Goal: Task Accomplishment & Management: Use online tool/utility

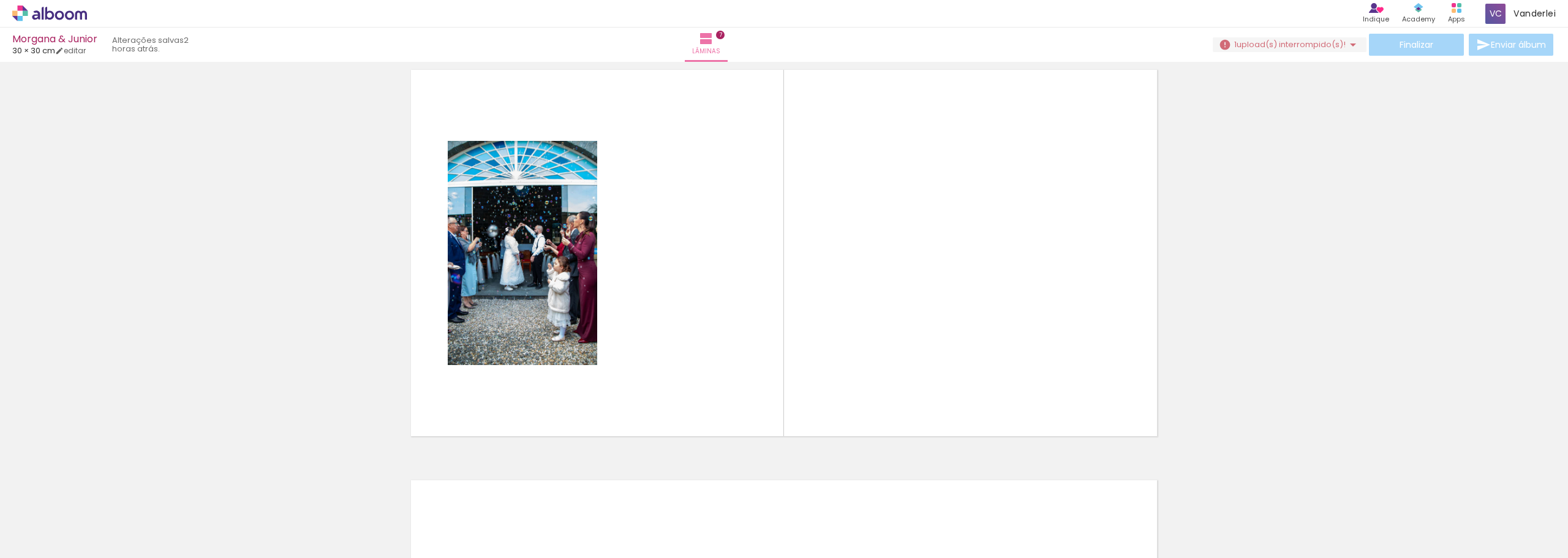
scroll to position [0, 730]
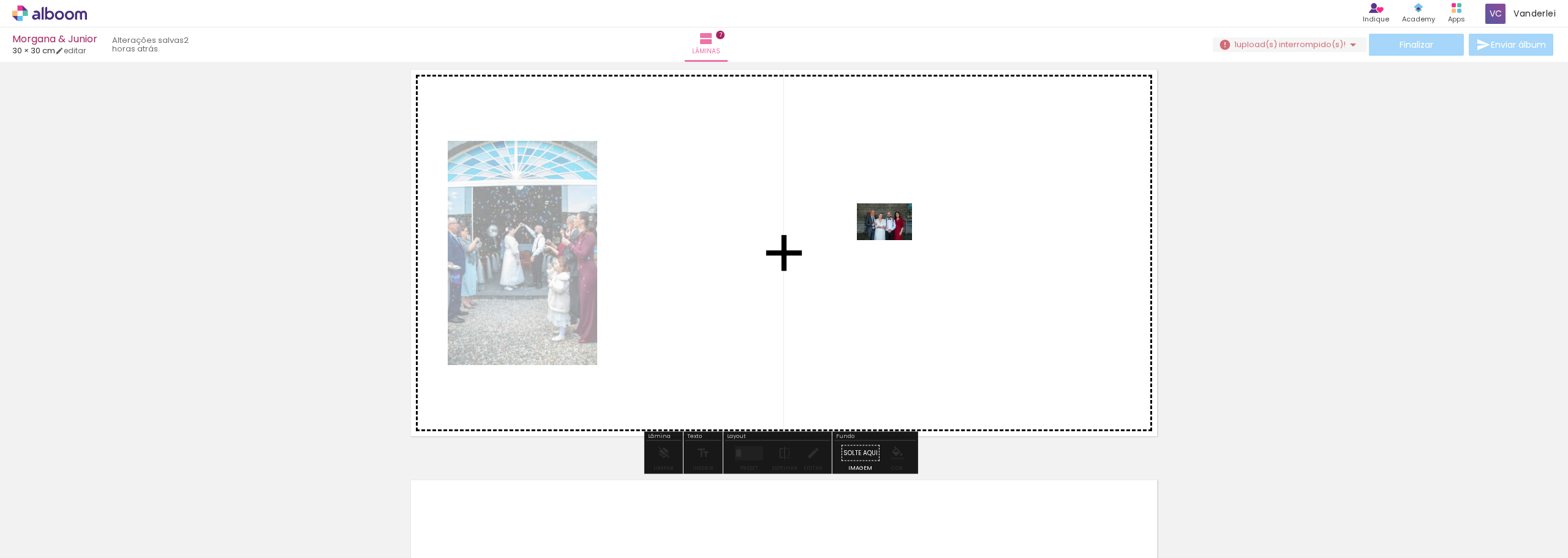
drag, startPoint x: 850, startPoint y: 486, endPoint x: 894, endPoint y: 234, distance: 255.8
click at [894, 234] on quentale-workspace at bounding box center [784, 279] width 1568 height 558
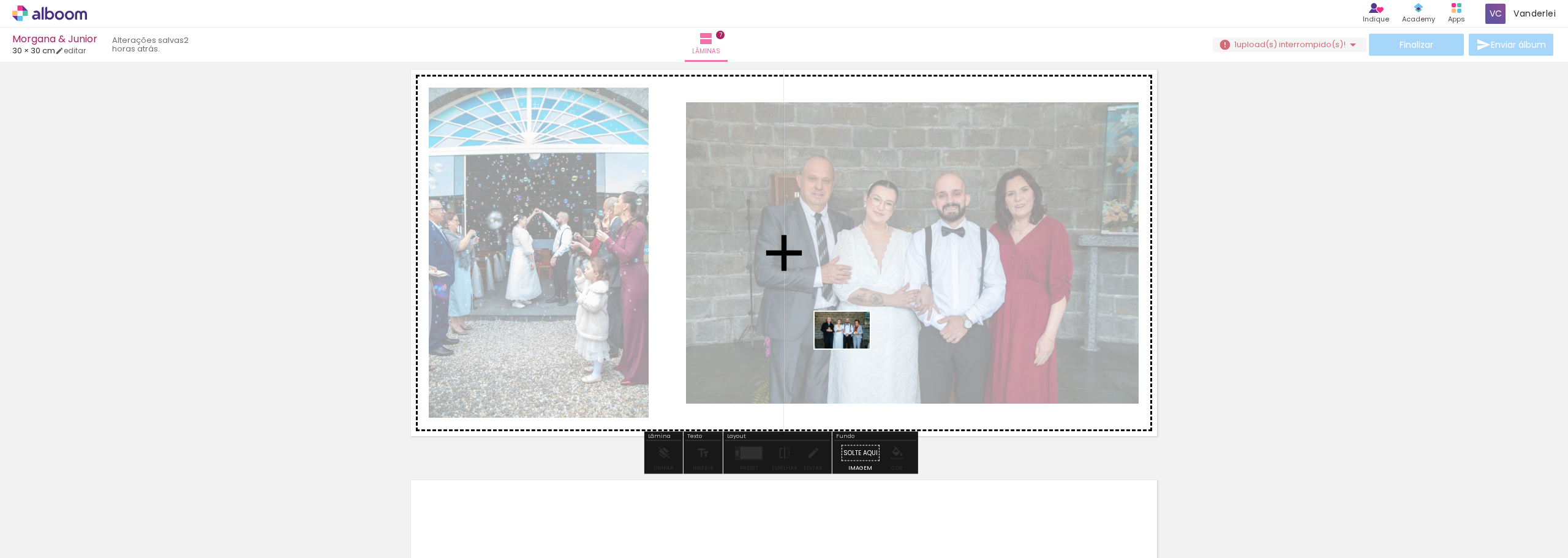
drag, startPoint x: 906, startPoint y: 520, endPoint x: 851, endPoint y: 348, distance: 180.6
click at [851, 348] on quentale-workspace at bounding box center [784, 279] width 1568 height 558
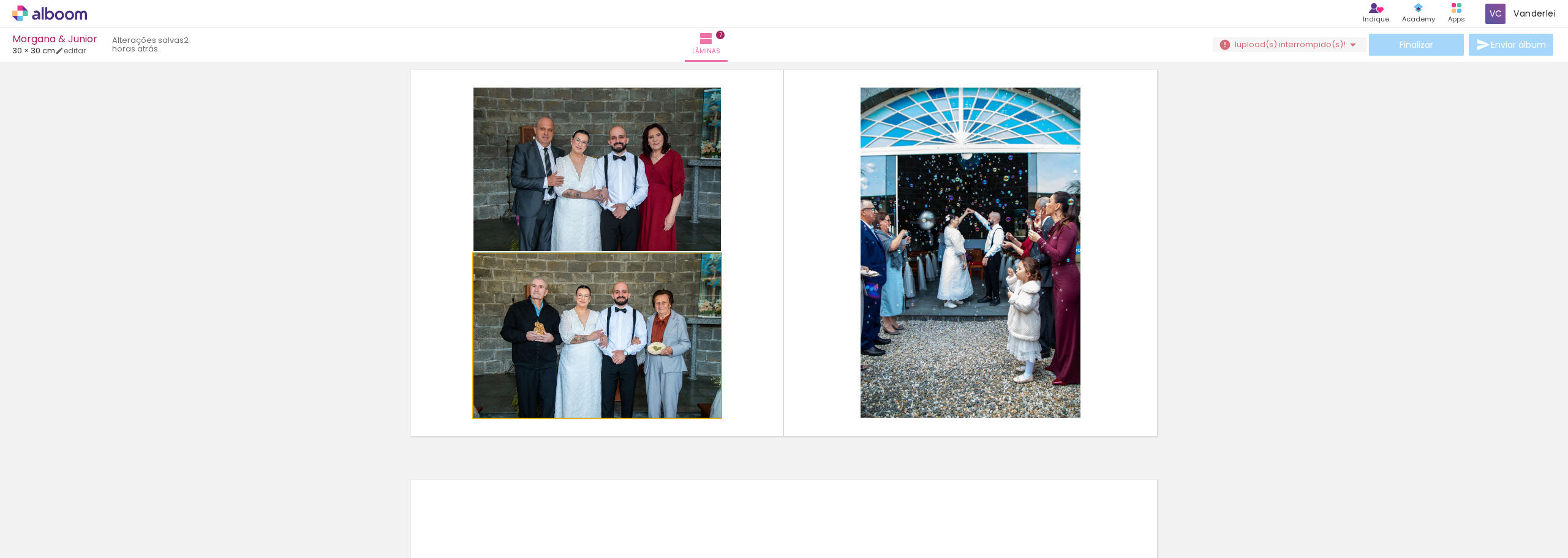
drag, startPoint x: 501, startPoint y: 265, endPoint x: 395, endPoint y: 266, distance: 106.0
type paper-slider "100"
drag, startPoint x: 647, startPoint y: 378, endPoint x: 661, endPoint y: 377, distance: 14.0
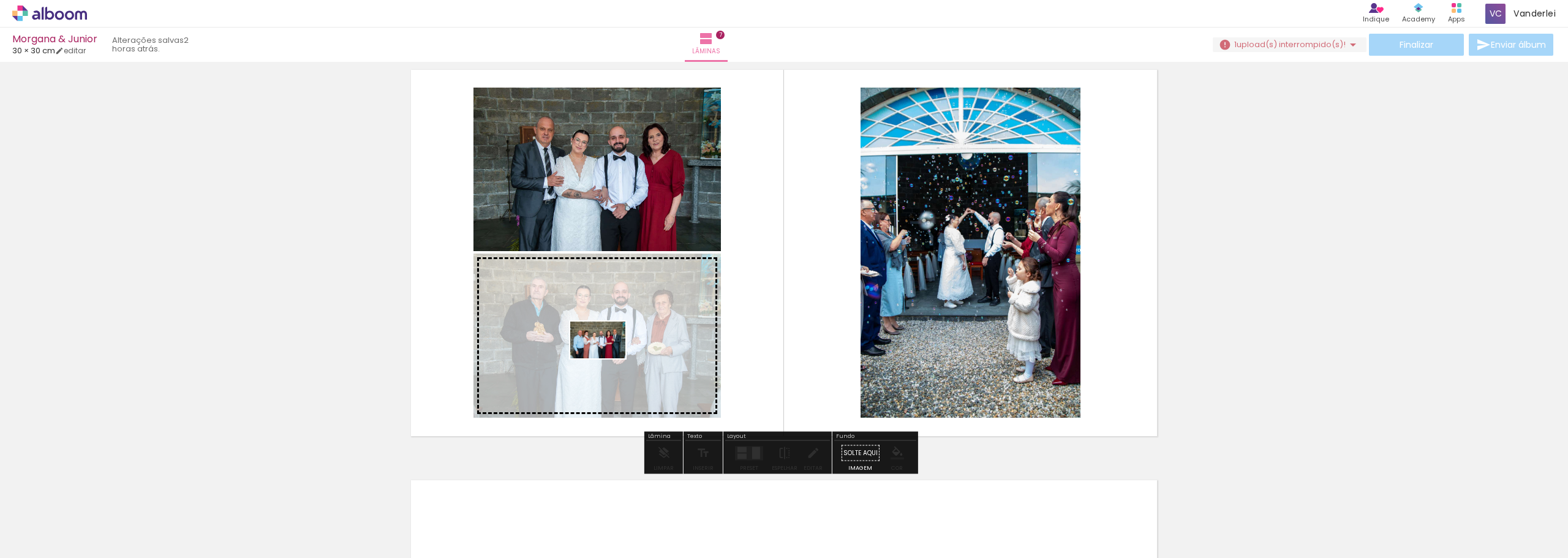
drag, startPoint x: 1057, startPoint y: 521, endPoint x: 607, endPoint y: 358, distance: 478.6
click at [607, 358] on quentale-workspace at bounding box center [784, 279] width 1568 height 558
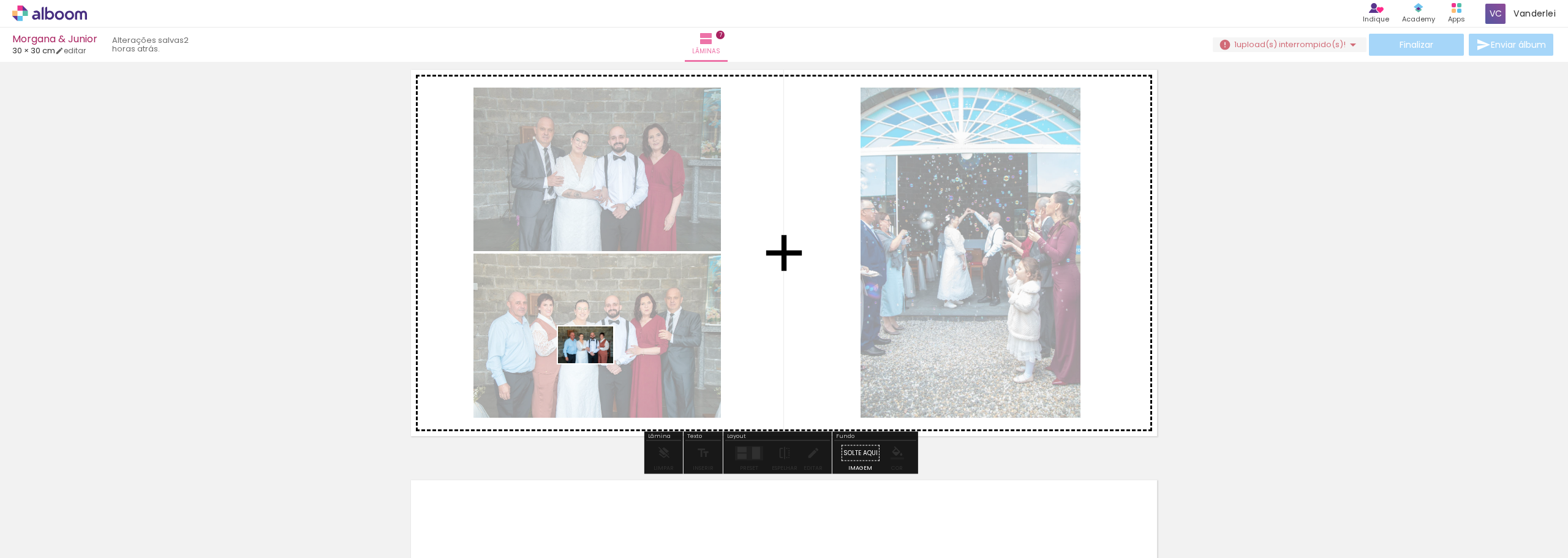
drag, startPoint x: 1127, startPoint y: 513, endPoint x: 595, endPoint y: 363, distance: 552.7
click at [595, 363] on quentale-workspace at bounding box center [784, 279] width 1568 height 558
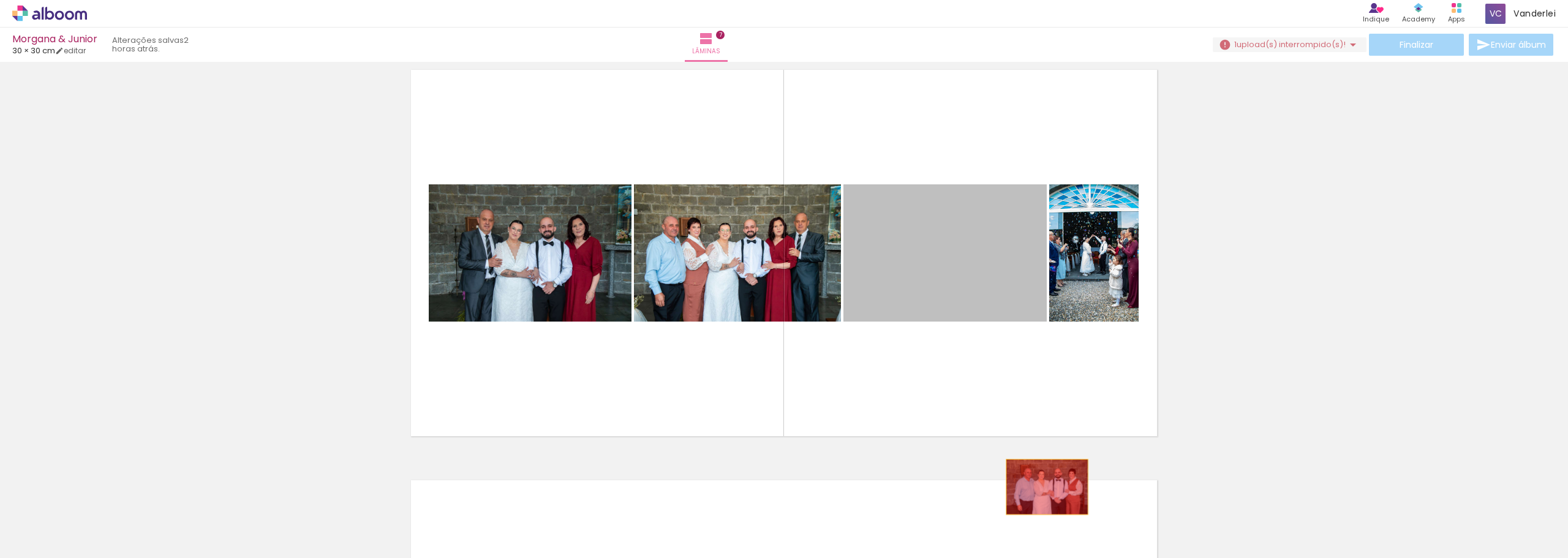
drag, startPoint x: 978, startPoint y: 262, endPoint x: 1043, endPoint y: 487, distance: 234.2
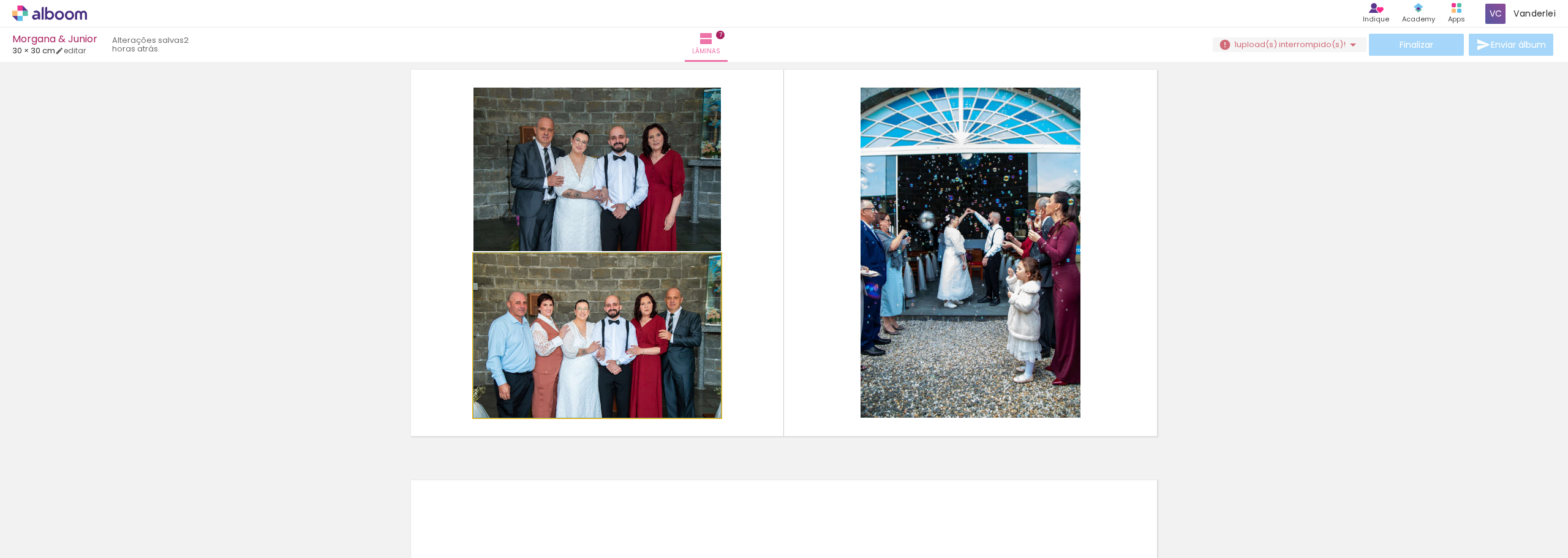
click at [620, 340] on quentale-photo at bounding box center [597, 335] width 248 height 164
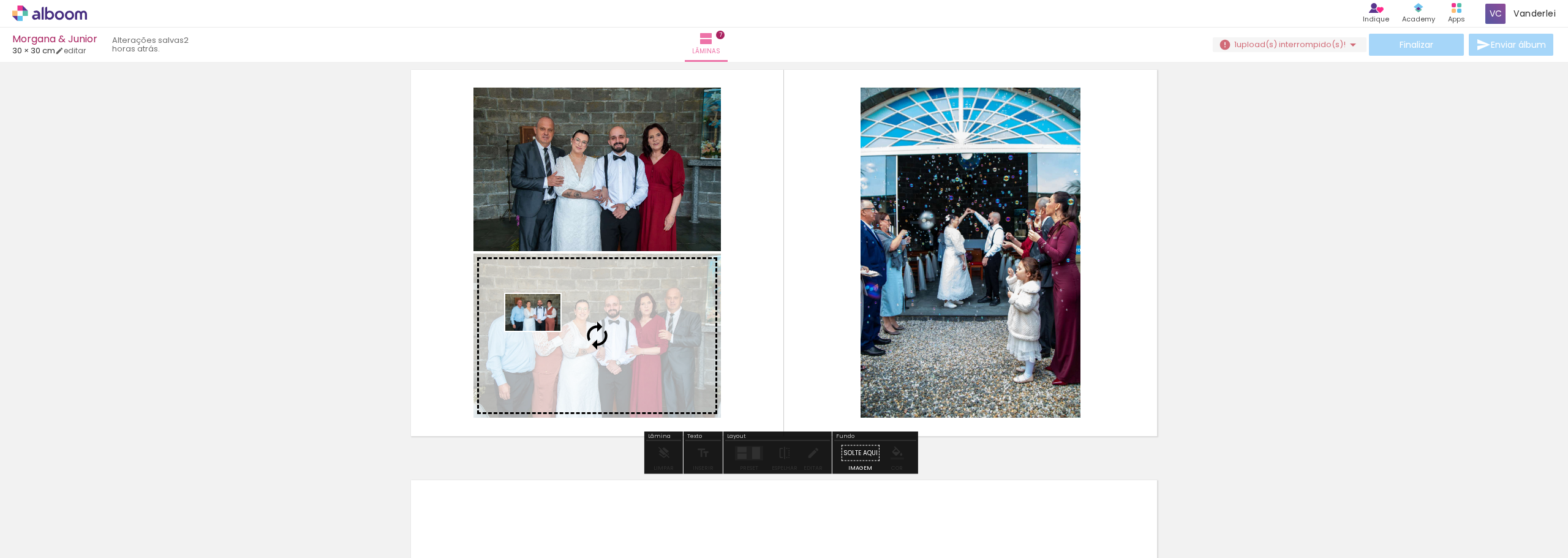
drag, startPoint x: 1107, startPoint y: 524, endPoint x: 542, endPoint y: 331, distance: 597.1
click at [542, 331] on quentale-workspace at bounding box center [784, 279] width 1568 height 558
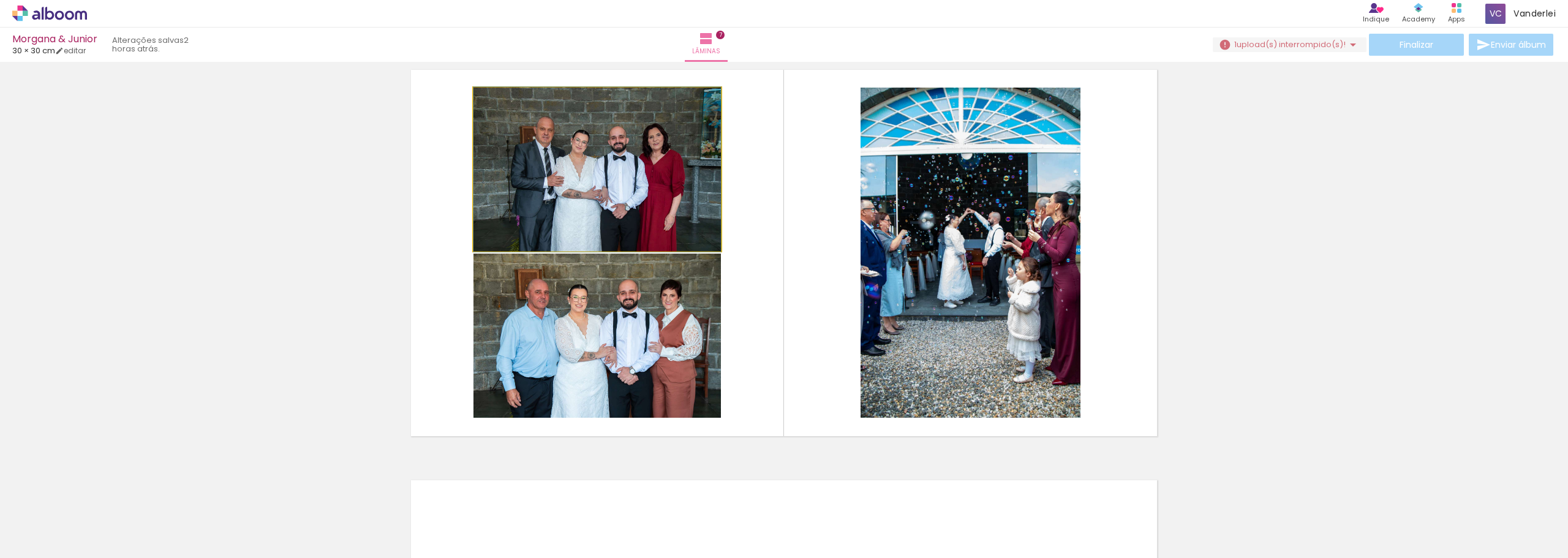
click at [625, 199] on quentale-photo at bounding box center [597, 170] width 248 height 163
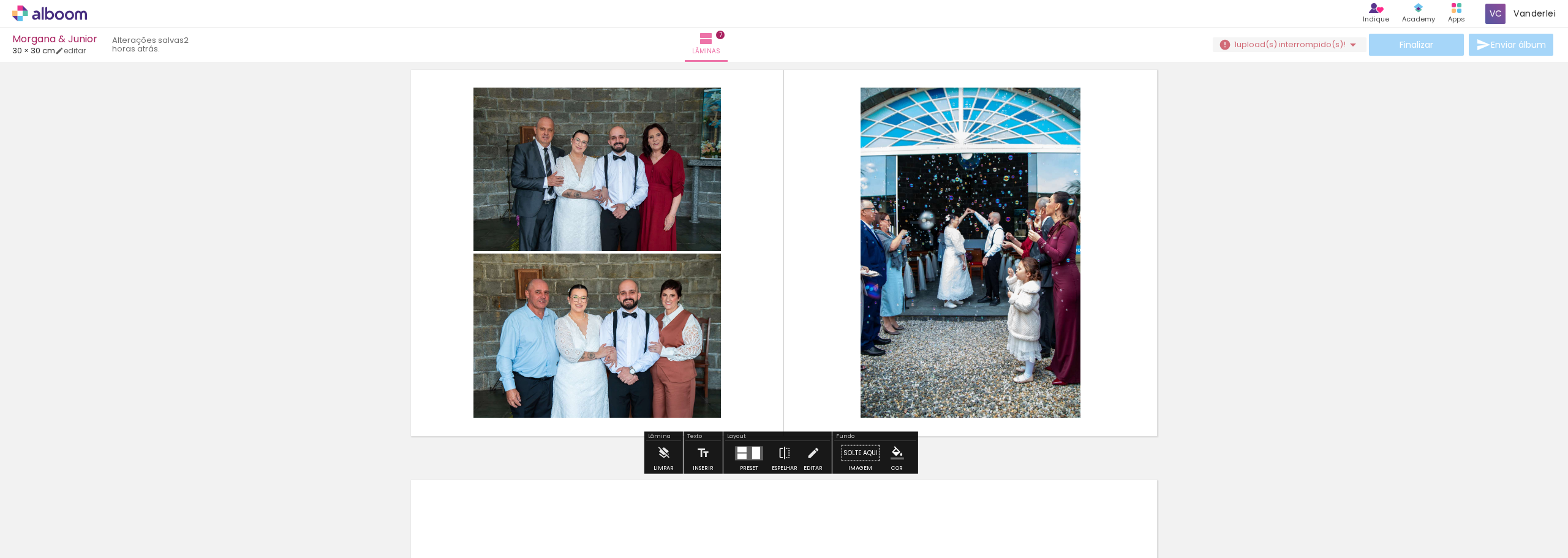
click at [746, 450] on quentale-layouter at bounding box center [749, 453] width 28 height 14
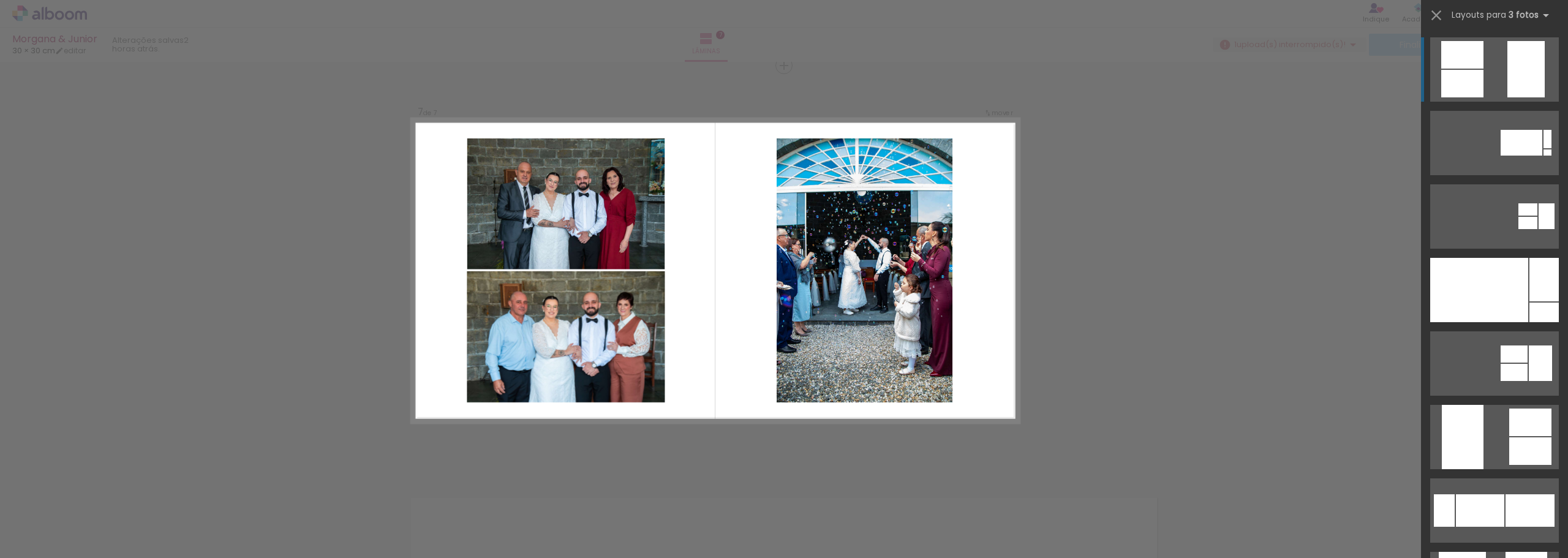
scroll to position [2478, 0]
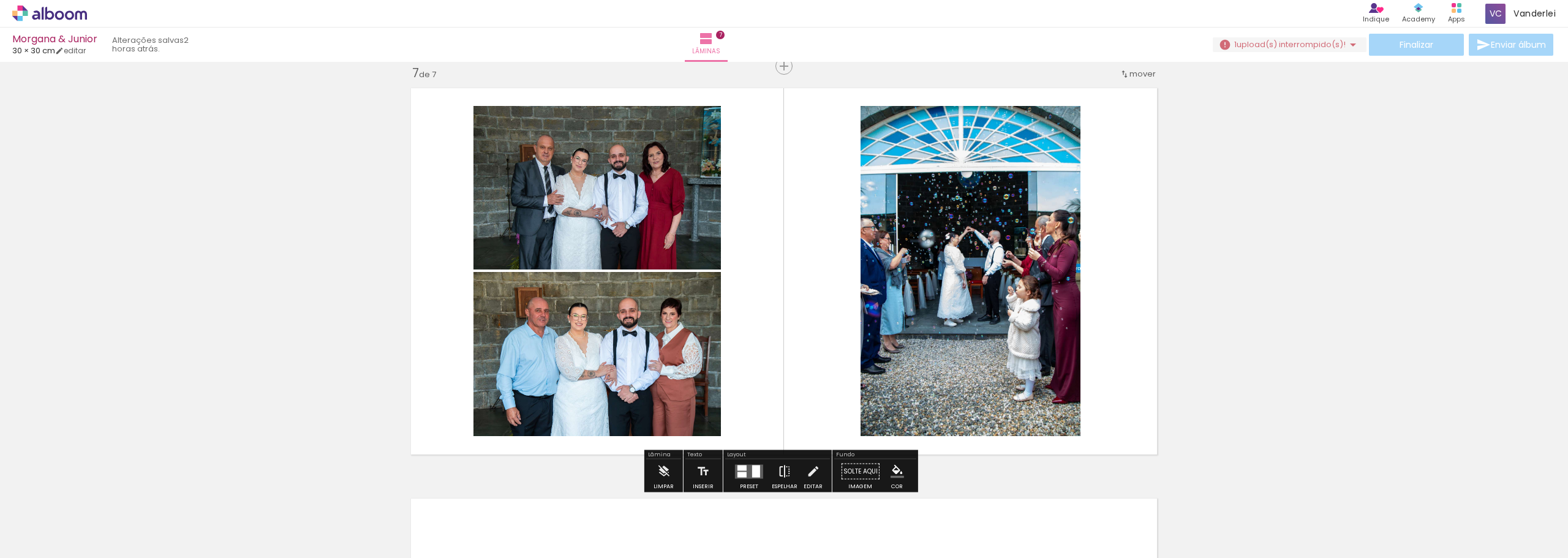
click at [782, 474] on iron-icon at bounding box center [785, 471] width 14 height 25
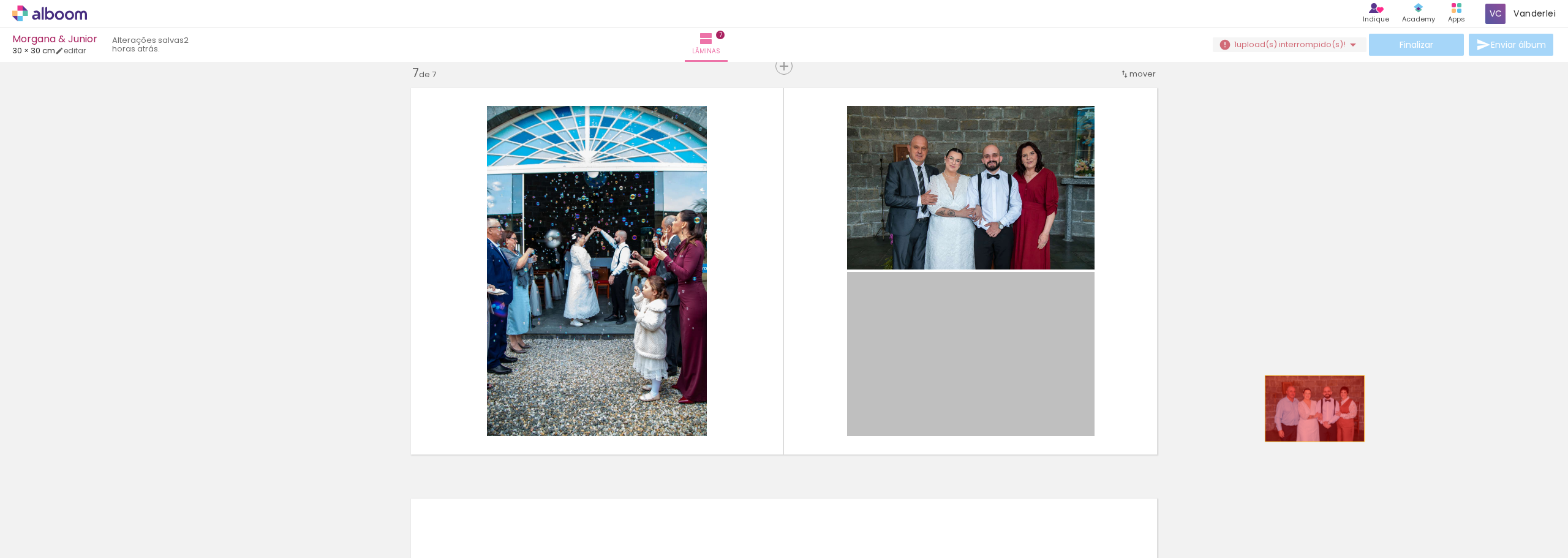
drag, startPoint x: 950, startPoint y: 342, endPoint x: 1311, endPoint y: 408, distance: 367.0
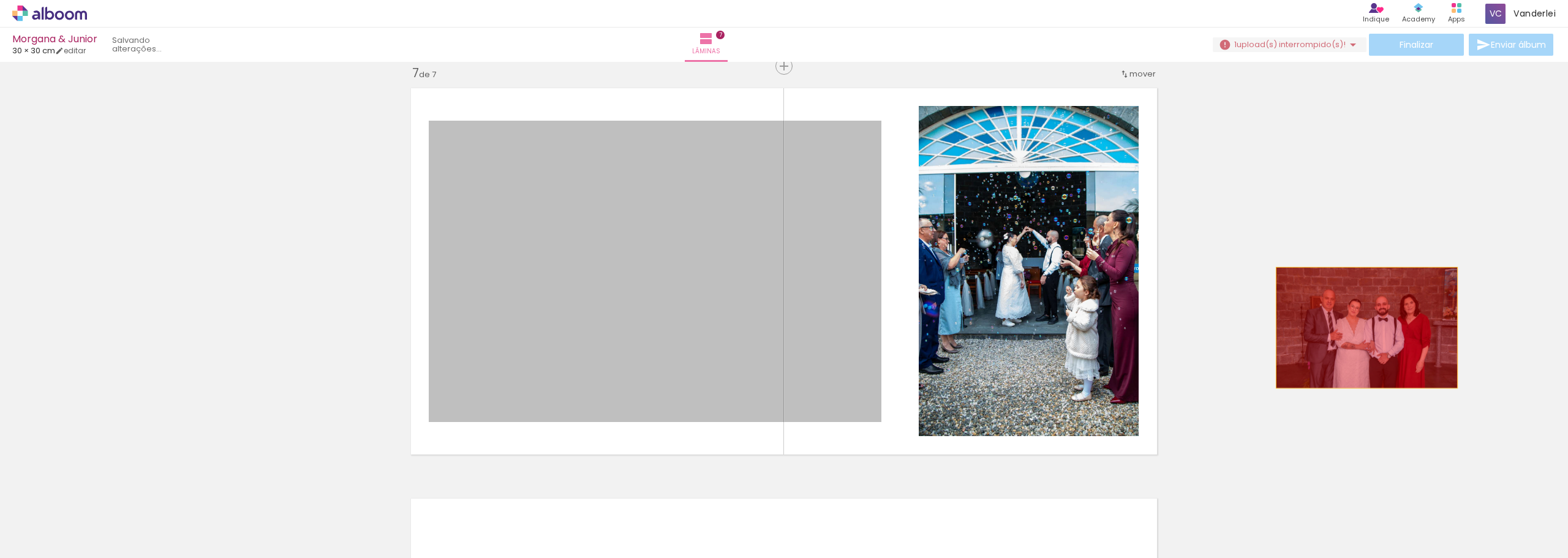
drag, startPoint x: 682, startPoint y: 268, endPoint x: 1363, endPoint y: 328, distance: 683.6
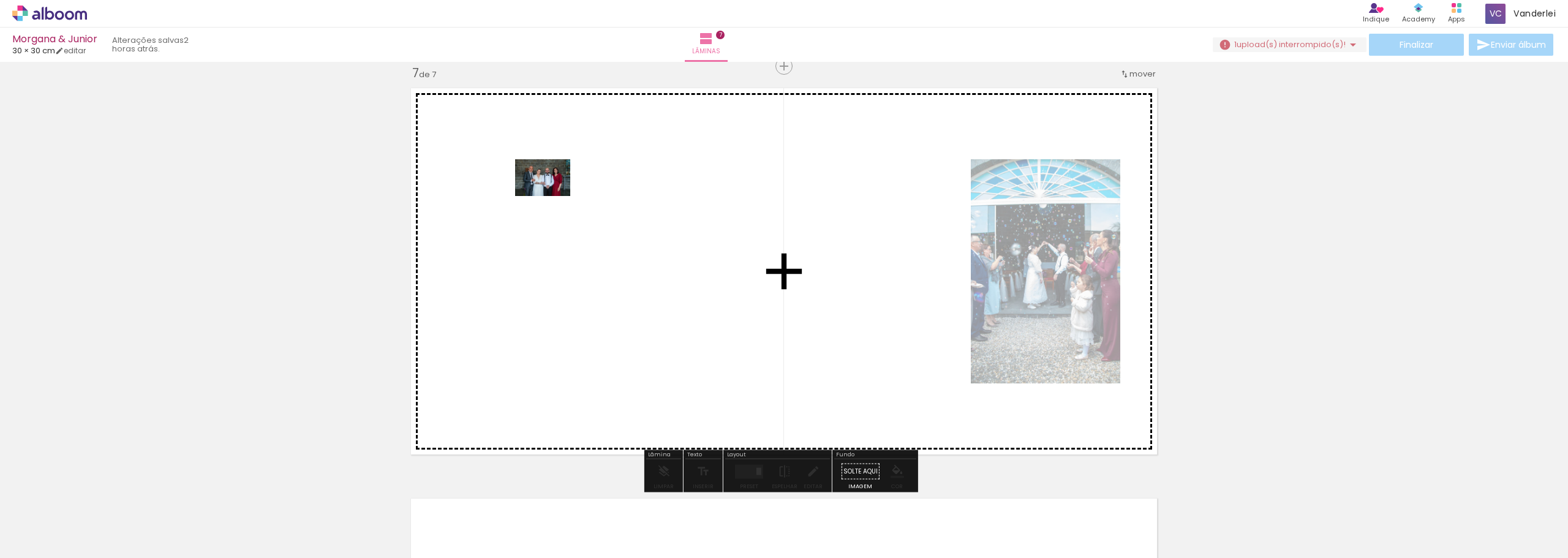
drag, startPoint x: 795, startPoint y: 498, endPoint x: 552, endPoint y: 196, distance: 387.6
click at [552, 196] on quentale-workspace at bounding box center [784, 279] width 1568 height 558
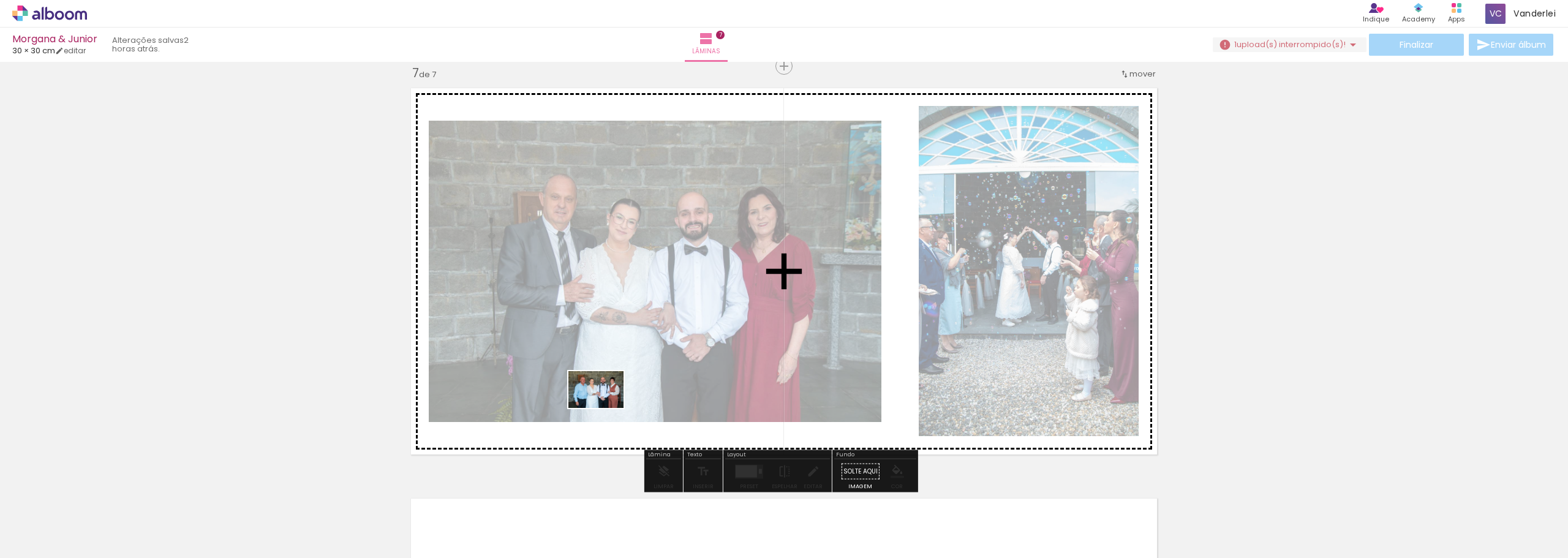
drag, startPoint x: 1108, startPoint y: 528, endPoint x: 605, endPoint y: 408, distance: 517.1
click at [605, 408] on quentale-workspace at bounding box center [784, 279] width 1568 height 558
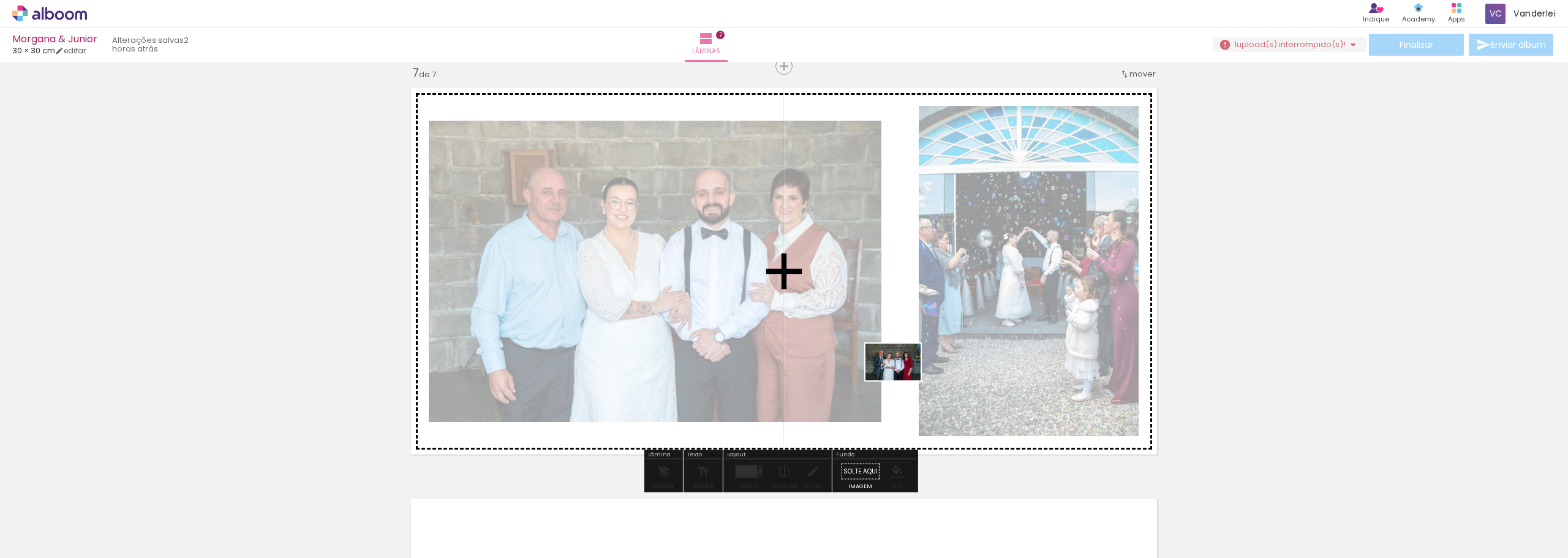
drag, startPoint x: 840, startPoint y: 523, endPoint x: 902, endPoint y: 380, distance: 155.9
click at [902, 380] on quentale-workspace at bounding box center [784, 279] width 1568 height 558
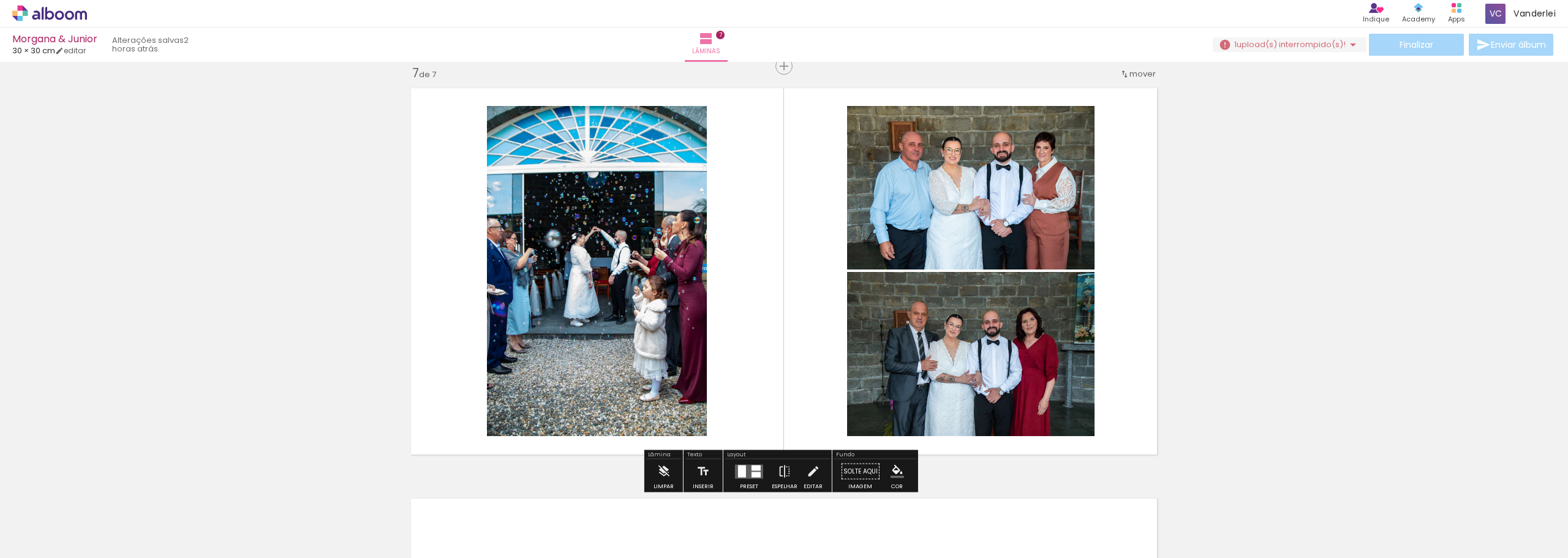
click at [1155, 314] on quentale-layouter at bounding box center [784, 272] width 760 height 380
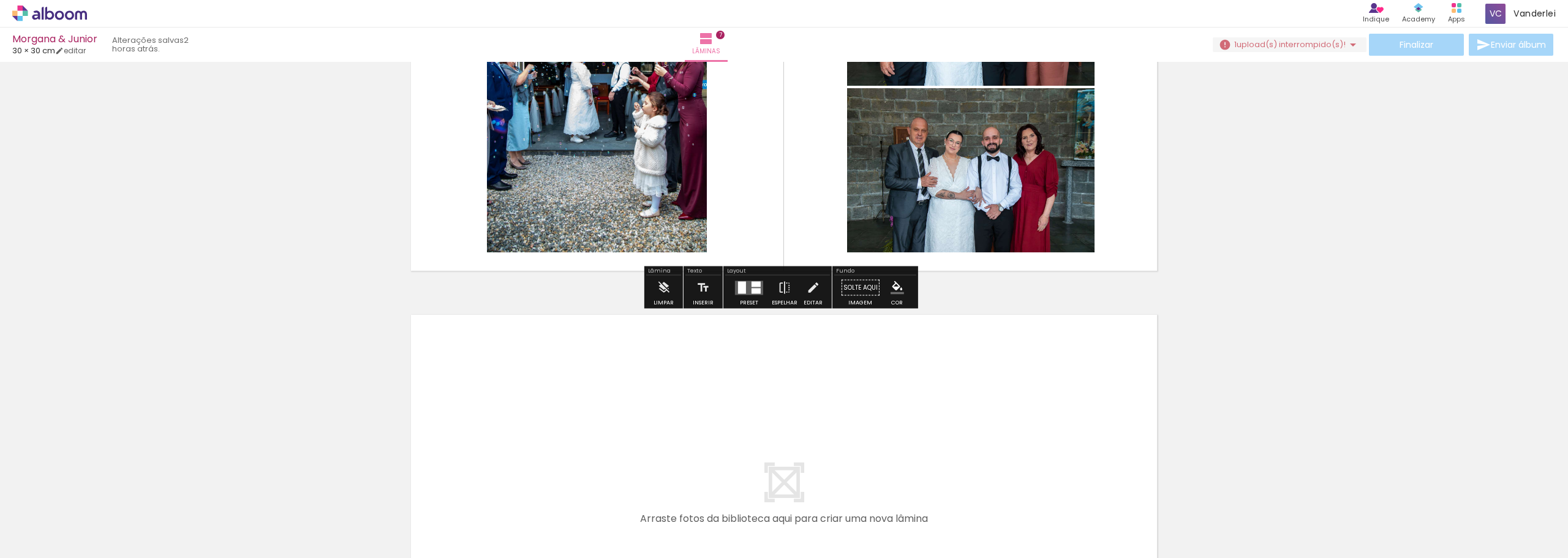
scroll to position [2723, 0]
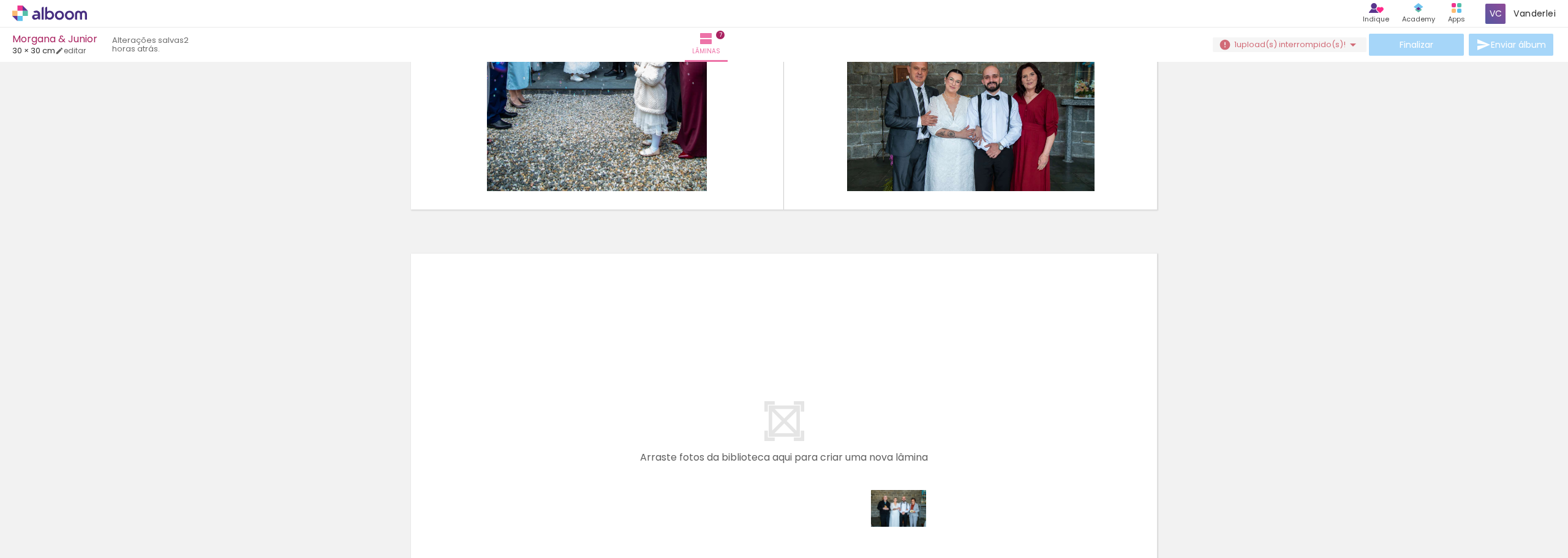
drag, startPoint x: 913, startPoint y: 520, endPoint x: 908, endPoint y: 526, distance: 7.8
click at [908, 526] on div at bounding box center [902, 517] width 61 height 40
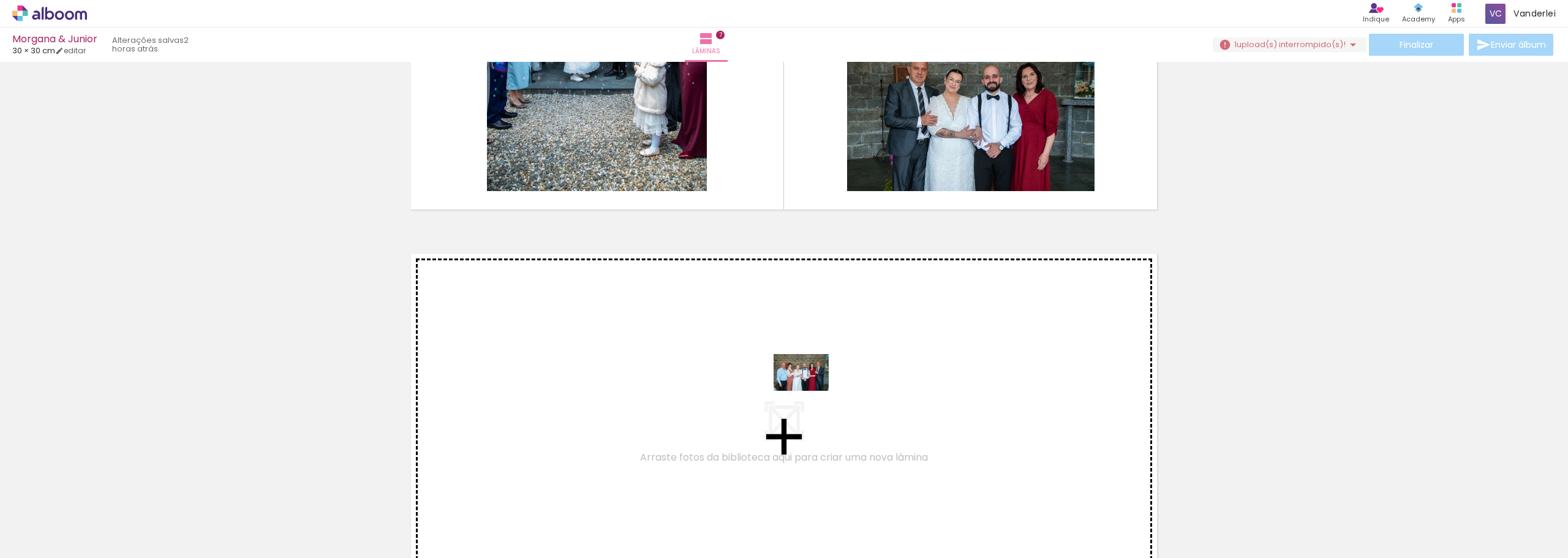
drag, startPoint x: 1045, startPoint y: 525, endPoint x: 811, endPoint y: 391, distance: 269.7
click at [811, 391] on quentale-workspace at bounding box center [784, 279] width 1568 height 558
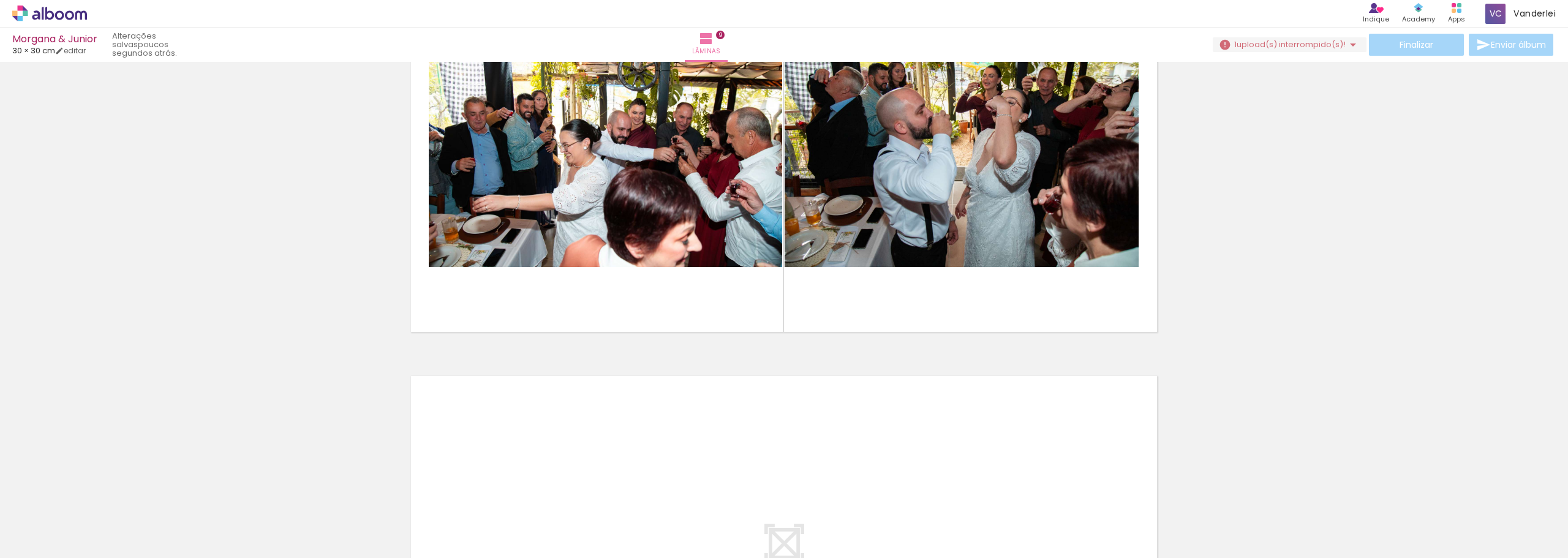
scroll to position [0, 1801]
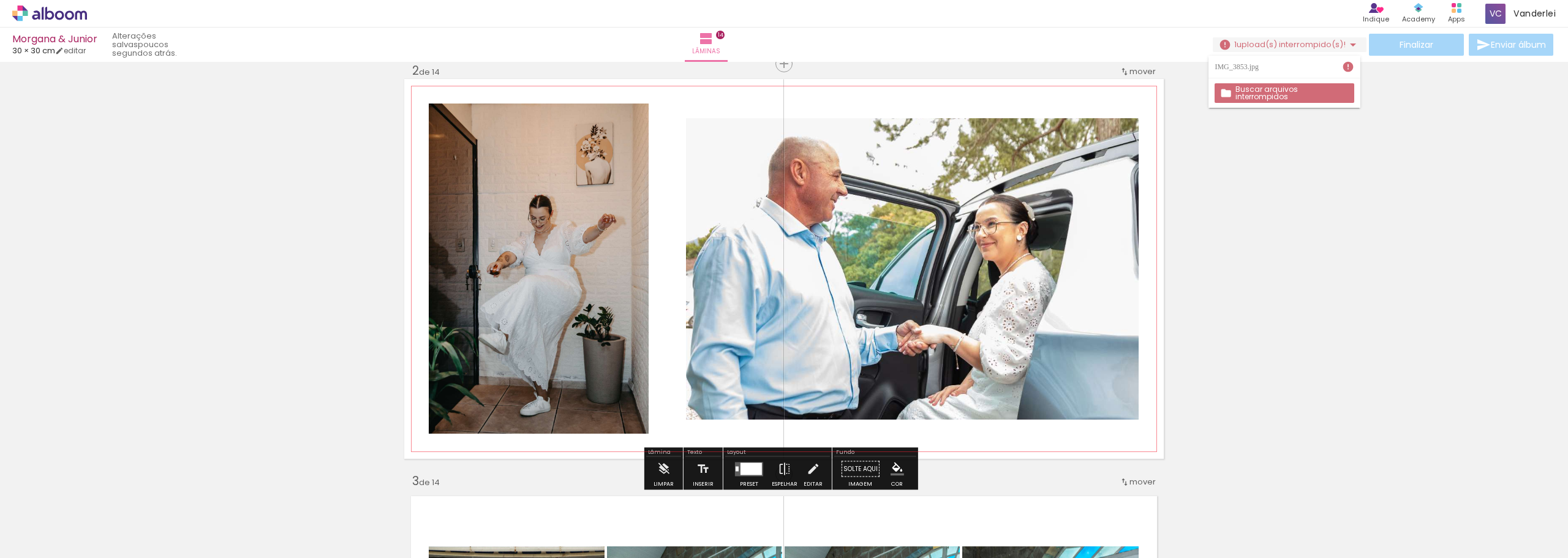
scroll to position [0, 1966]
click at [549, 118] on div at bounding box center [554, 116] width 15 height 12
click at [555, 134] on paper-item at bounding box center [554, 137] width 22 height 9
click at [551, 116] on div at bounding box center [554, 116] width 15 height 12
click at [550, 114] on div at bounding box center [554, 116] width 15 height 12
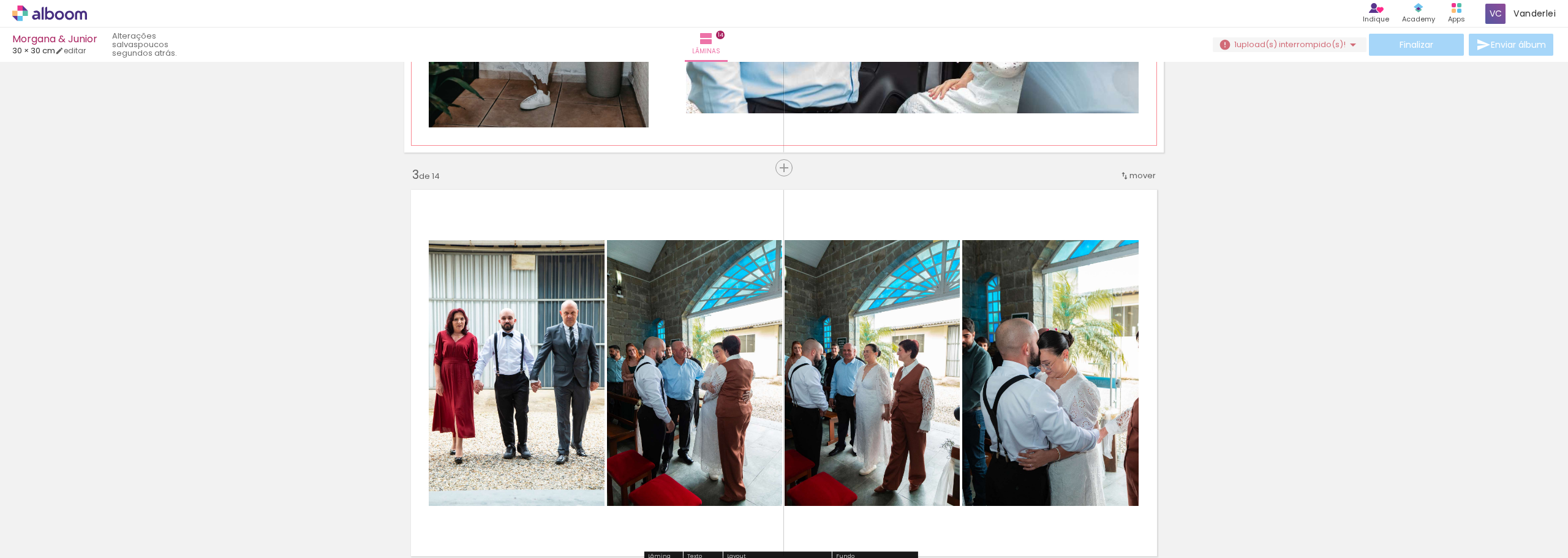
scroll to position [857, 0]
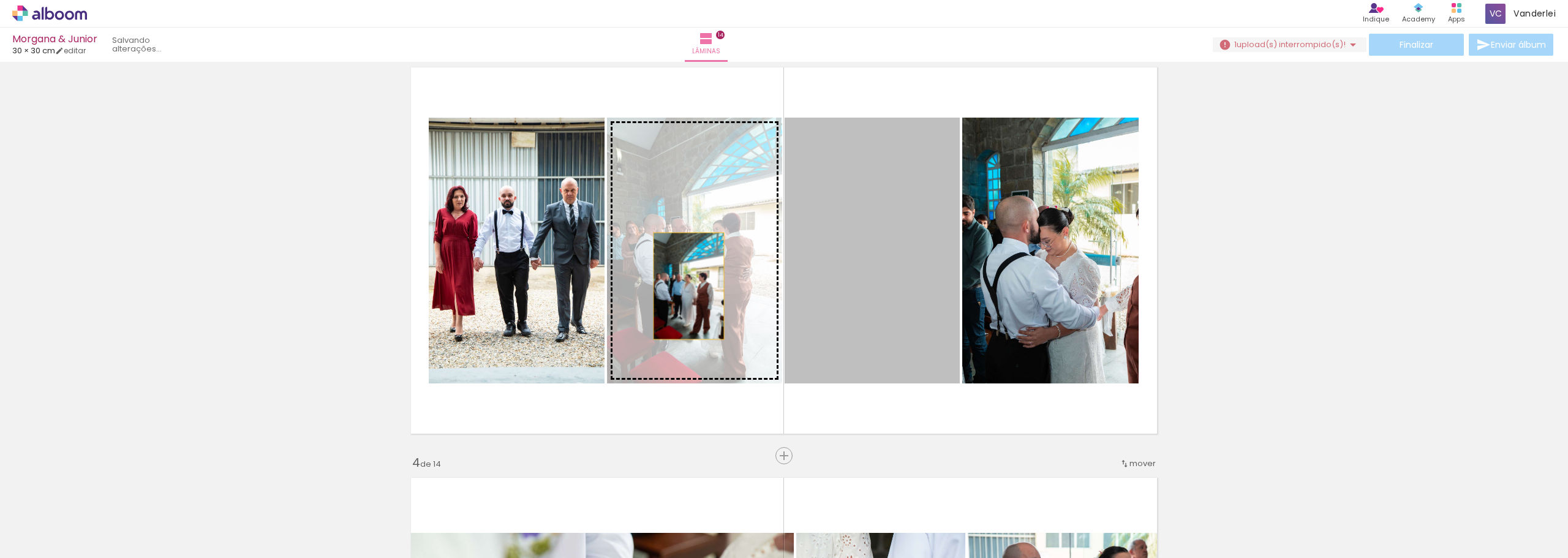
drag, startPoint x: 893, startPoint y: 296, endPoint x: 684, endPoint y: 286, distance: 209.2
click at [0, 0] on slot at bounding box center [0, 0] width 0 height 0
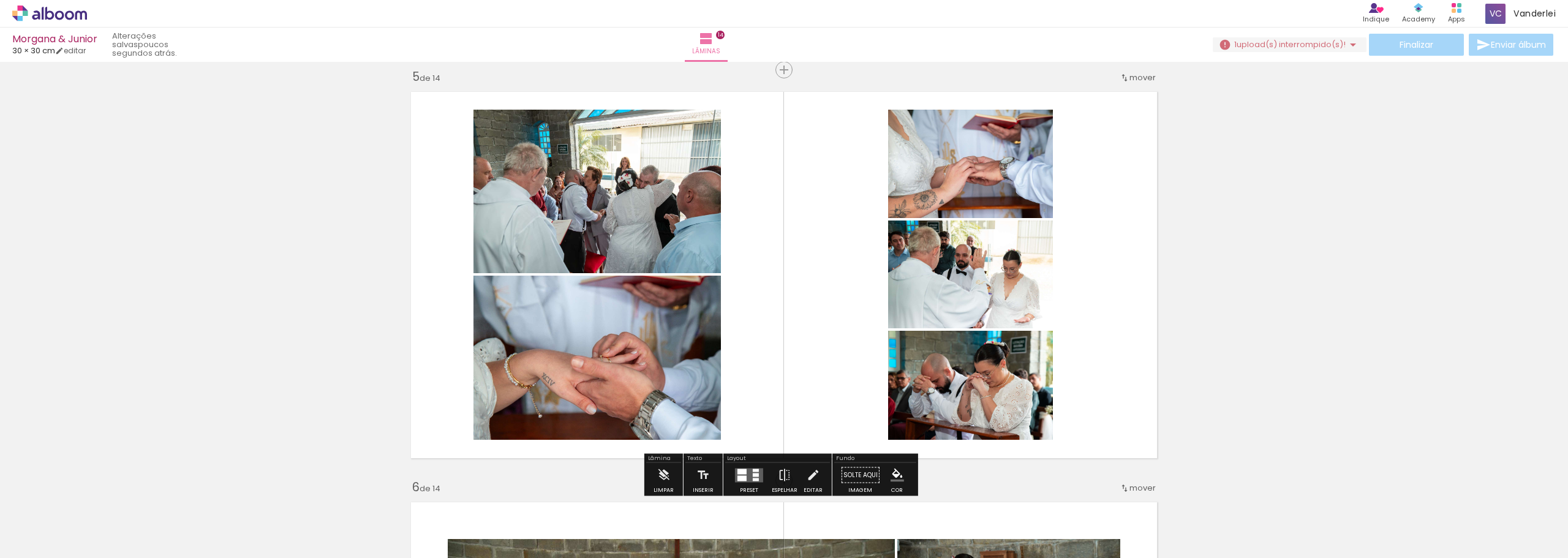
scroll to position [1715, 0]
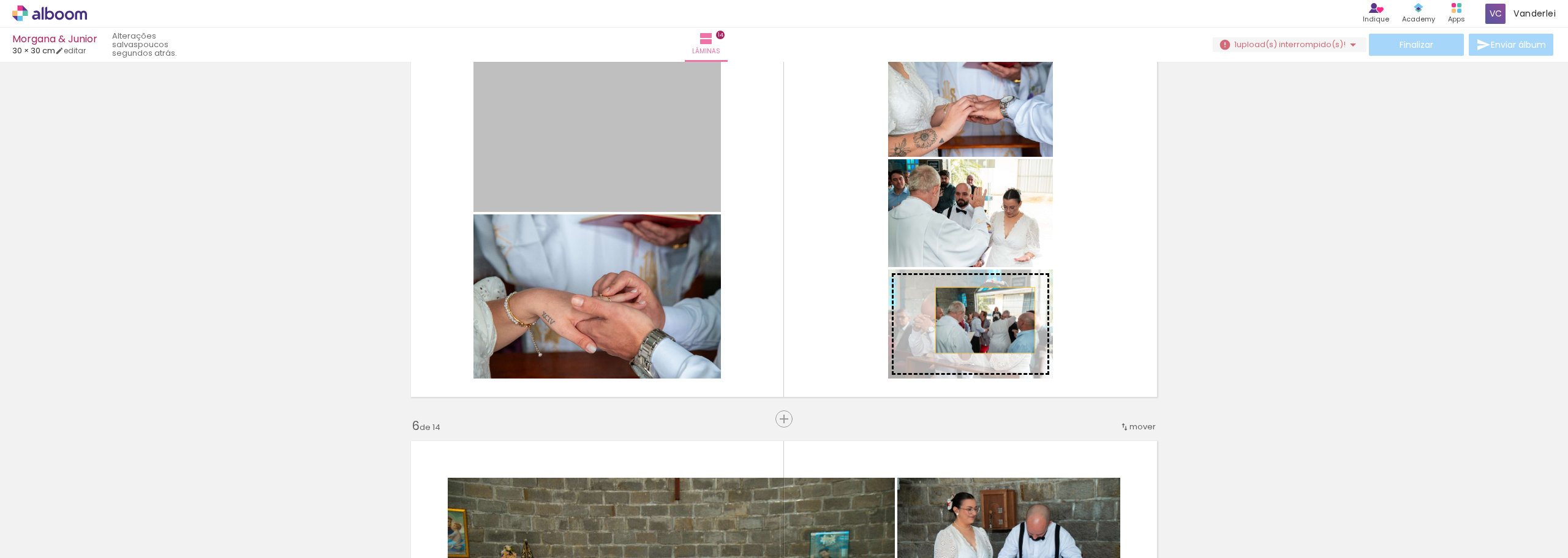
drag, startPoint x: 606, startPoint y: 133, endPoint x: 981, endPoint y: 320, distance: 419.0
click at [0, 0] on slot at bounding box center [0, 0] width 0 height 0
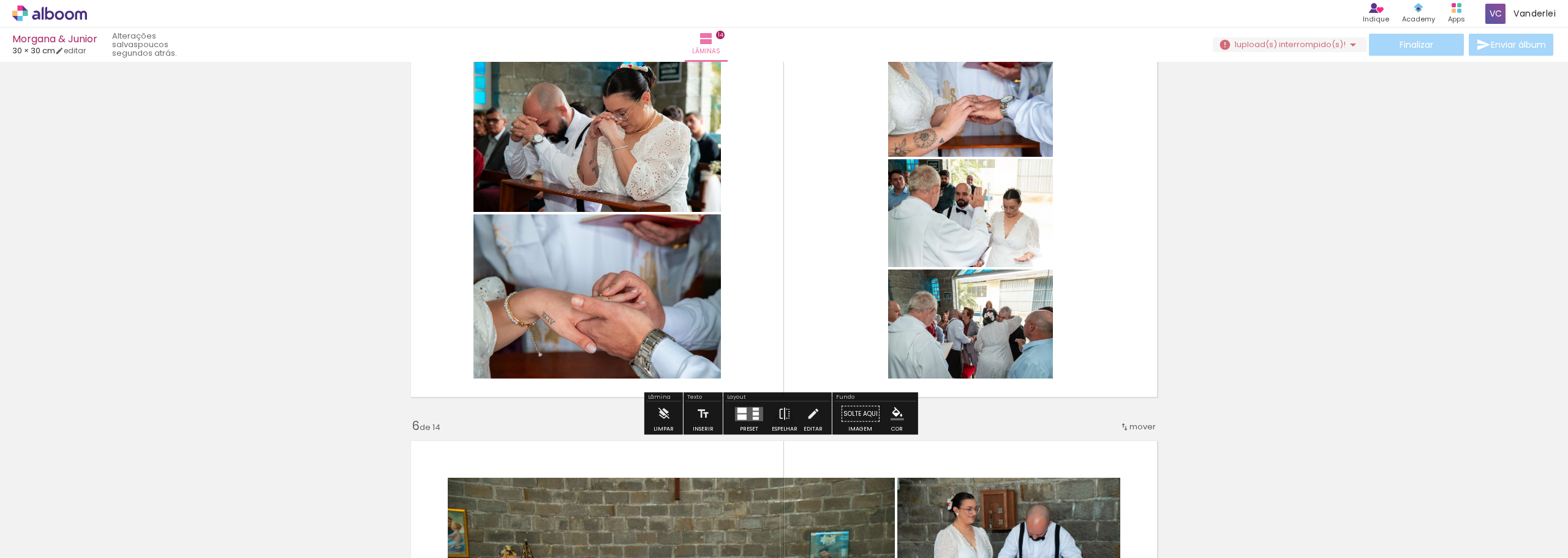
scroll to position [1654, 0]
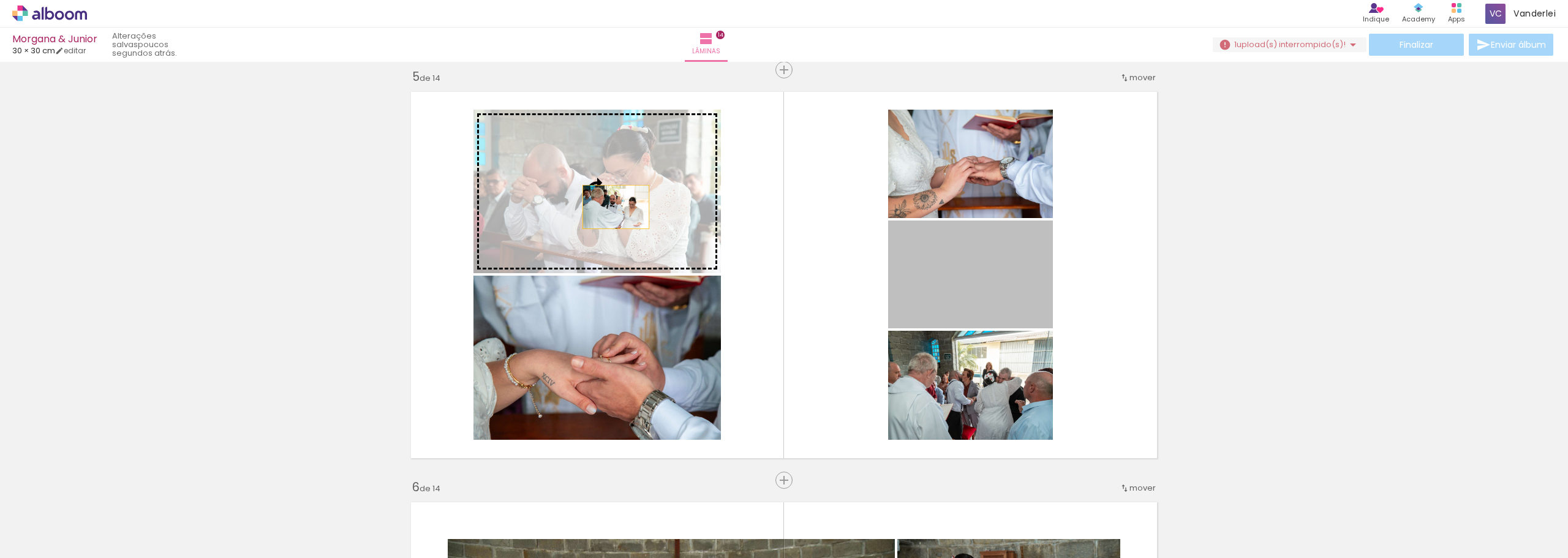
drag, startPoint x: 984, startPoint y: 286, endPoint x: 611, endPoint y: 207, distance: 381.3
click at [0, 0] on slot at bounding box center [0, 0] width 0 height 0
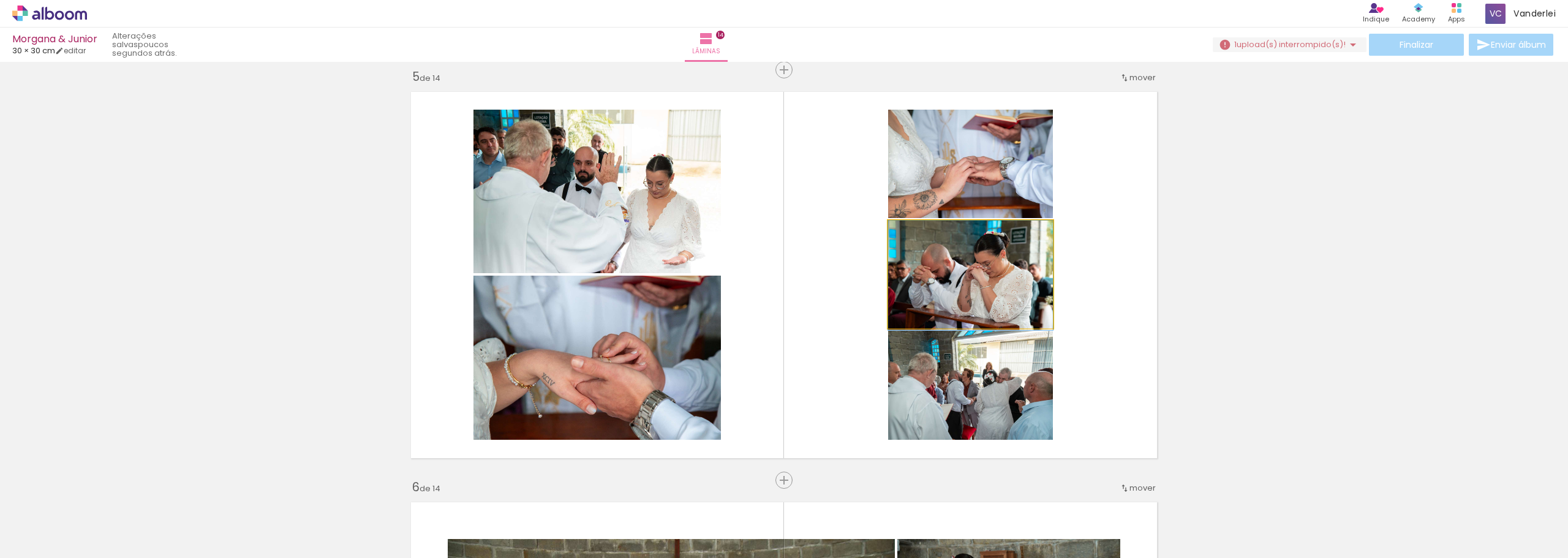
drag, startPoint x: 984, startPoint y: 276, endPoint x: 967, endPoint y: 286, distance: 19.7
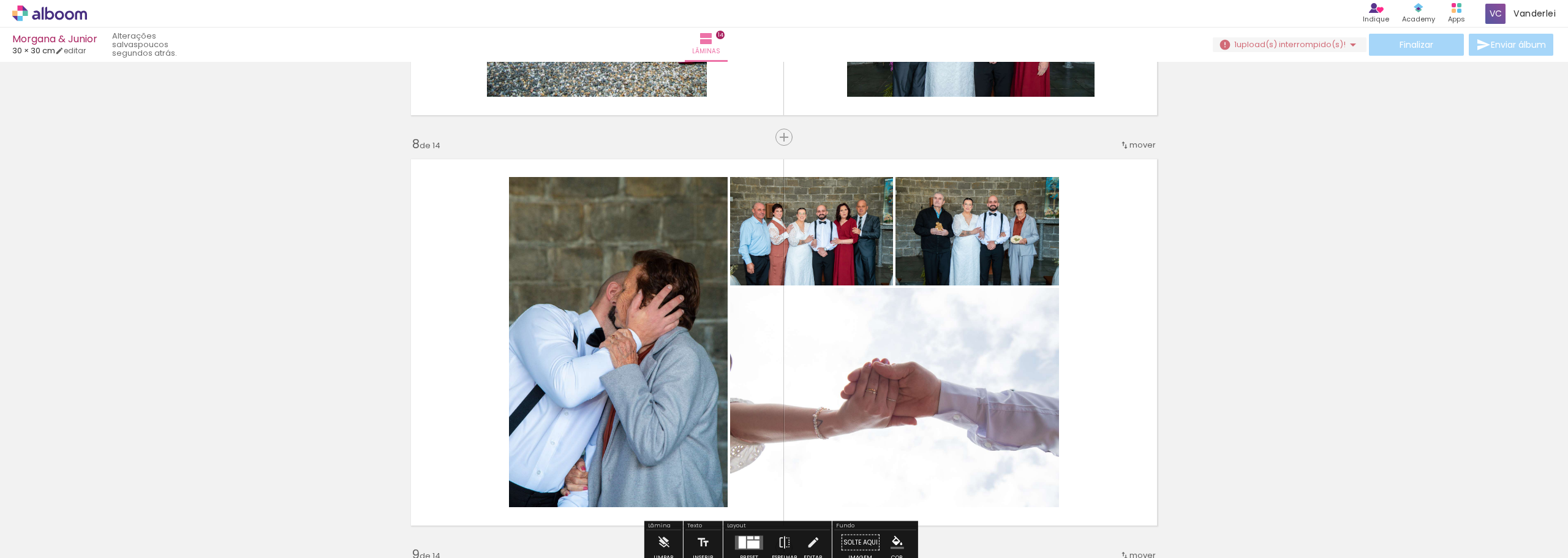
scroll to position [2878, 0]
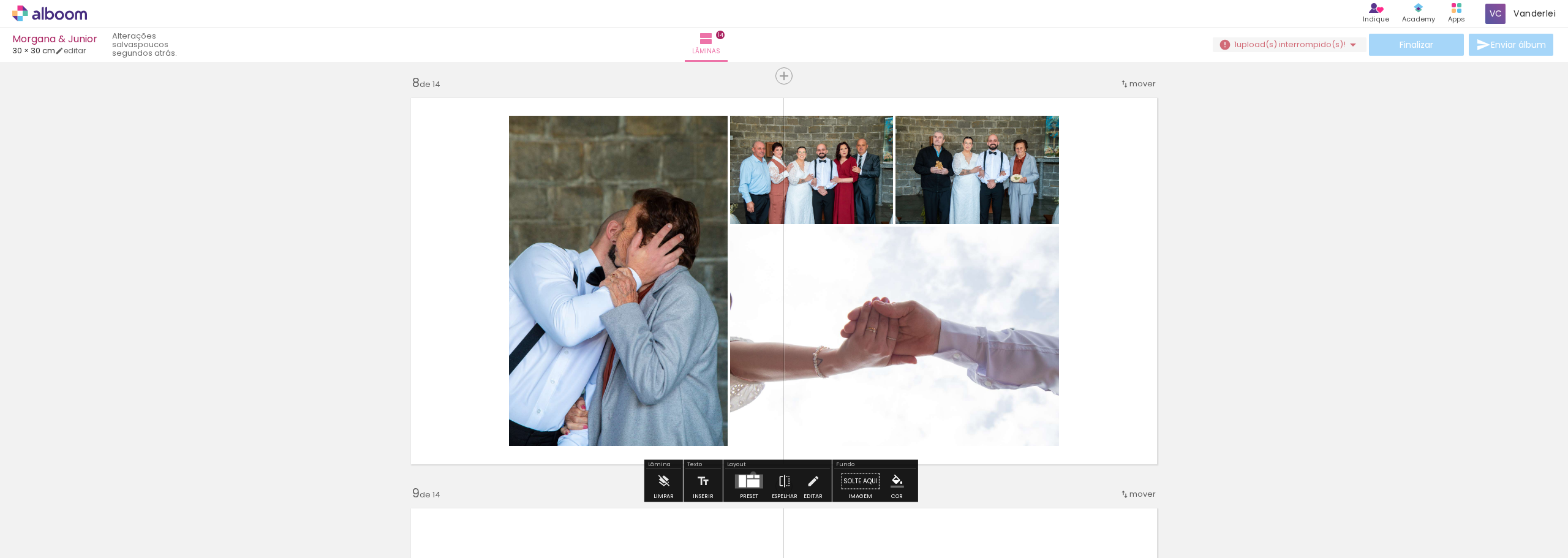
click at [751, 474] on quentale-layouter at bounding box center [749, 481] width 28 height 14
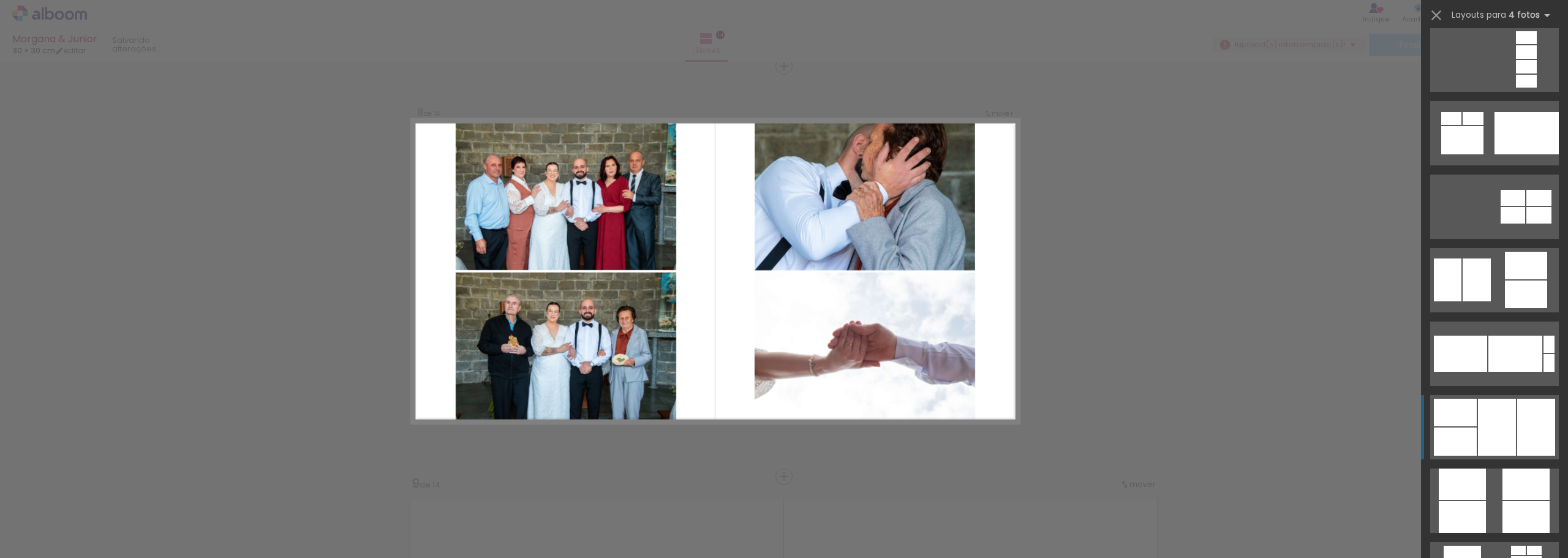
scroll to position [10359, 0]
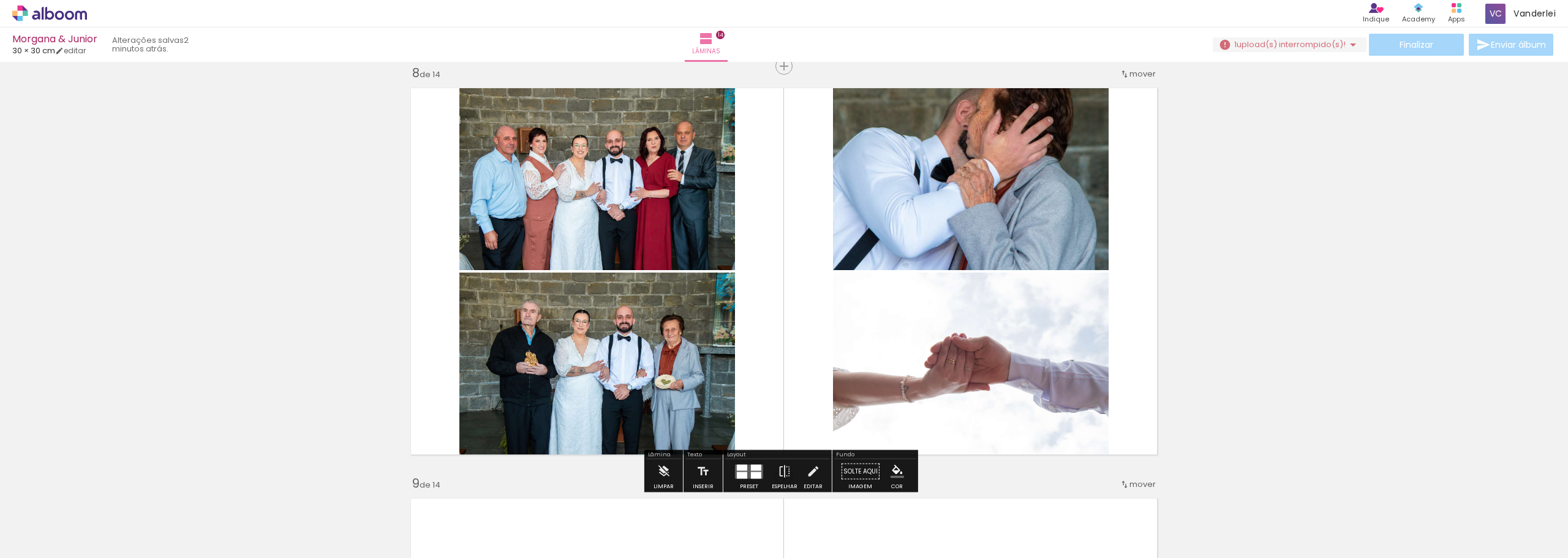
drag, startPoint x: 747, startPoint y: 471, endPoint x: 976, endPoint y: 444, distance: 230.6
click at [748, 471] on quentale-layouter at bounding box center [749, 471] width 28 height 14
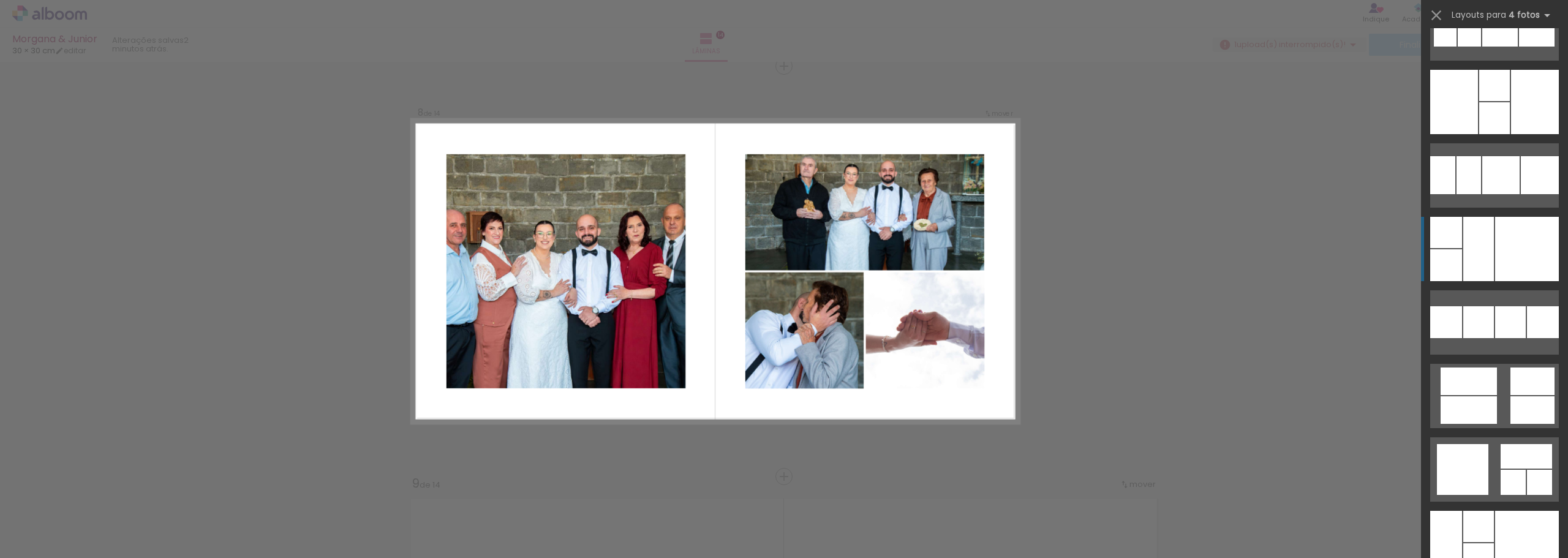
scroll to position [20533, 0]
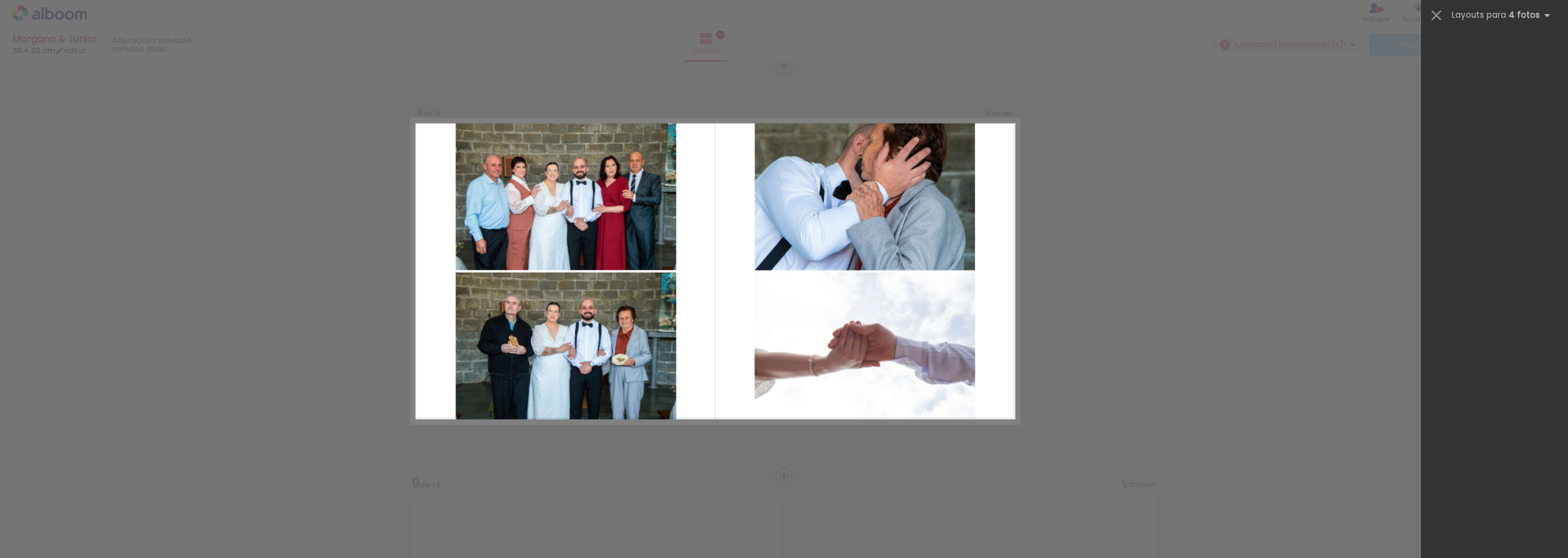
scroll to position [0, 1966]
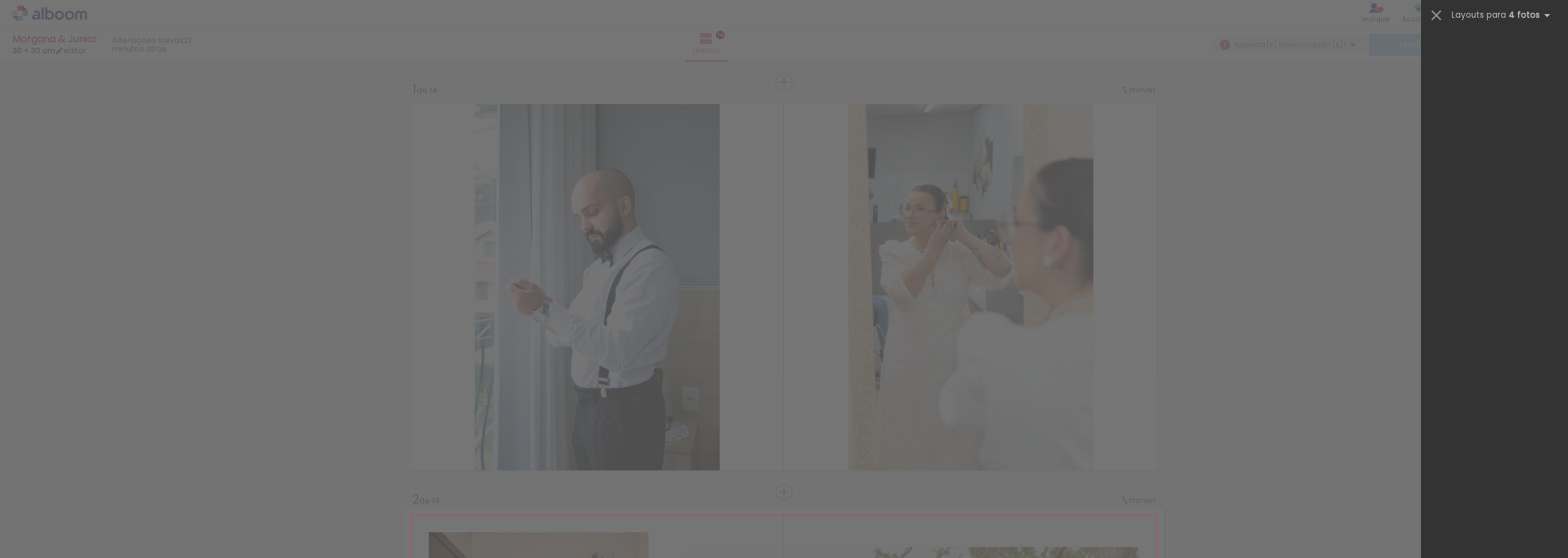
scroll to position [0, 1966]
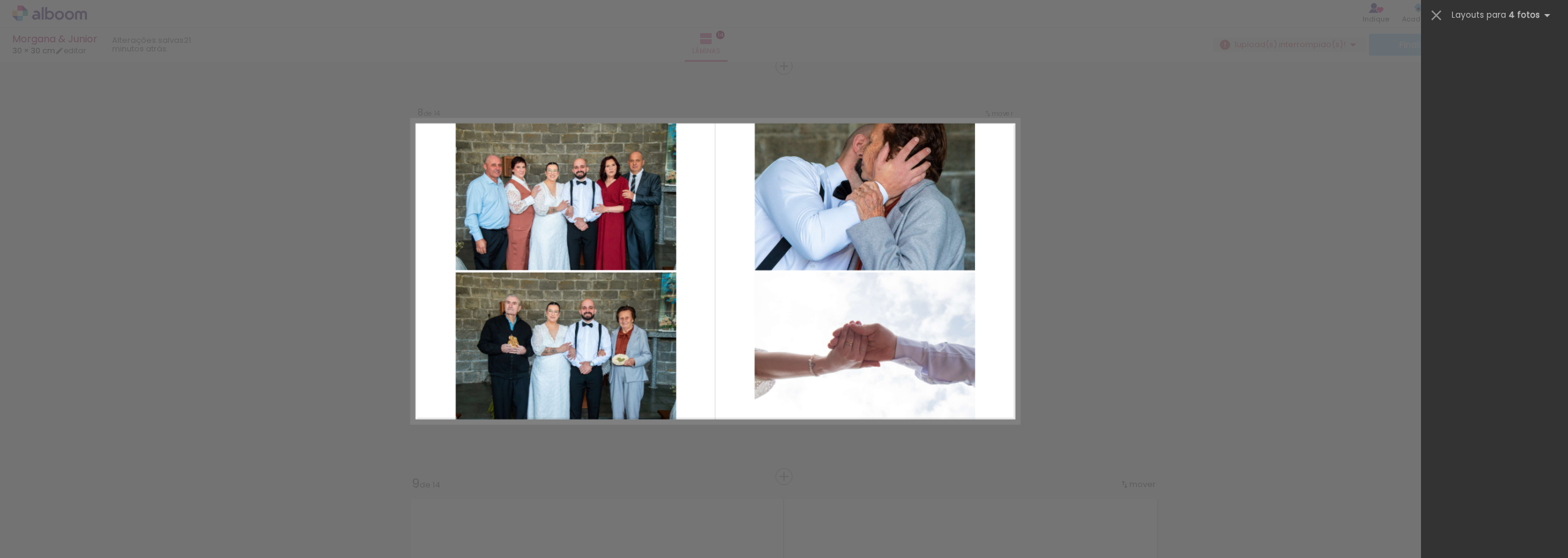
scroll to position [0, 1966]
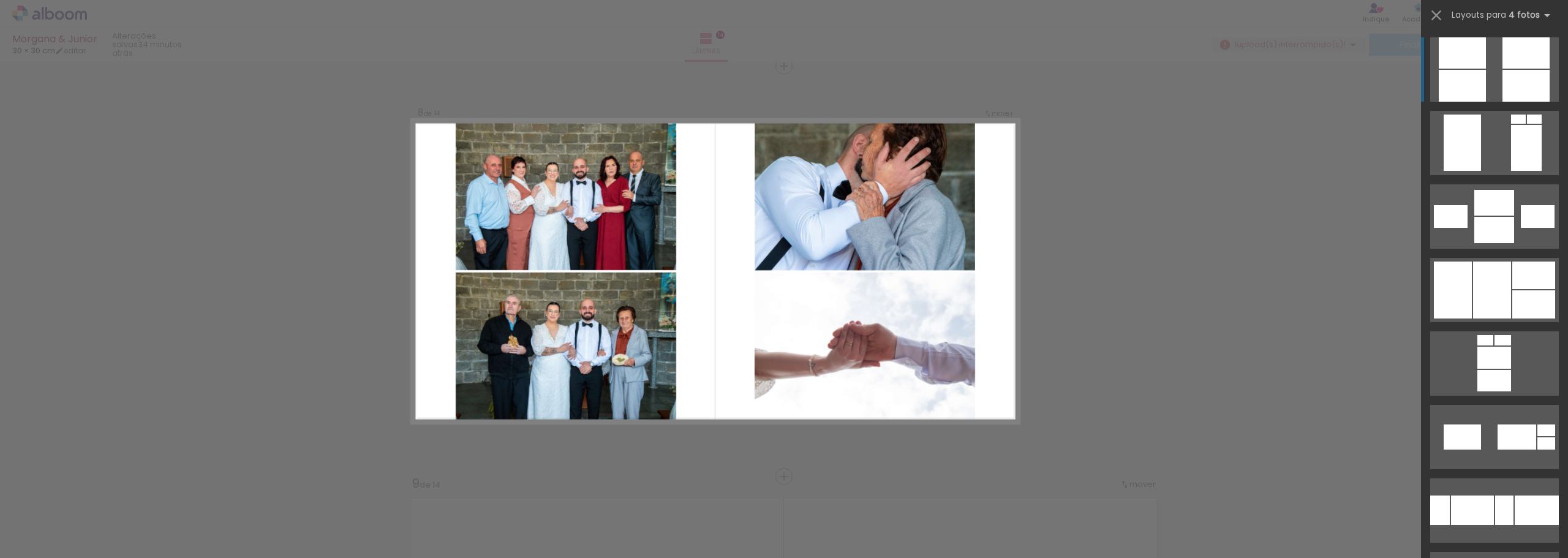
click at [1175, 247] on div "Confirmar Cancelar" at bounding box center [784, 265] width 1568 height 6184
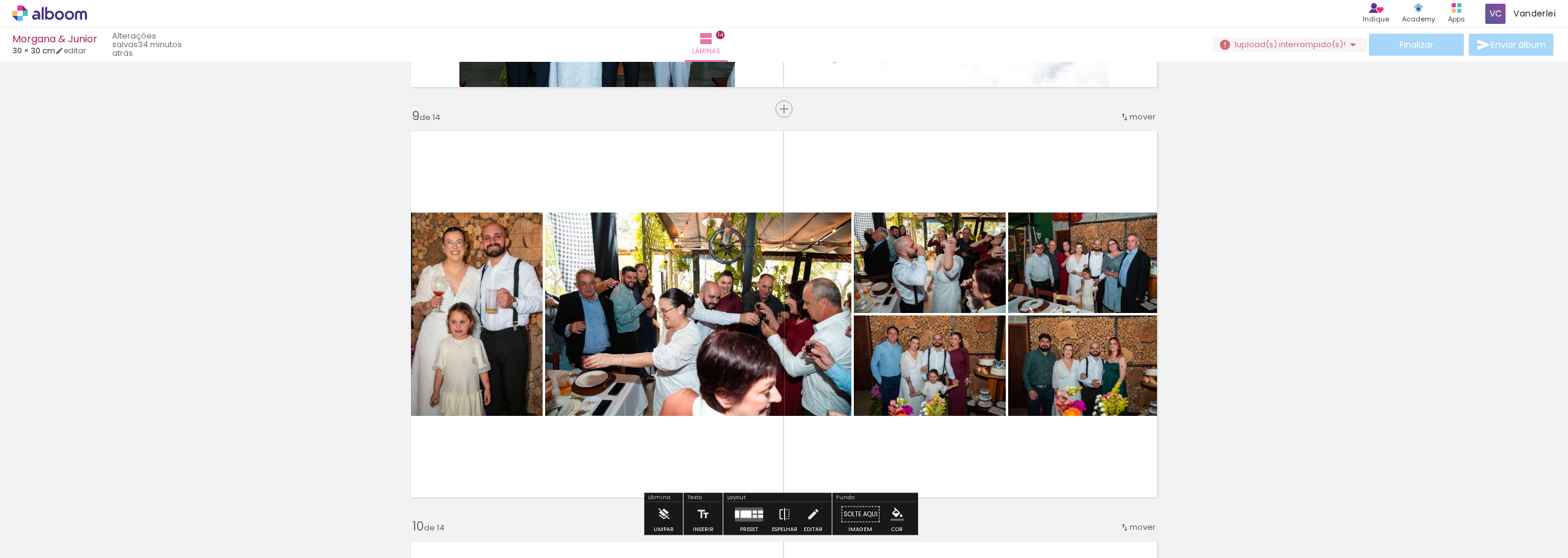
scroll to position [3317, 0]
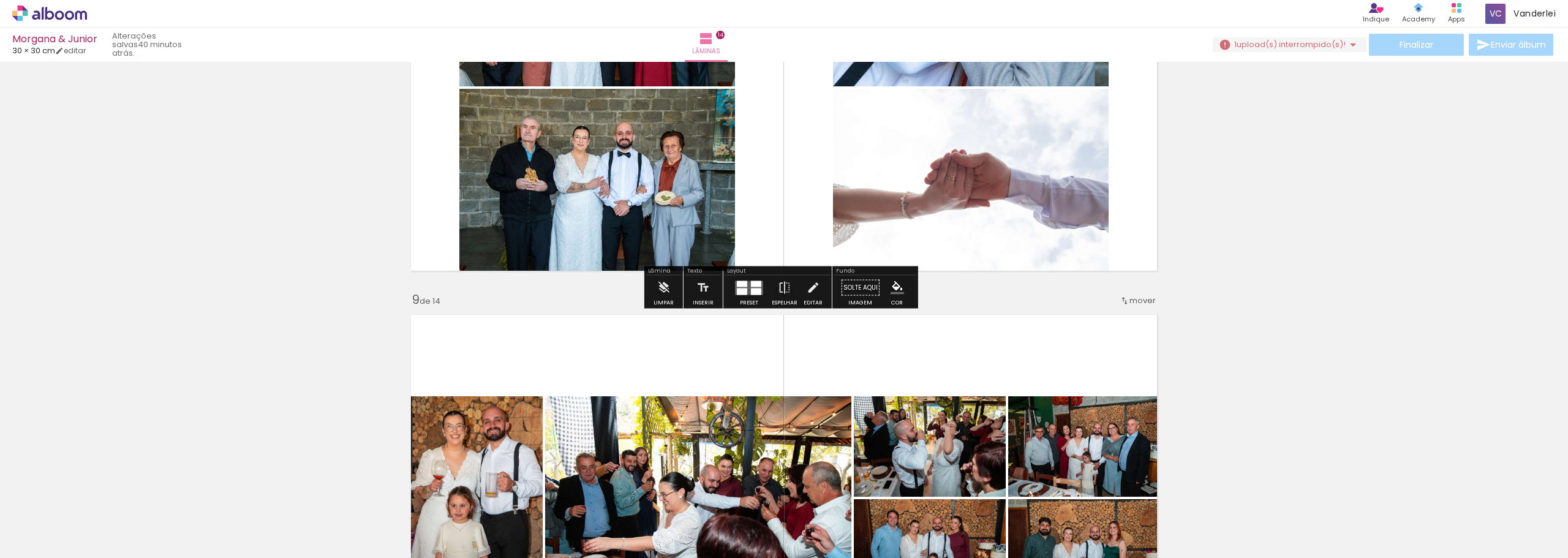
scroll to position [3011, 0]
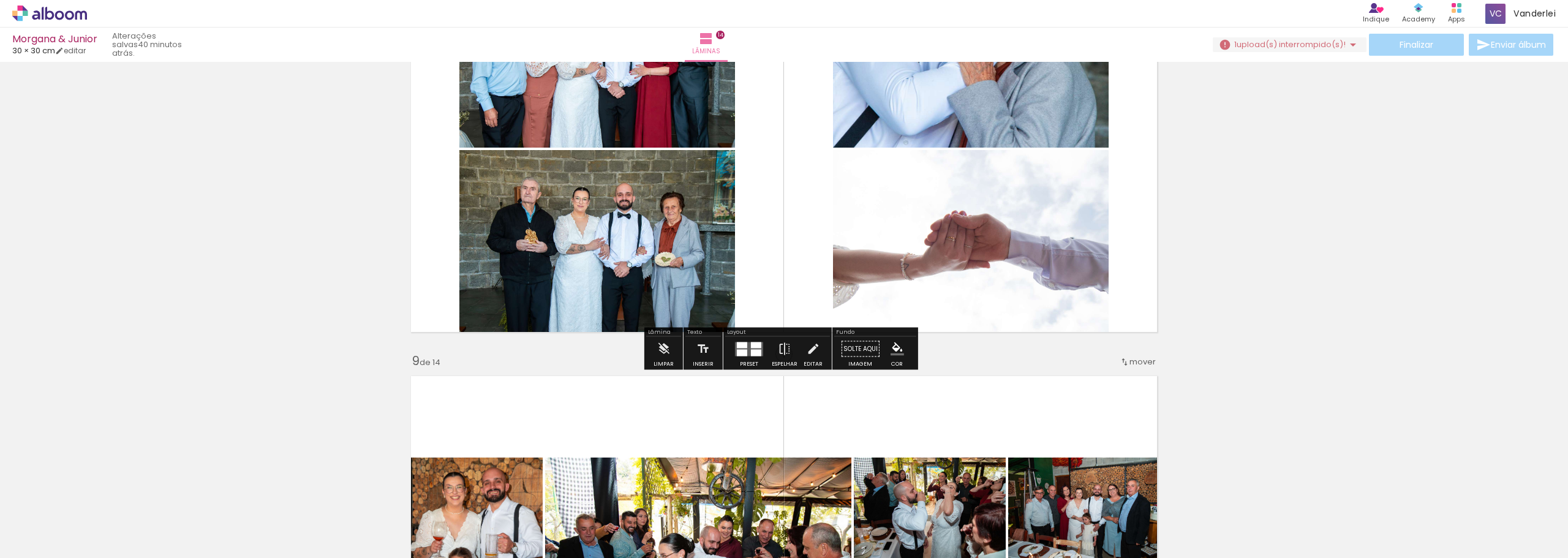
click at [1309, 48] on span "upload(s) interrompido(s)!" at bounding box center [1291, 44] width 109 height 12
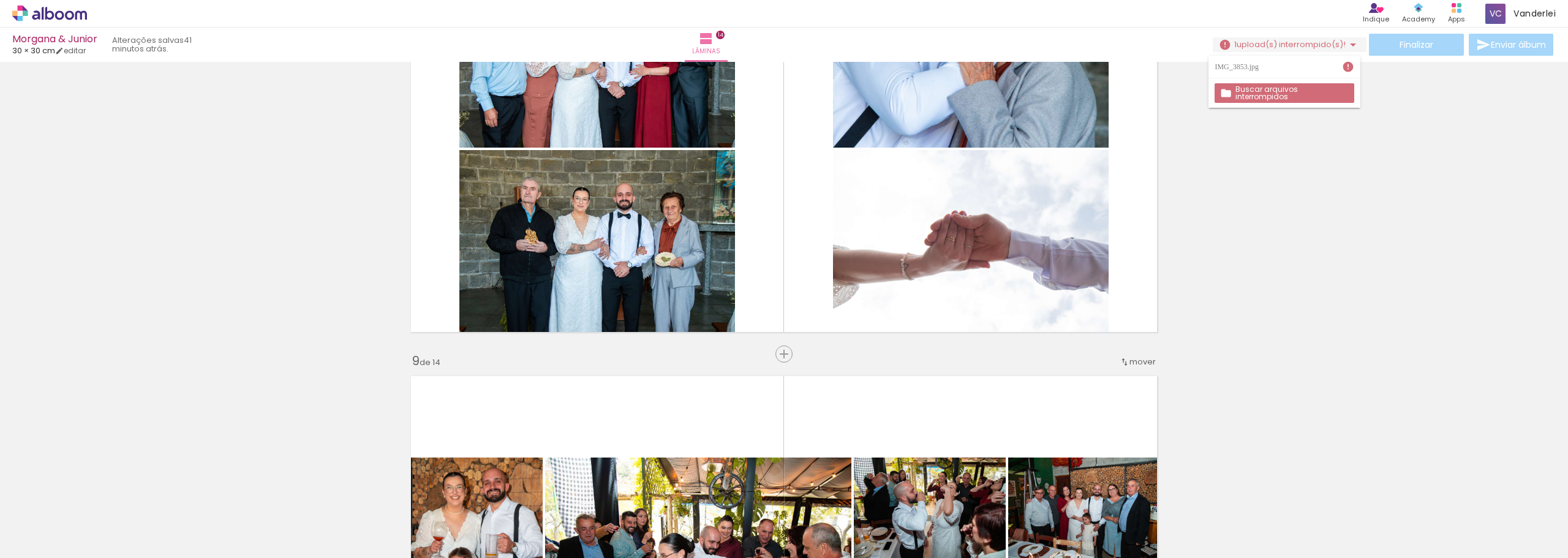
scroll to position [0, 659]
click at [472, 493] on iron-icon at bounding box center [465, 492] width 13 height 13
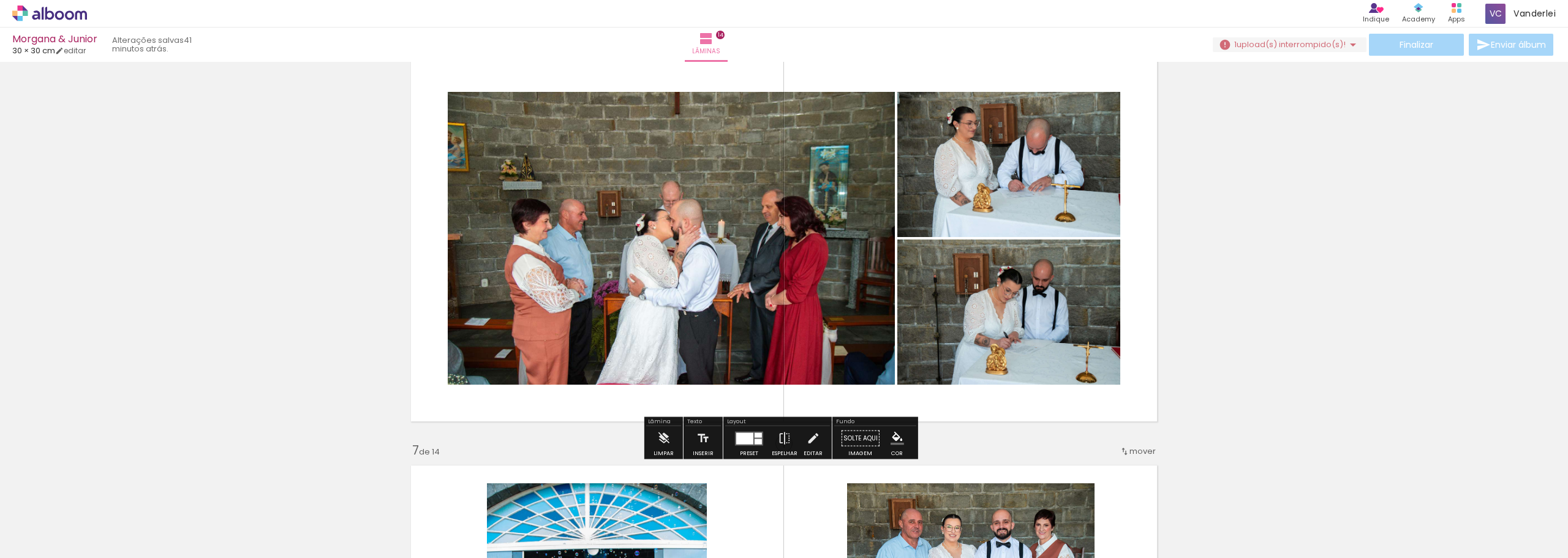
scroll to position [2067, 0]
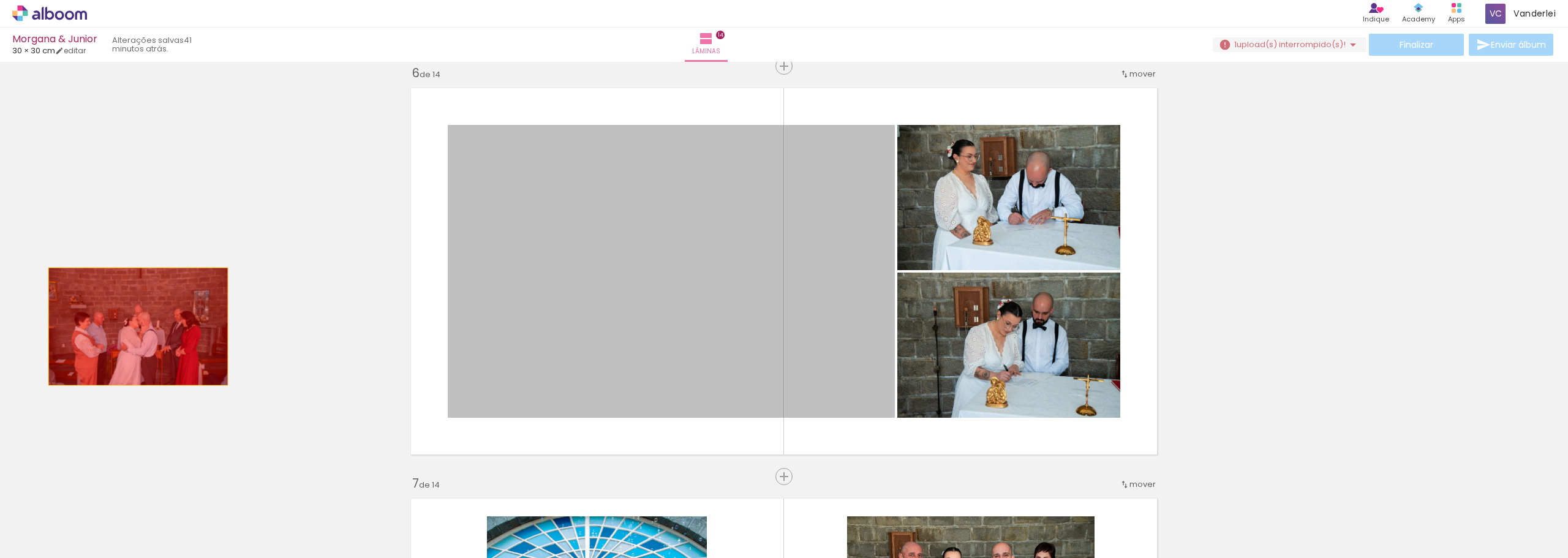
drag, startPoint x: 839, startPoint y: 191, endPoint x: 134, endPoint y: 327, distance: 718.0
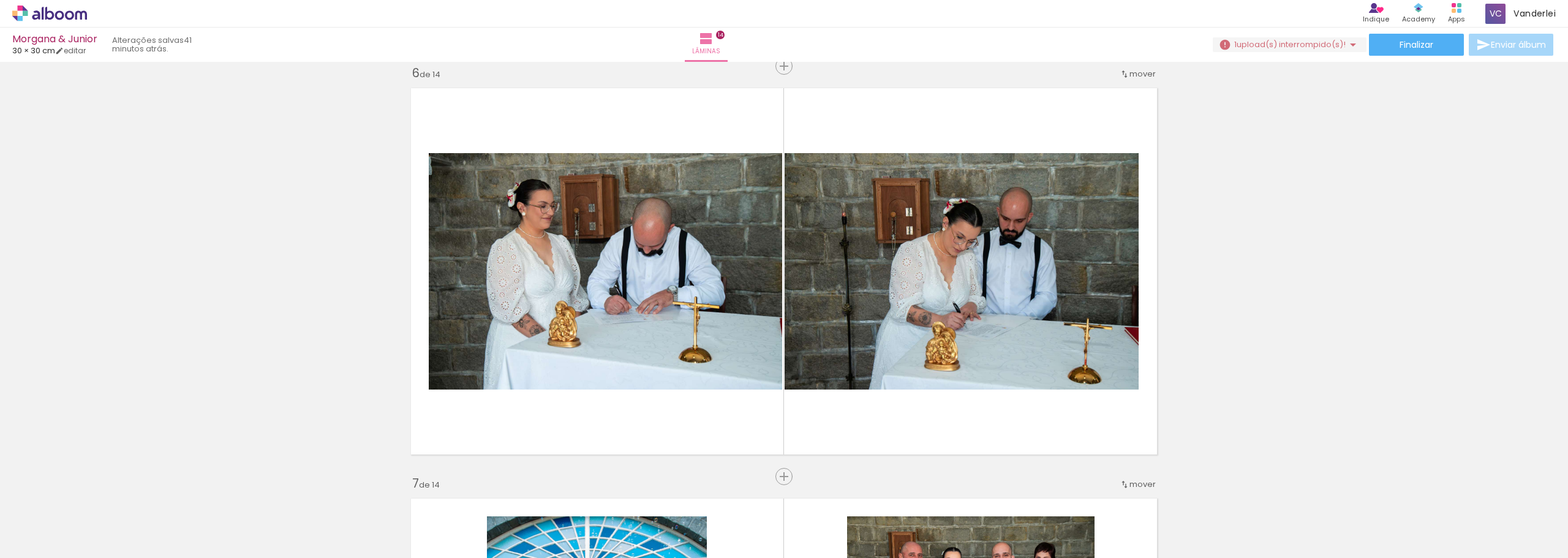
click at [469, 492] on iron-icon at bounding box center [465, 492] width 13 height 13
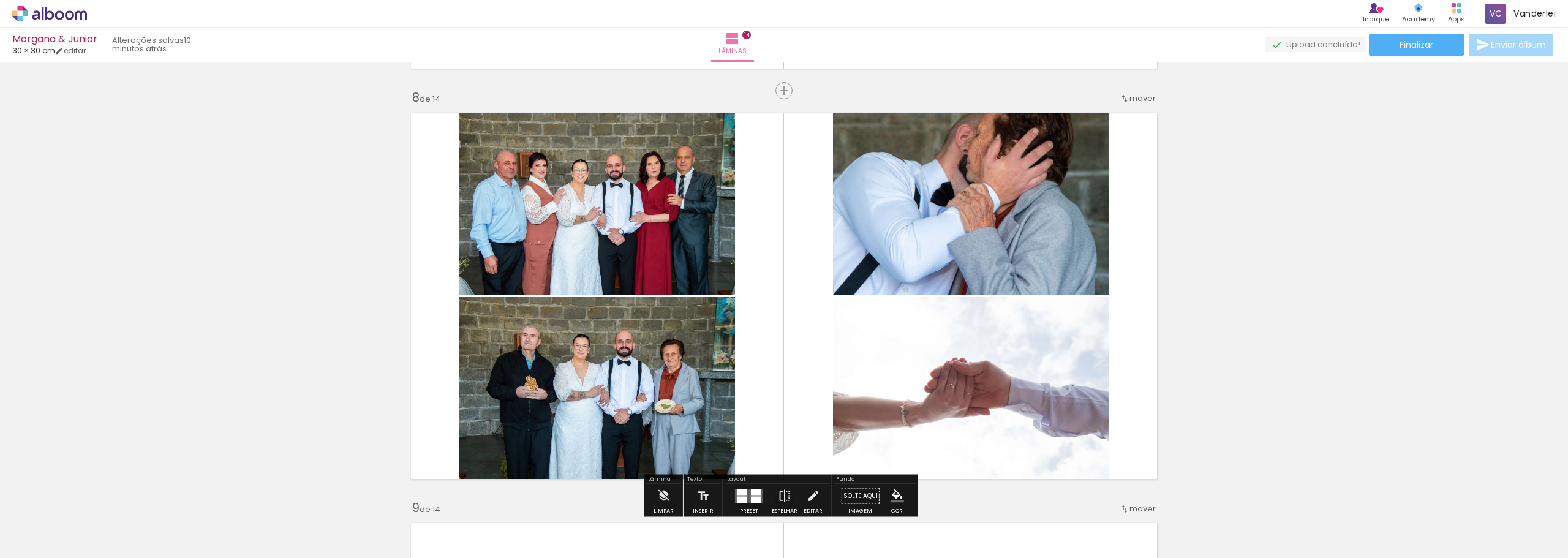
scroll to position [3047, 0]
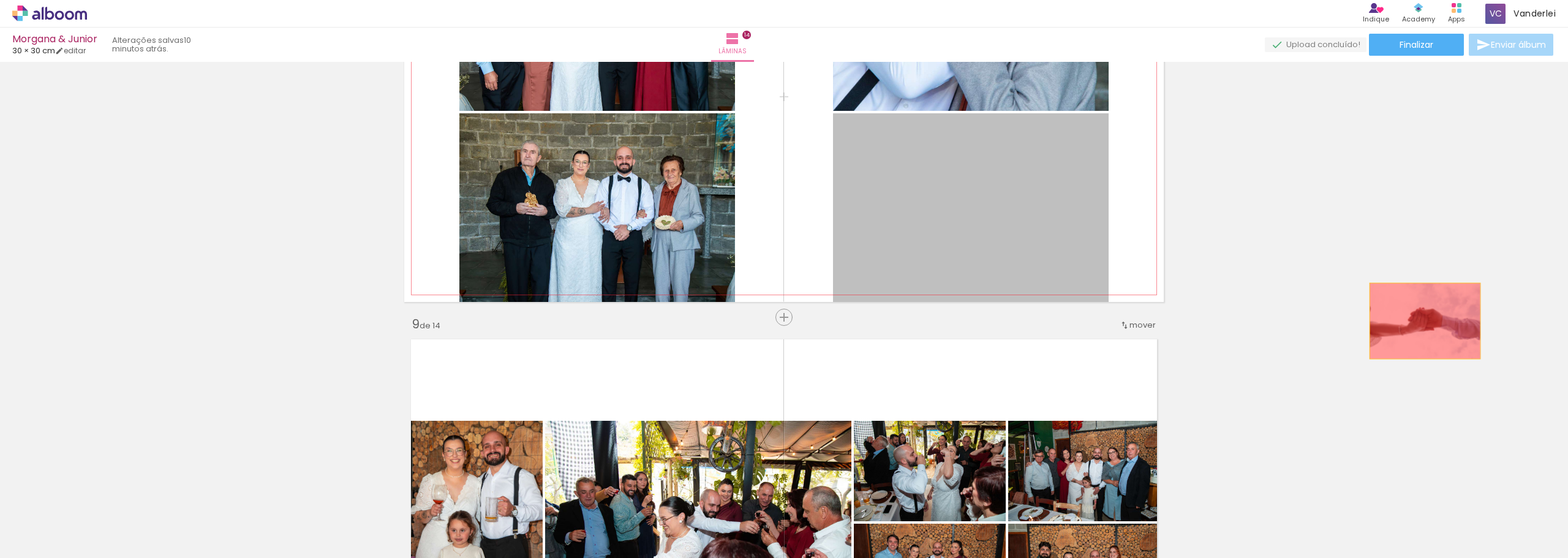
drag, startPoint x: 936, startPoint y: 204, endPoint x: 1421, endPoint y: 321, distance: 498.9
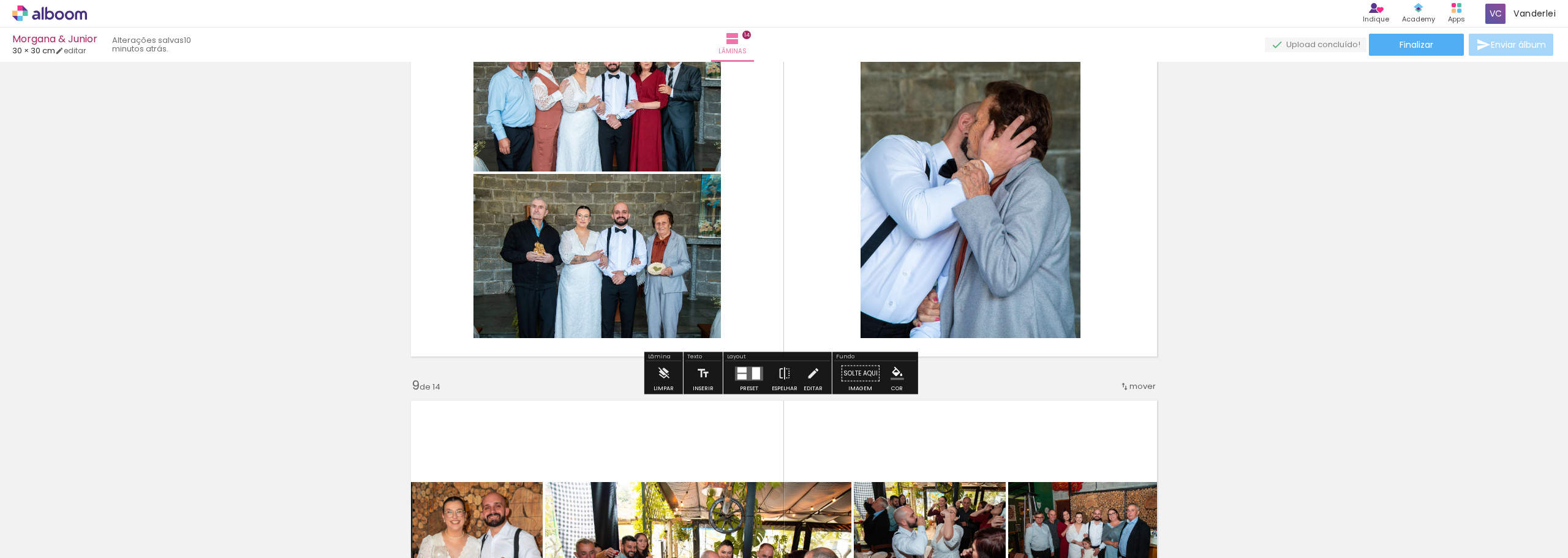
scroll to position [2864, 0]
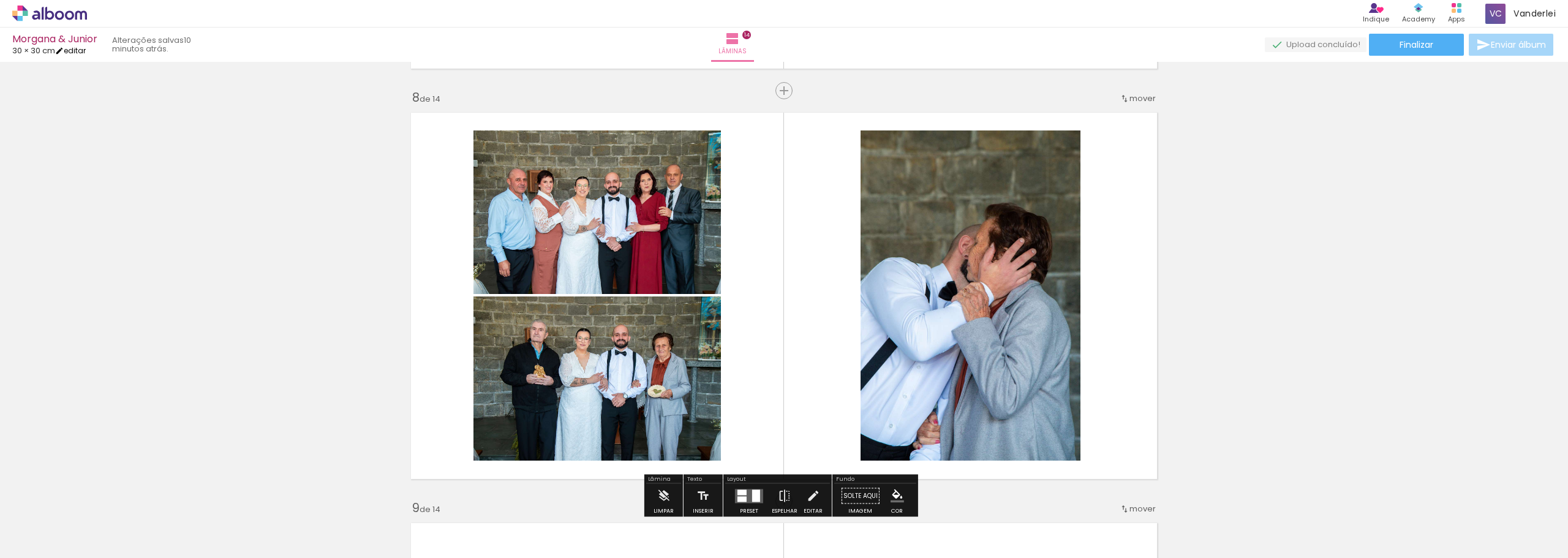
click at [75, 49] on link "editar" at bounding box center [70, 50] width 30 height 11
type input "30,5"
type input "61"
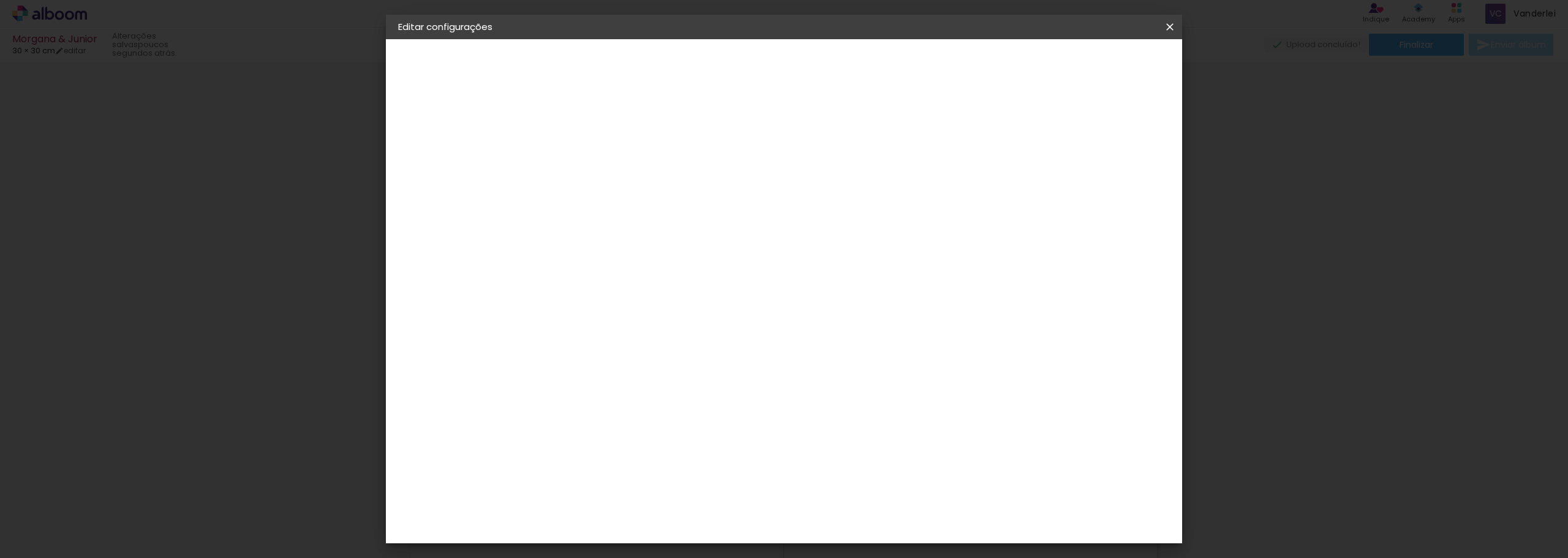
click at [1033, 135] on div at bounding box center [1027, 141] width 11 height 11
type paper-checkbox "on"
click at [1171, 24] on iron-icon at bounding box center [1170, 27] width 15 height 12
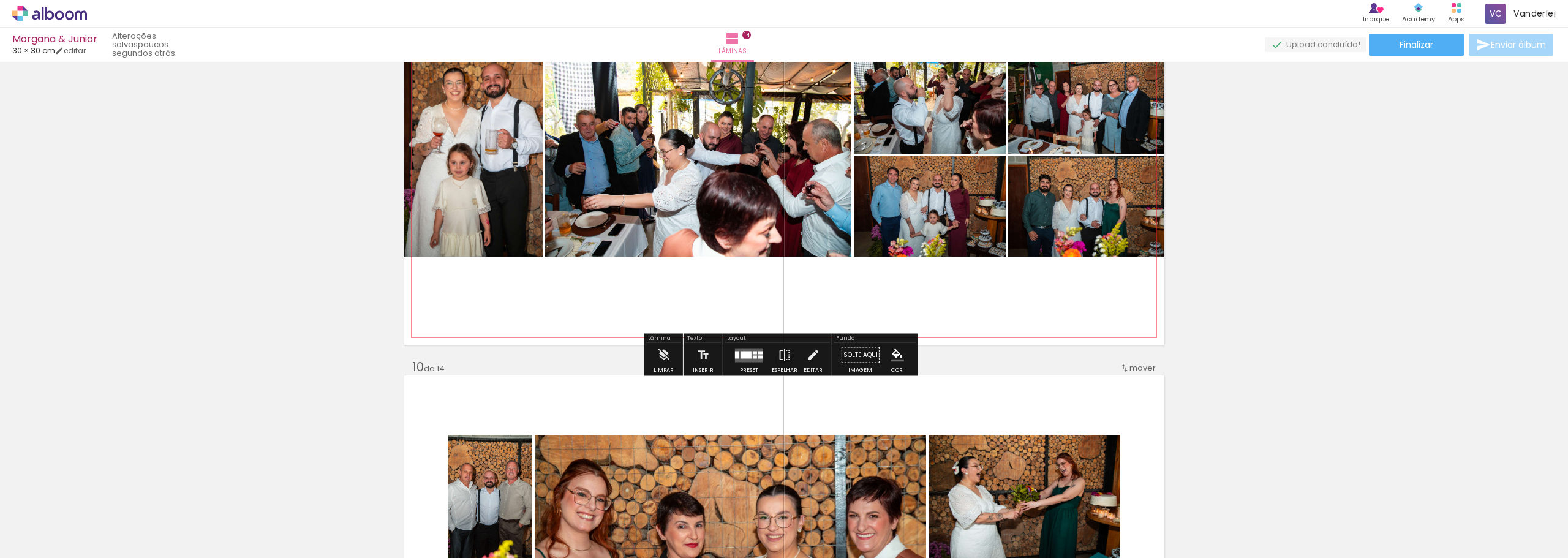
scroll to position [3354, 0]
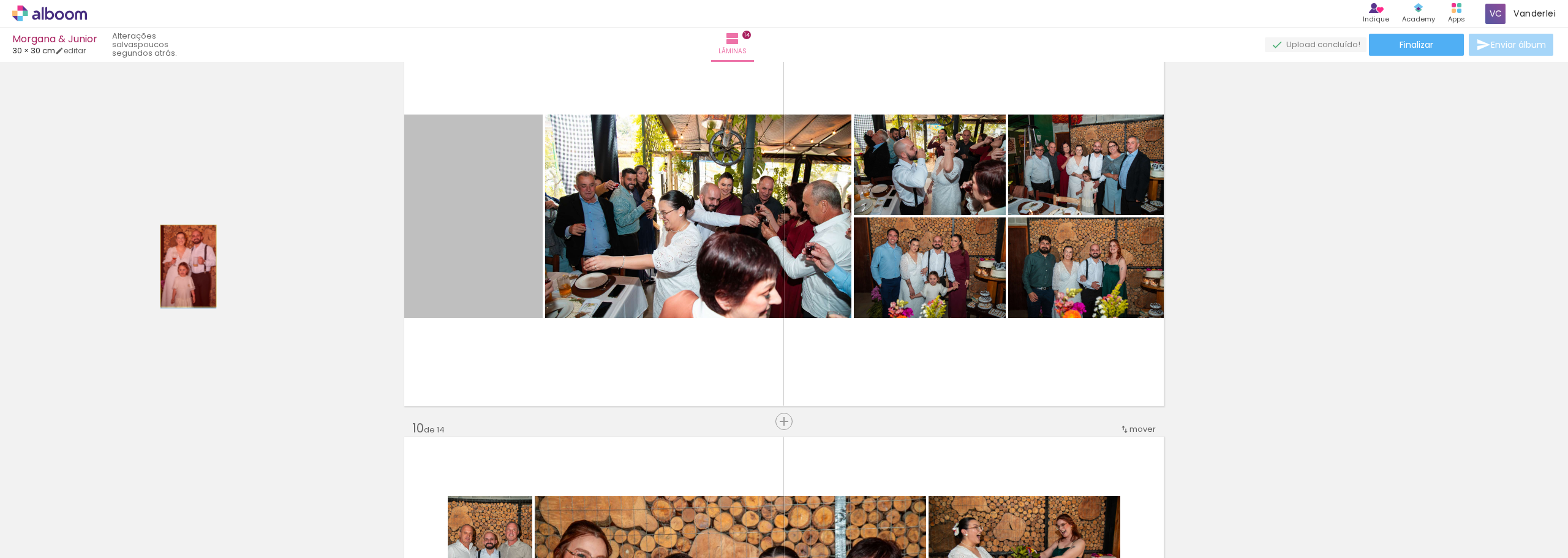
drag, startPoint x: 498, startPoint y: 252, endPoint x: 184, endPoint y: 266, distance: 314.3
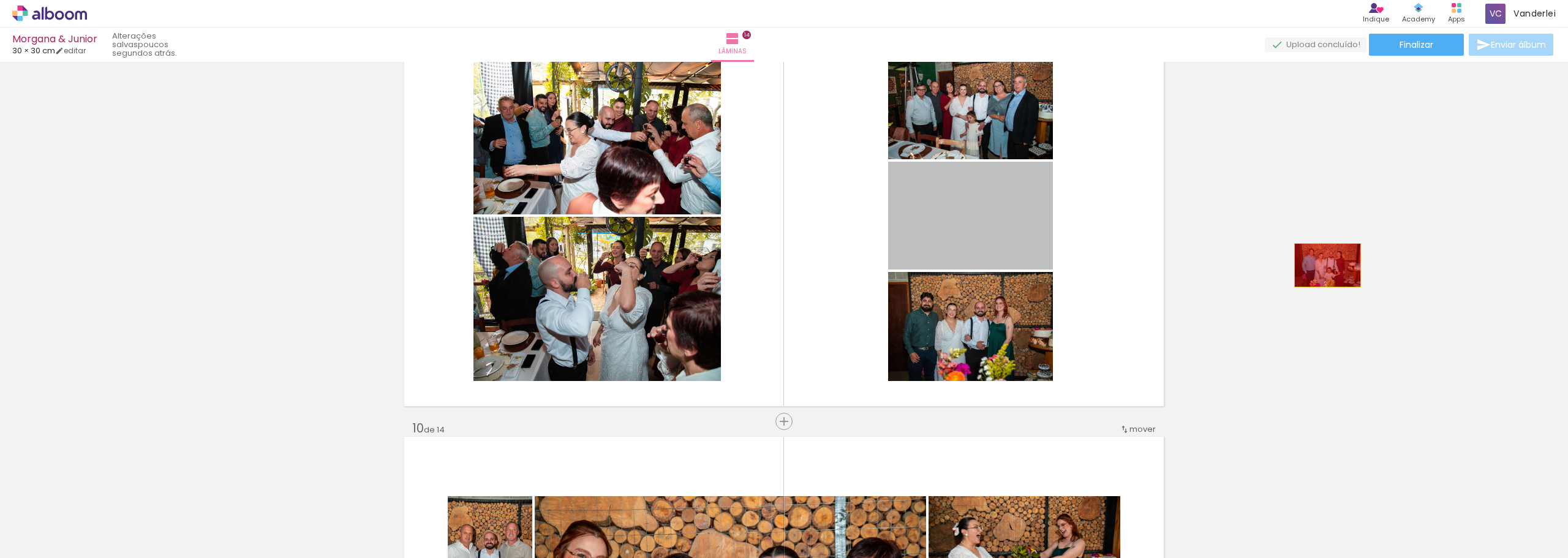
drag, startPoint x: 973, startPoint y: 228, endPoint x: 1280, endPoint y: 278, distance: 311.0
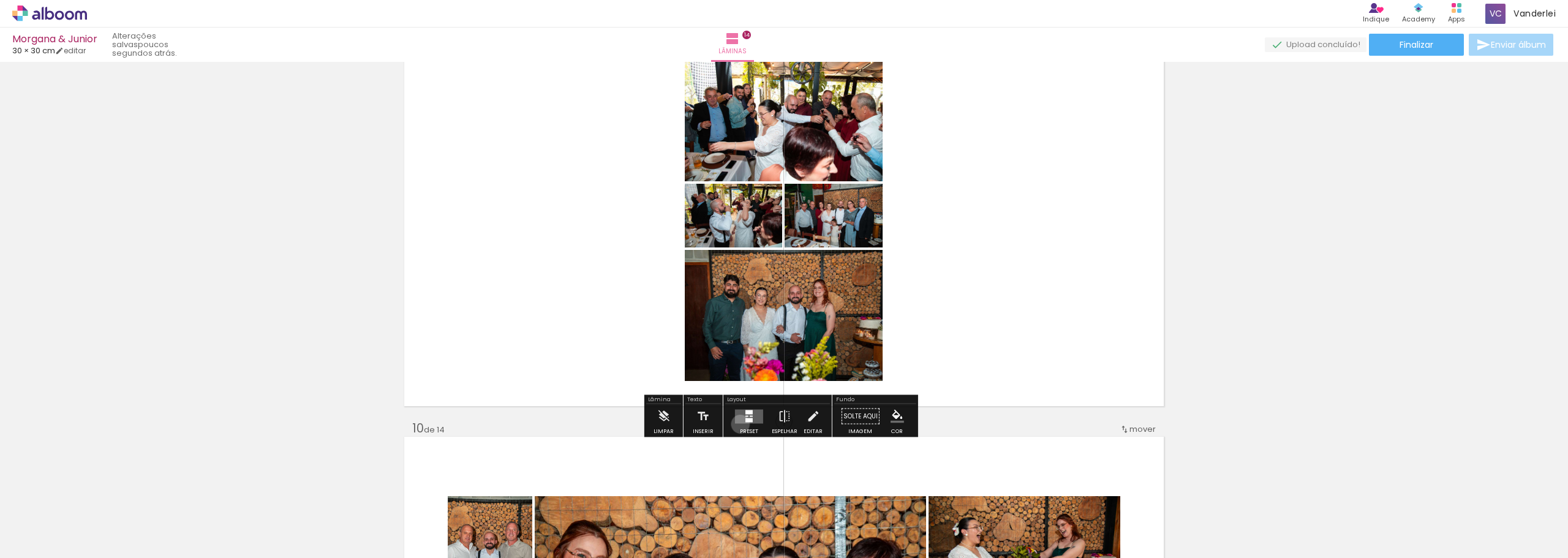
click at [738, 424] on div at bounding box center [749, 416] width 33 height 25
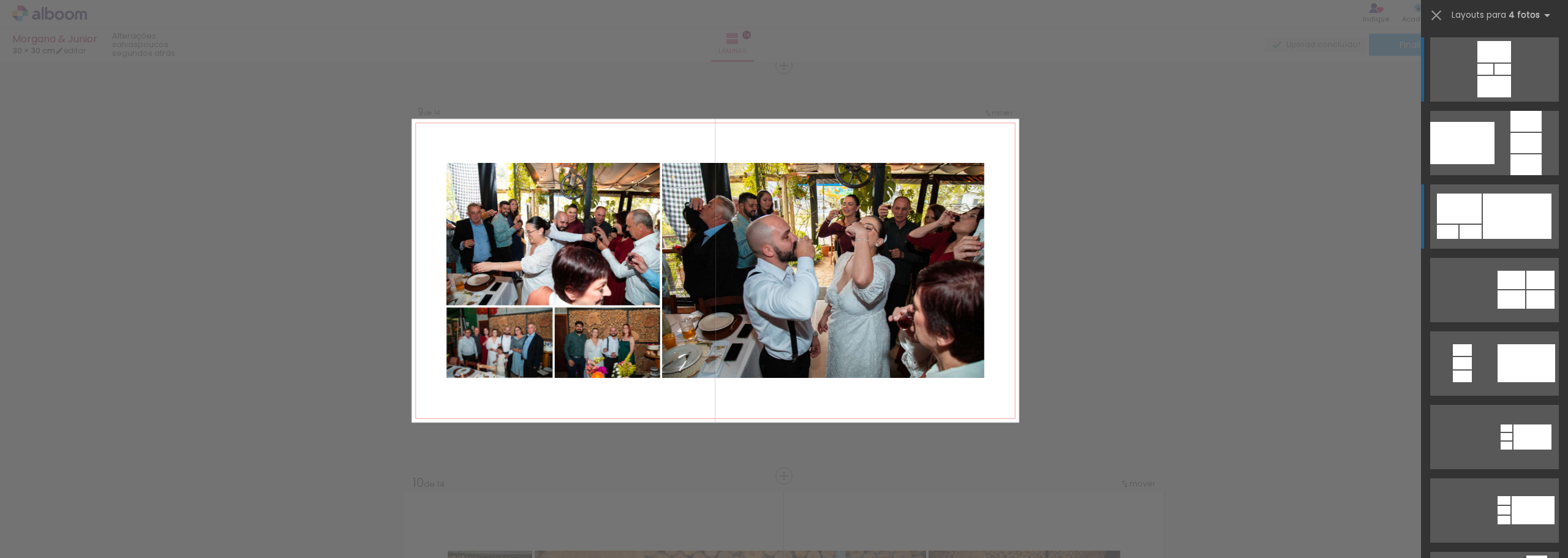
scroll to position [3299, 0]
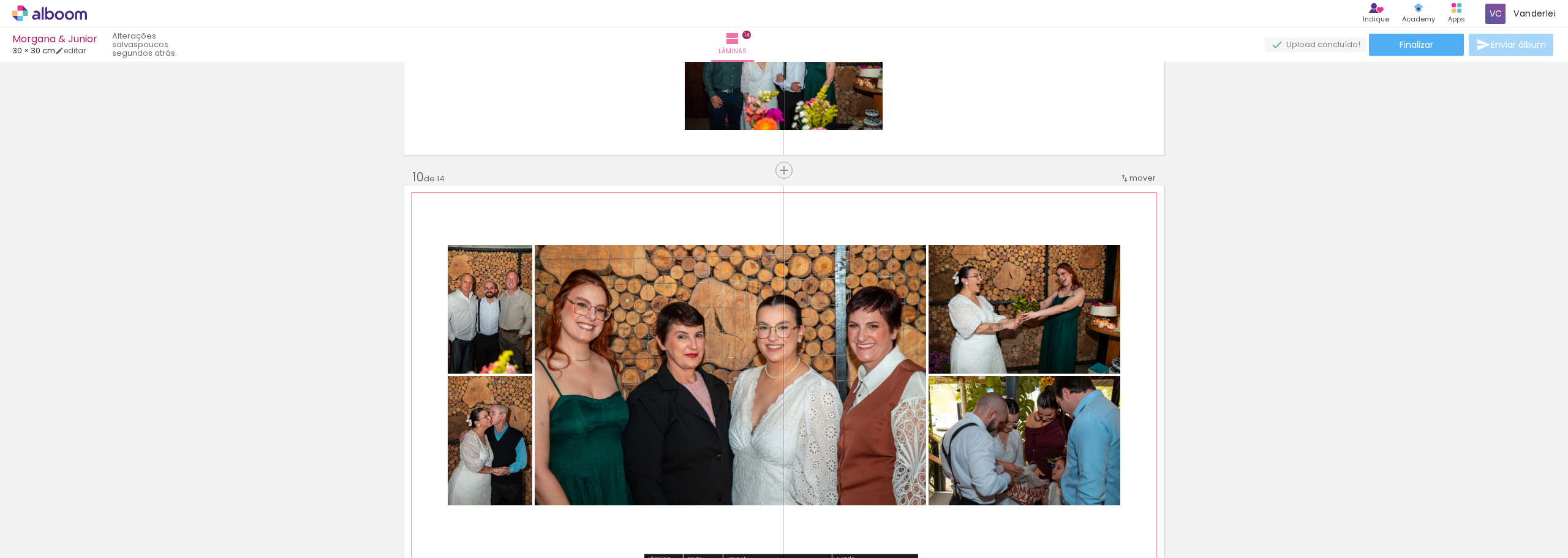
scroll to position [3788, 0]
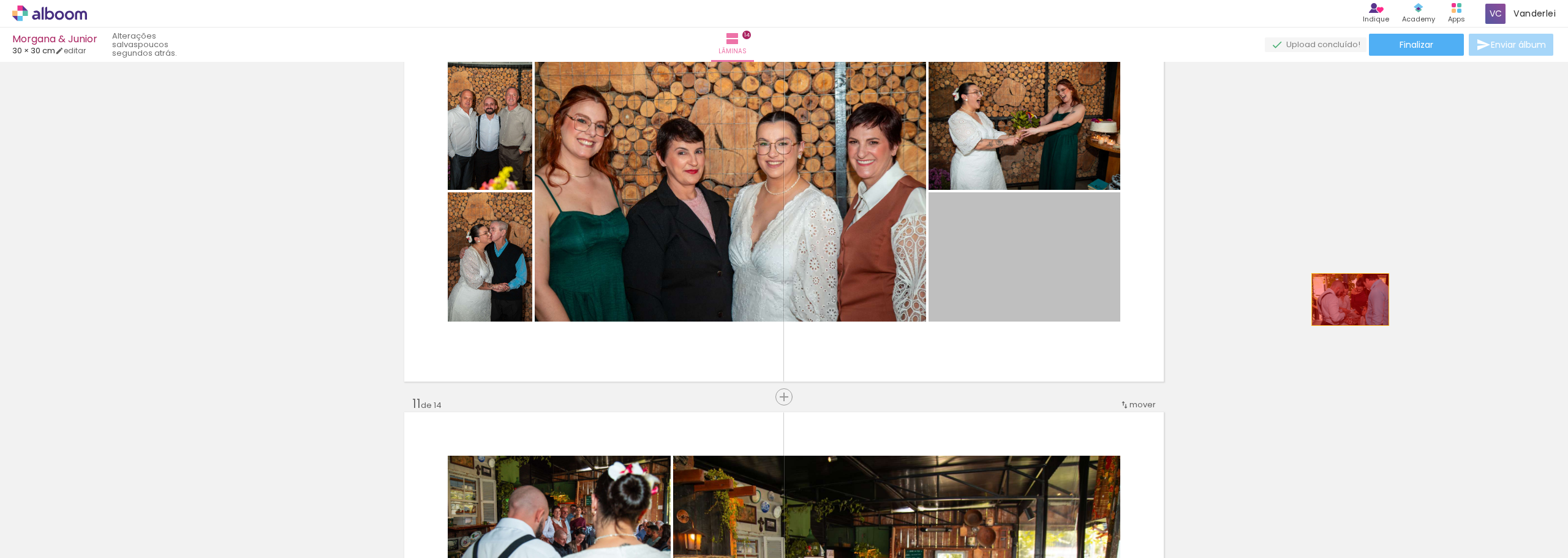
drag, startPoint x: 1033, startPoint y: 292, endPoint x: 1148, endPoint y: 237, distance: 127.5
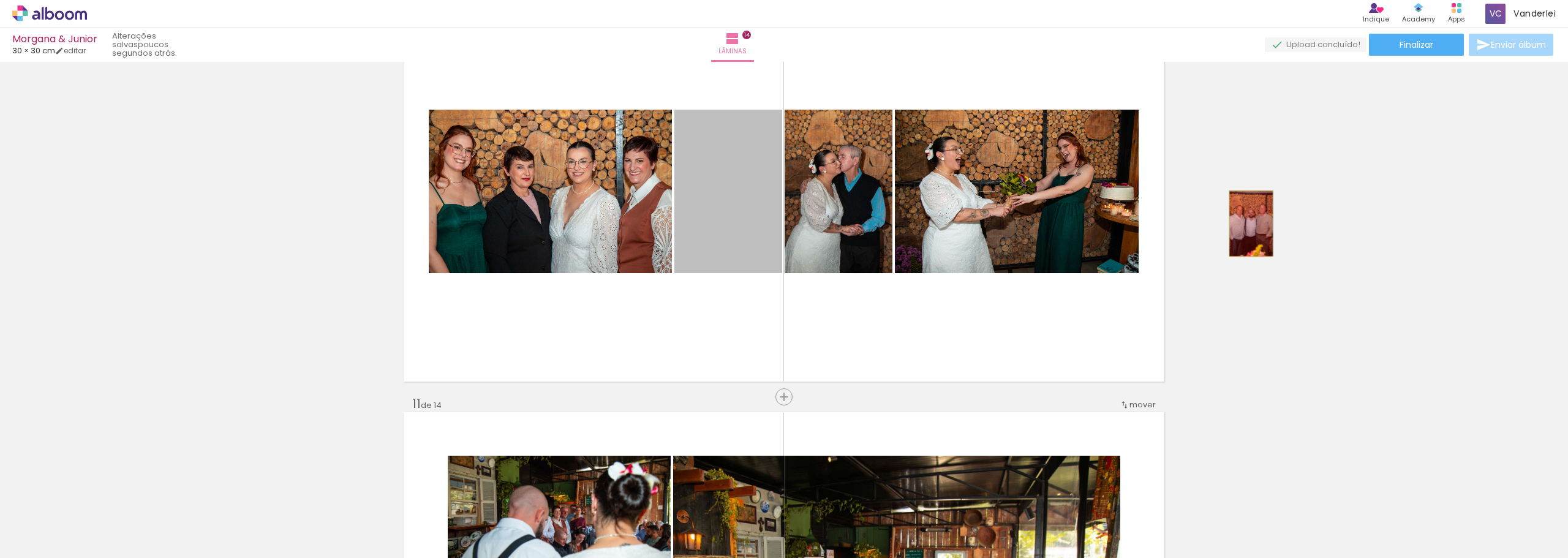
drag, startPoint x: 731, startPoint y: 210, endPoint x: 1247, endPoint y: 223, distance: 516.2
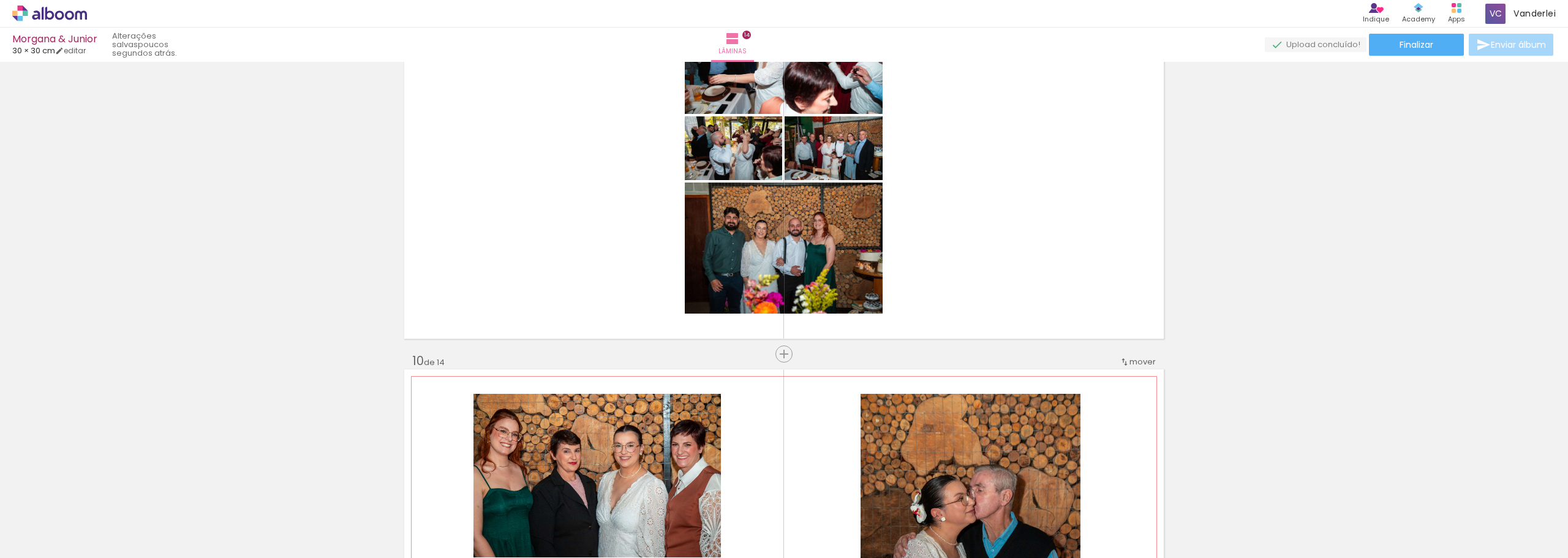
scroll to position [3299, 0]
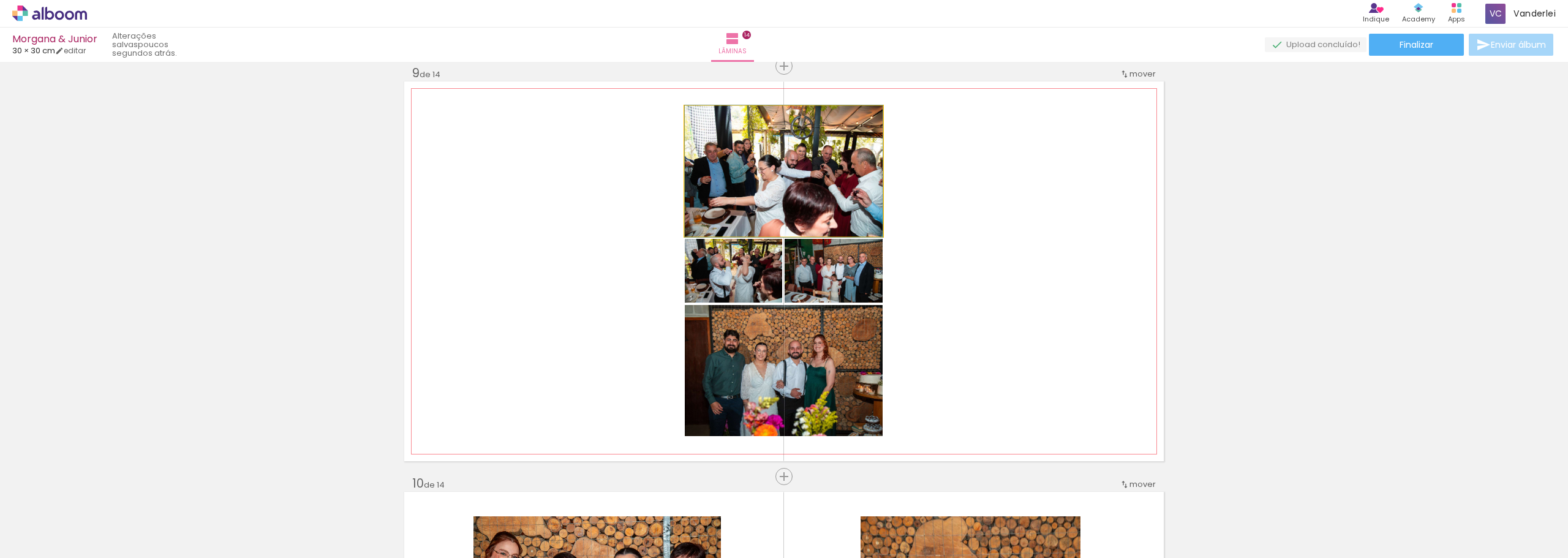
click at [840, 200] on quentale-photo at bounding box center [784, 171] width 198 height 131
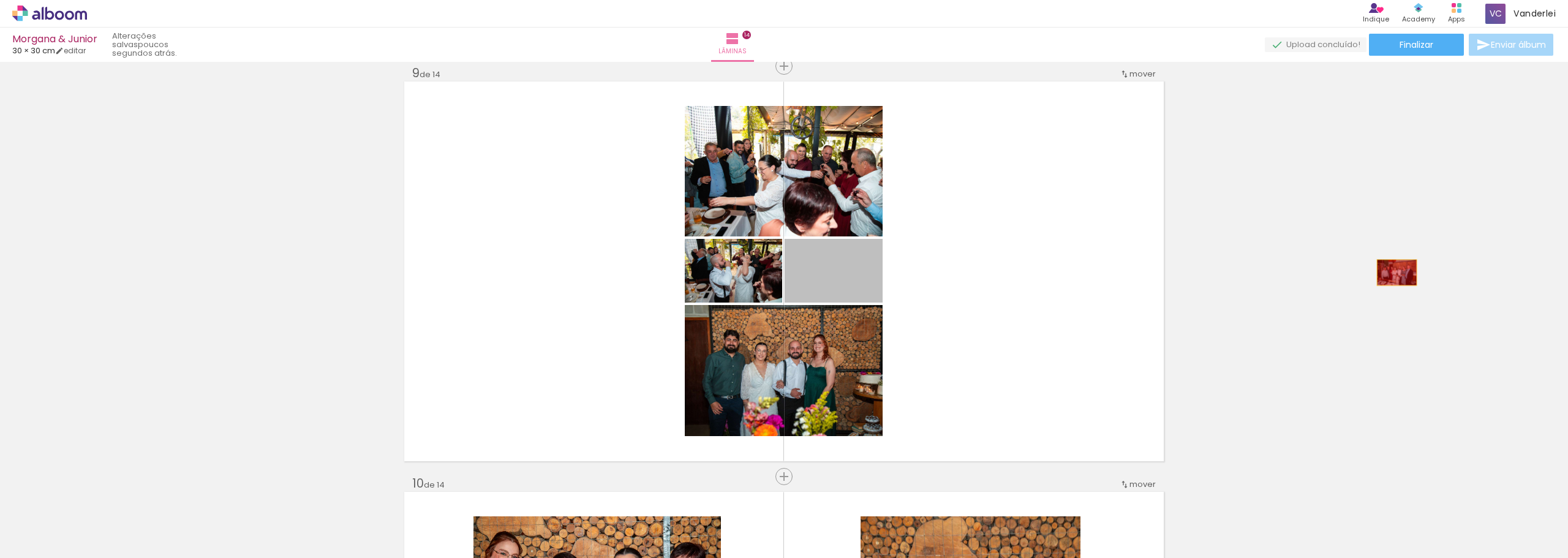
drag, startPoint x: 845, startPoint y: 282, endPoint x: 1394, endPoint y: 273, distance: 549.1
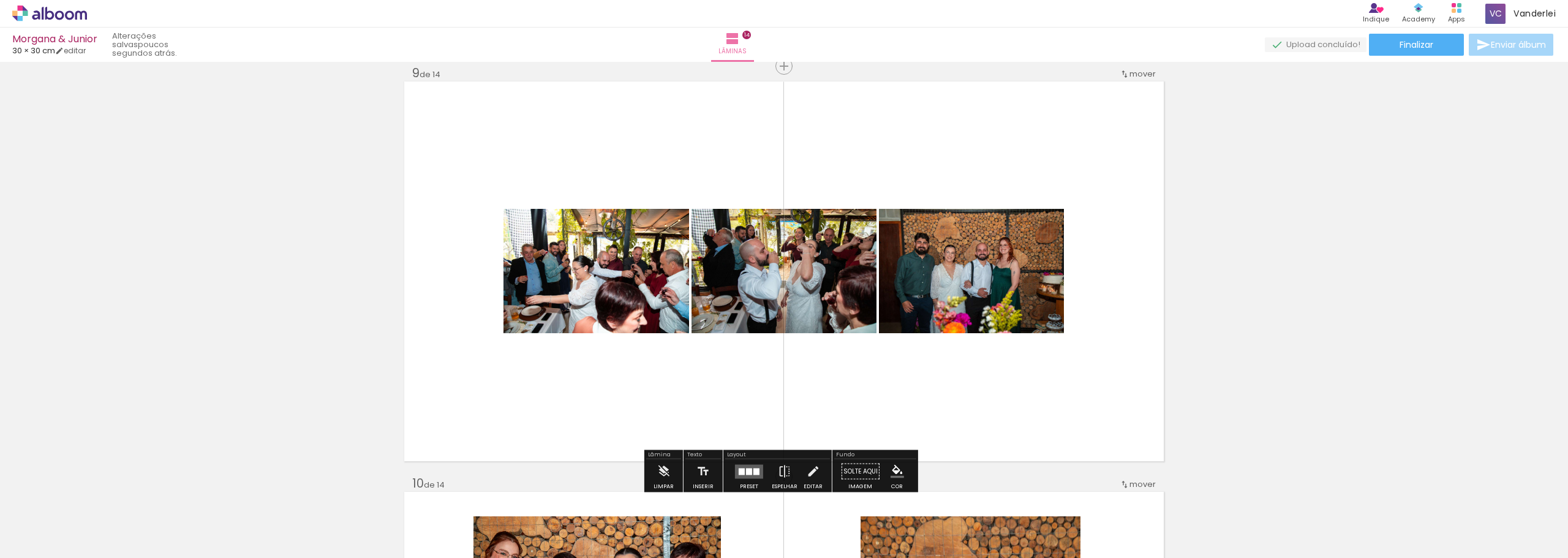
click at [757, 471] on div at bounding box center [757, 471] width 6 height 7
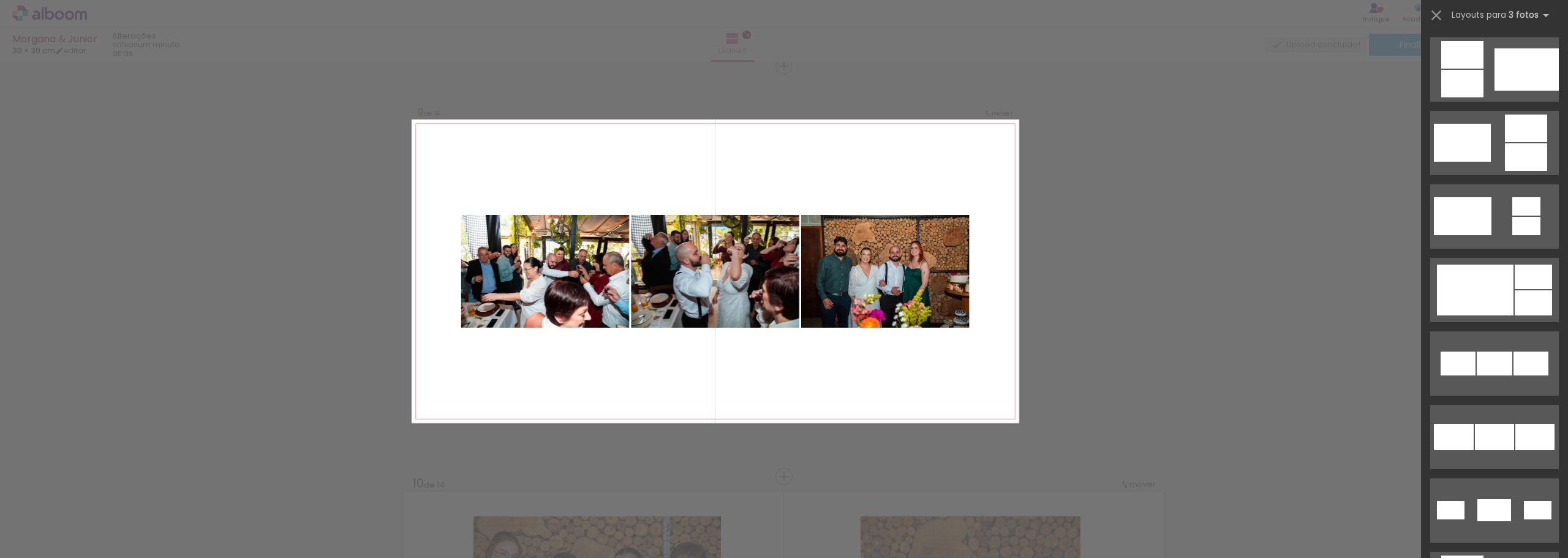
scroll to position [612, 0]
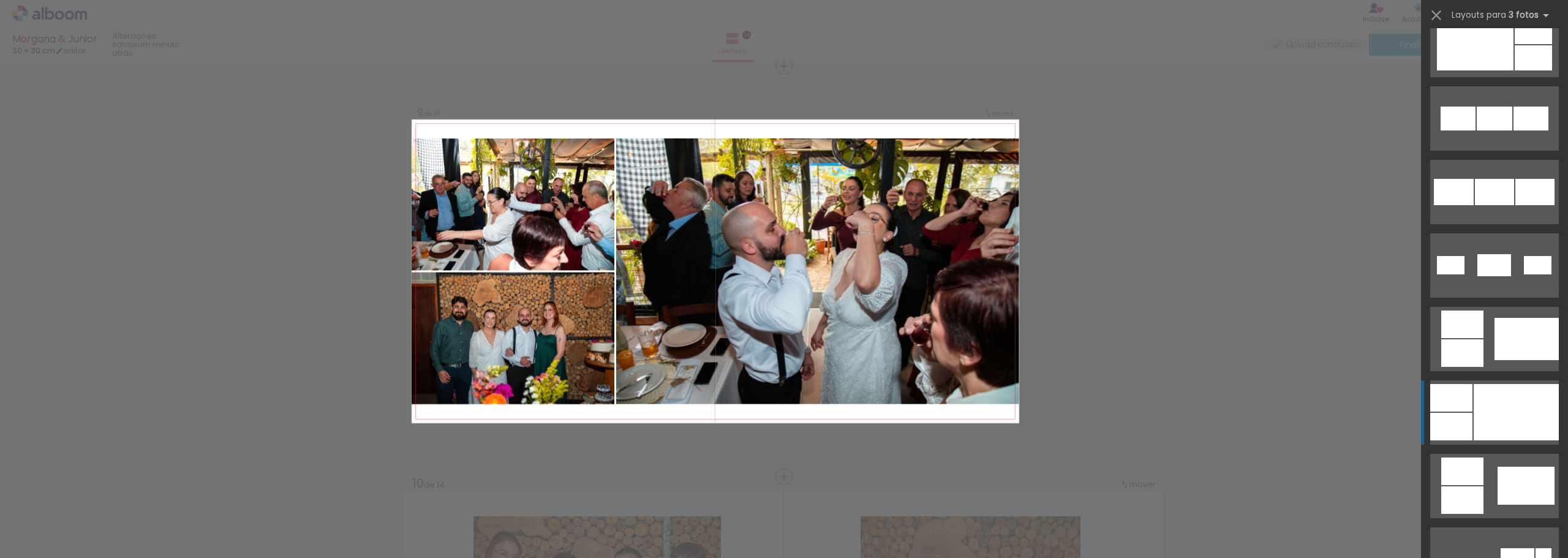
click at [1533, 414] on div at bounding box center [1517, 412] width 85 height 56
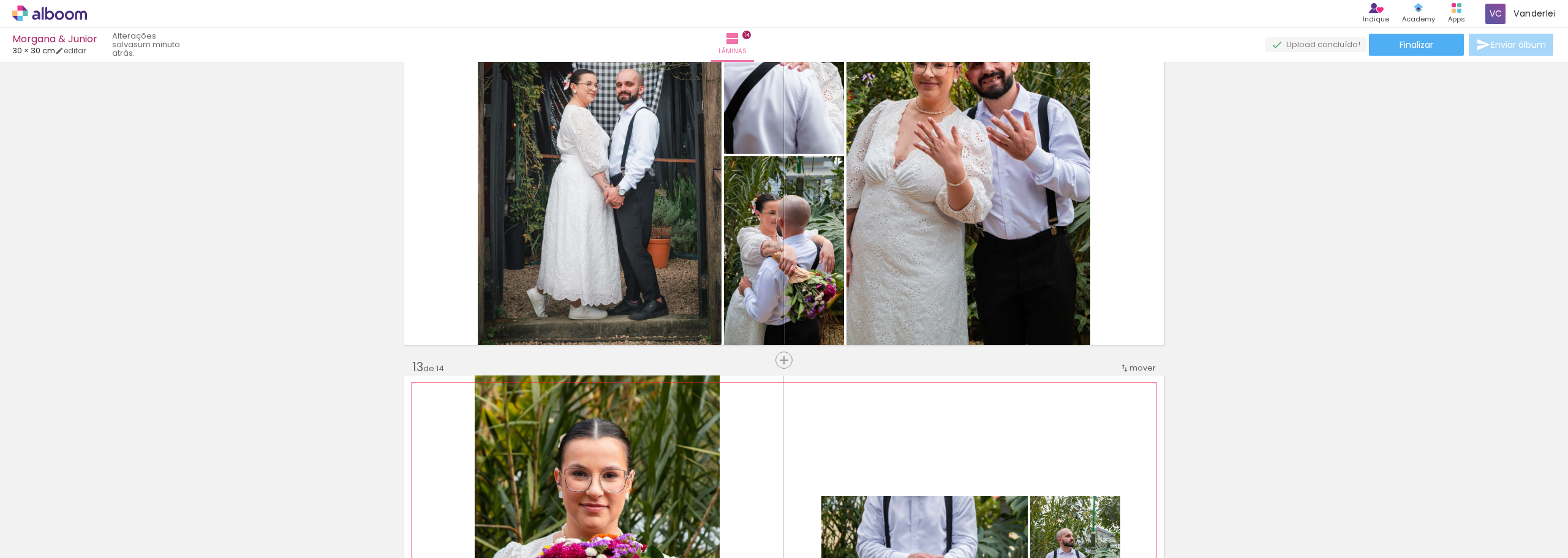
scroll to position [4523, 0]
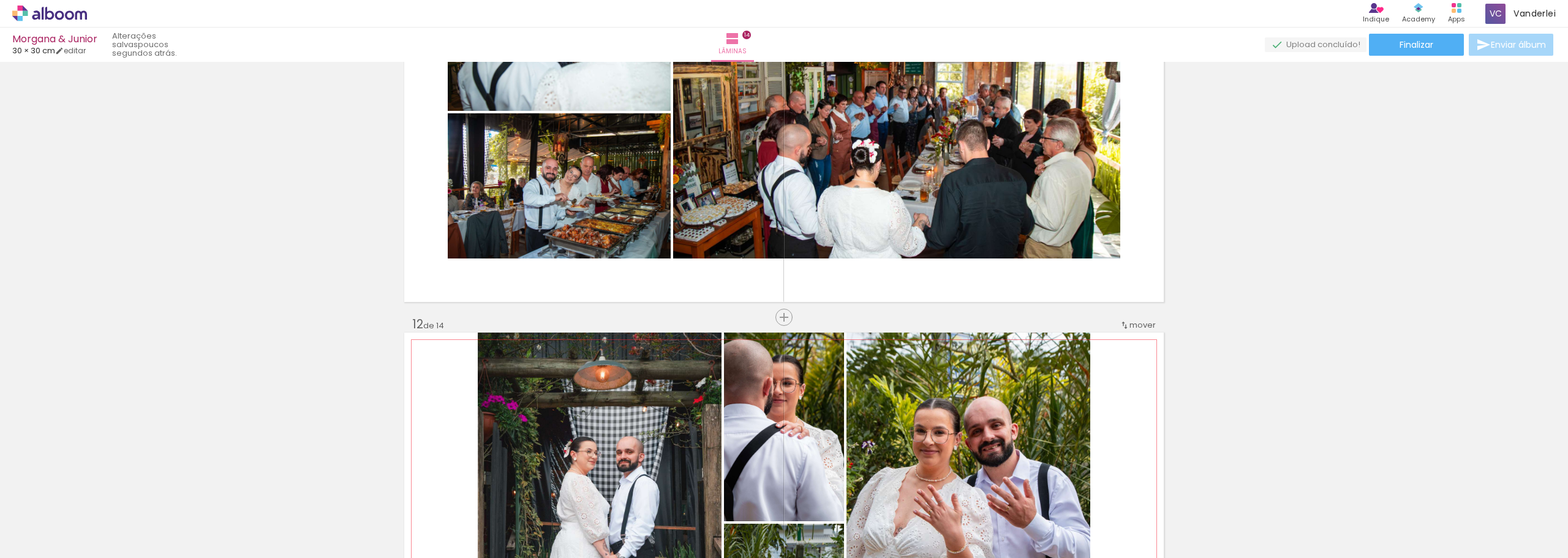
scroll to position [4156, 0]
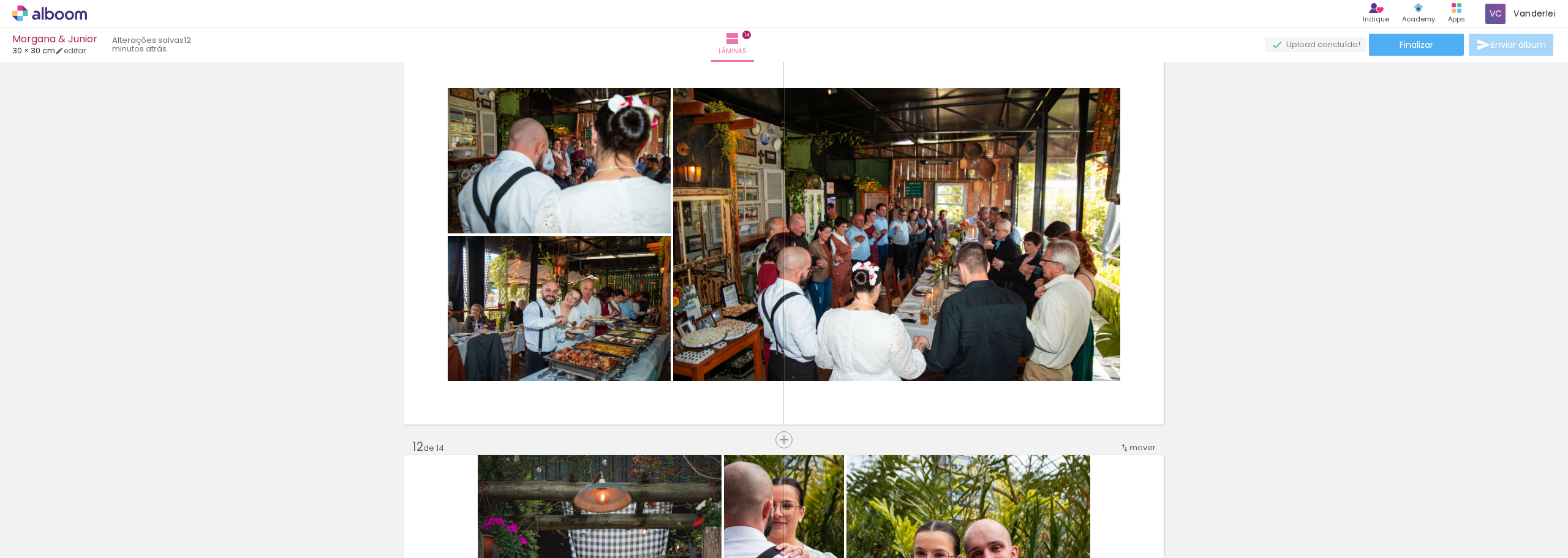
scroll to position [0, 659]
click at [30, 541] on span "Adicionar Fotos" at bounding box center [43, 541] width 37 height 14
click at [0, 0] on input "file" at bounding box center [0, 0] width 0 height 0
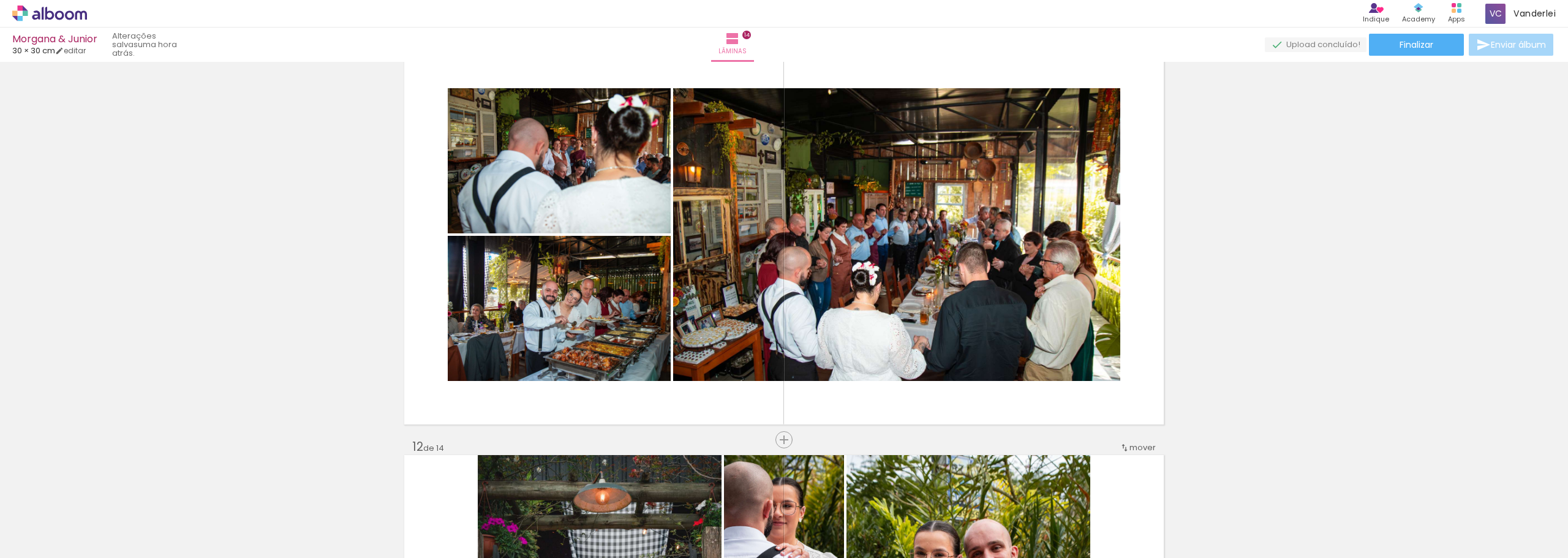
scroll to position [0, 659]
click at [25, 541] on iron-icon at bounding box center [18, 541] width 15 height 15
click at [0, 0] on input "file" at bounding box center [0, 0] width 0 height 0
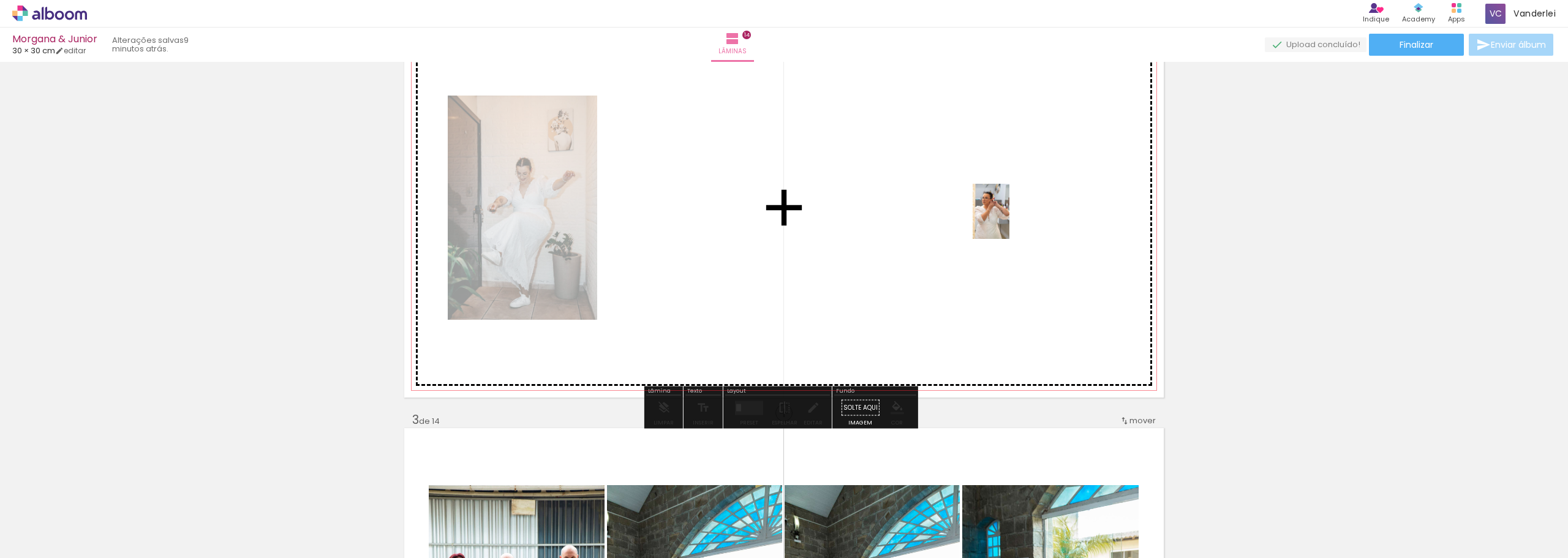
drag, startPoint x: 1211, startPoint y: 527, endPoint x: 1053, endPoint y: 217, distance: 347.9
click at [1053, 217] on quentale-workspace at bounding box center [784, 279] width 1568 height 558
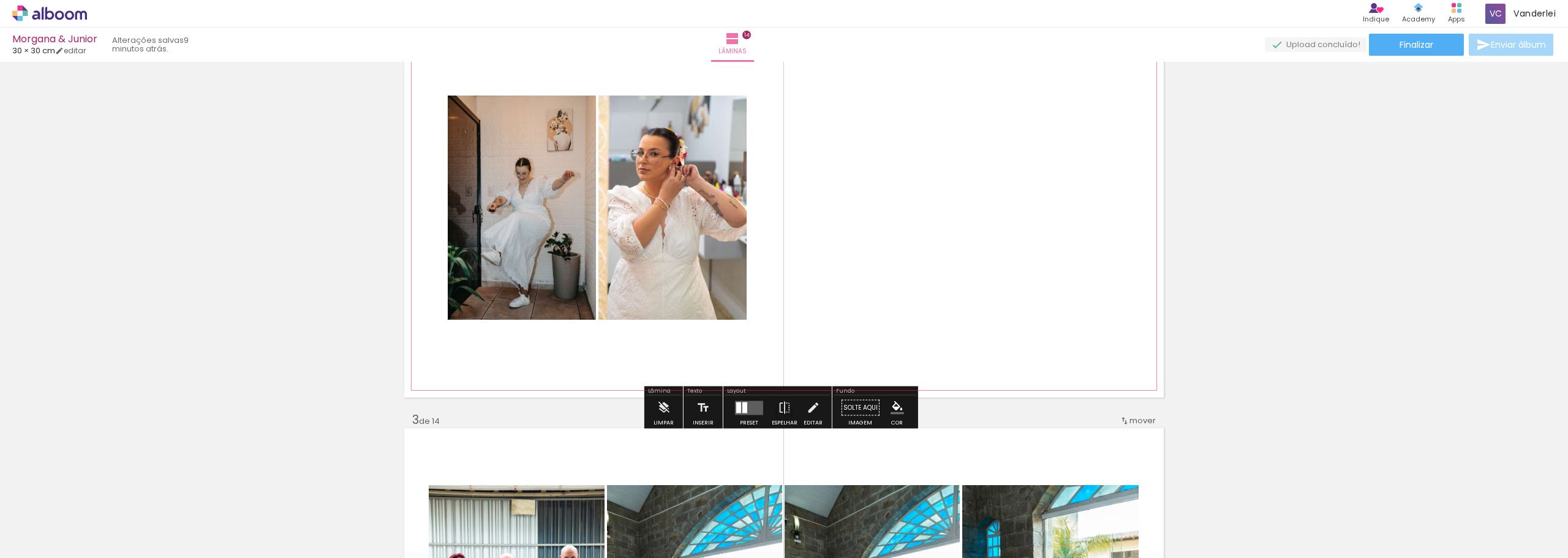
scroll to position [367, 0]
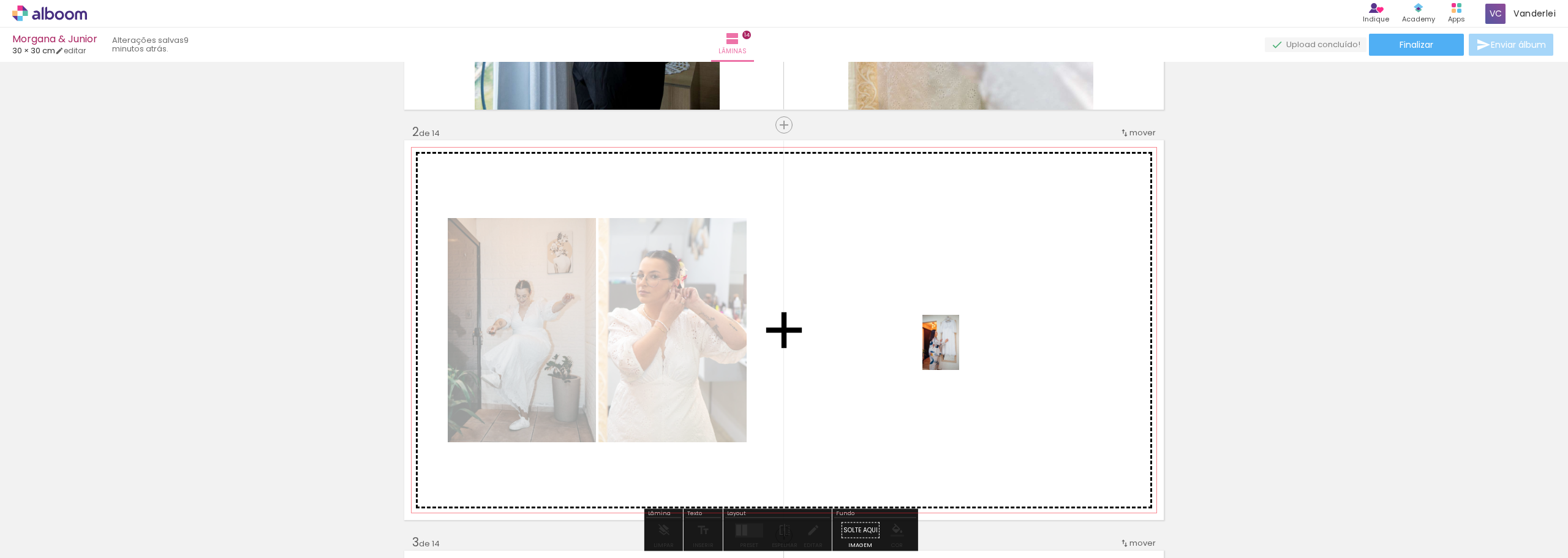
drag, startPoint x: 1149, startPoint y: 528, endPoint x: 1011, endPoint y: 453, distance: 157.1
click at [958, 351] on quentale-workspace at bounding box center [784, 279] width 1568 height 558
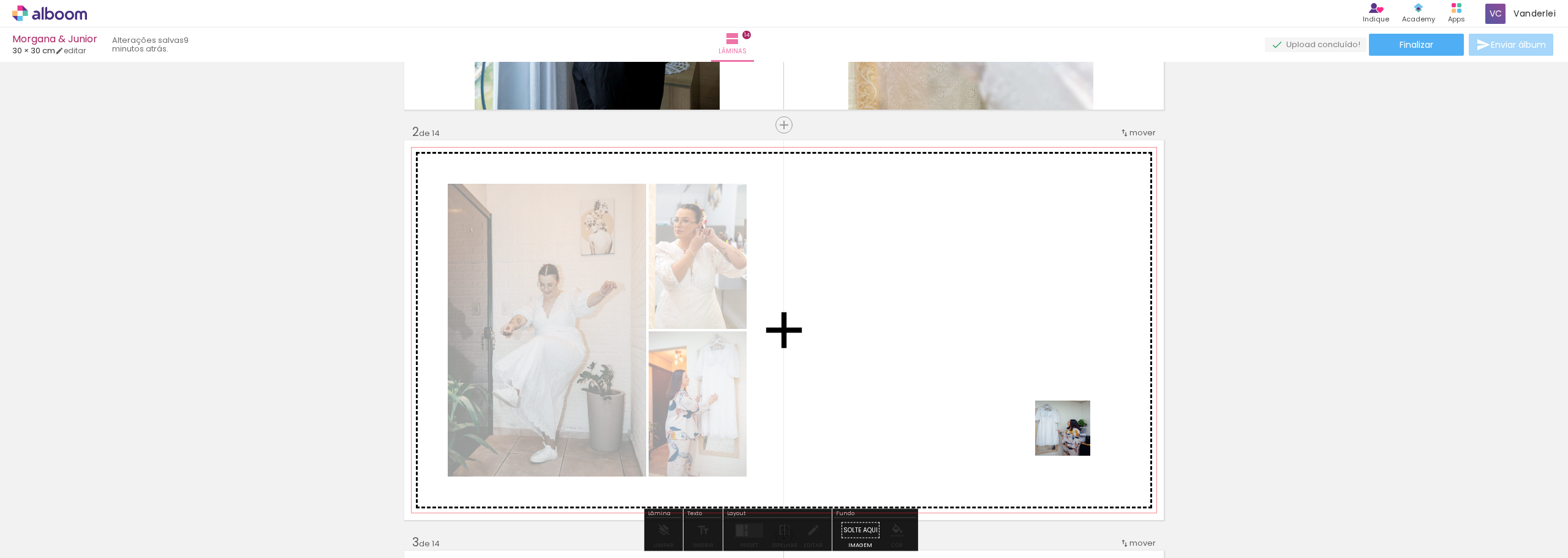
drag, startPoint x: 1070, startPoint y: 527, endPoint x: 1071, endPoint y: 358, distance: 169.0
click at [1070, 361] on quentale-workspace at bounding box center [784, 279] width 1568 height 558
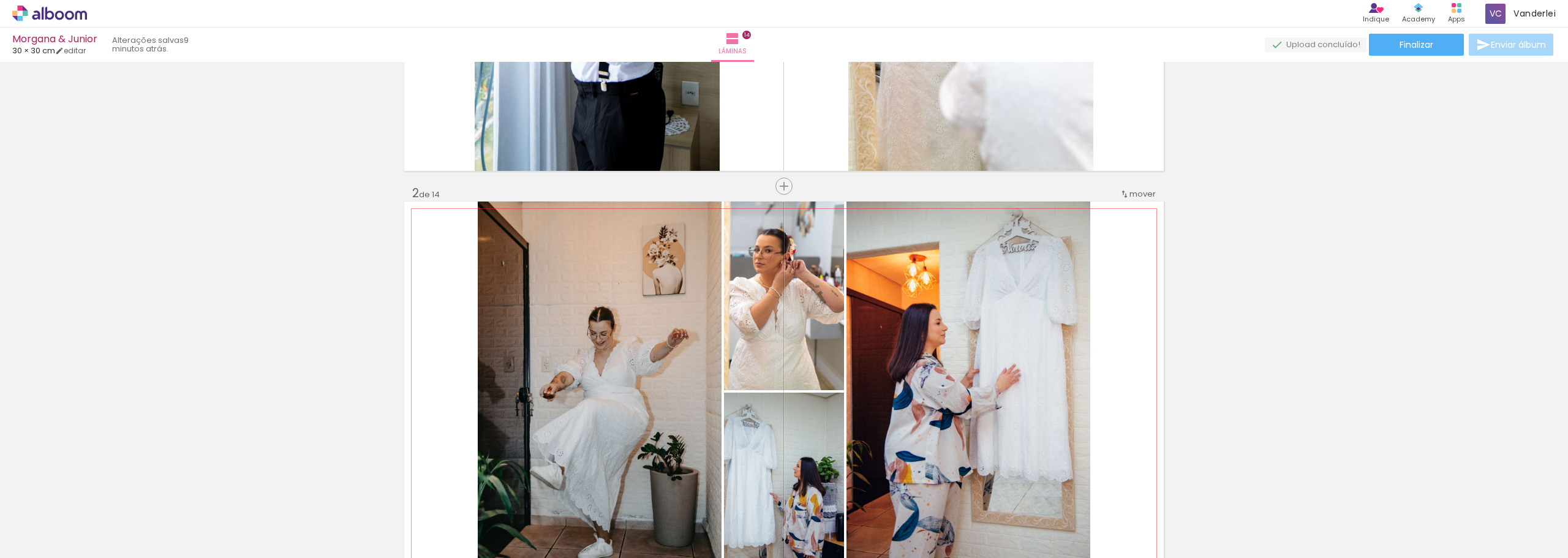
scroll to position [61, 0]
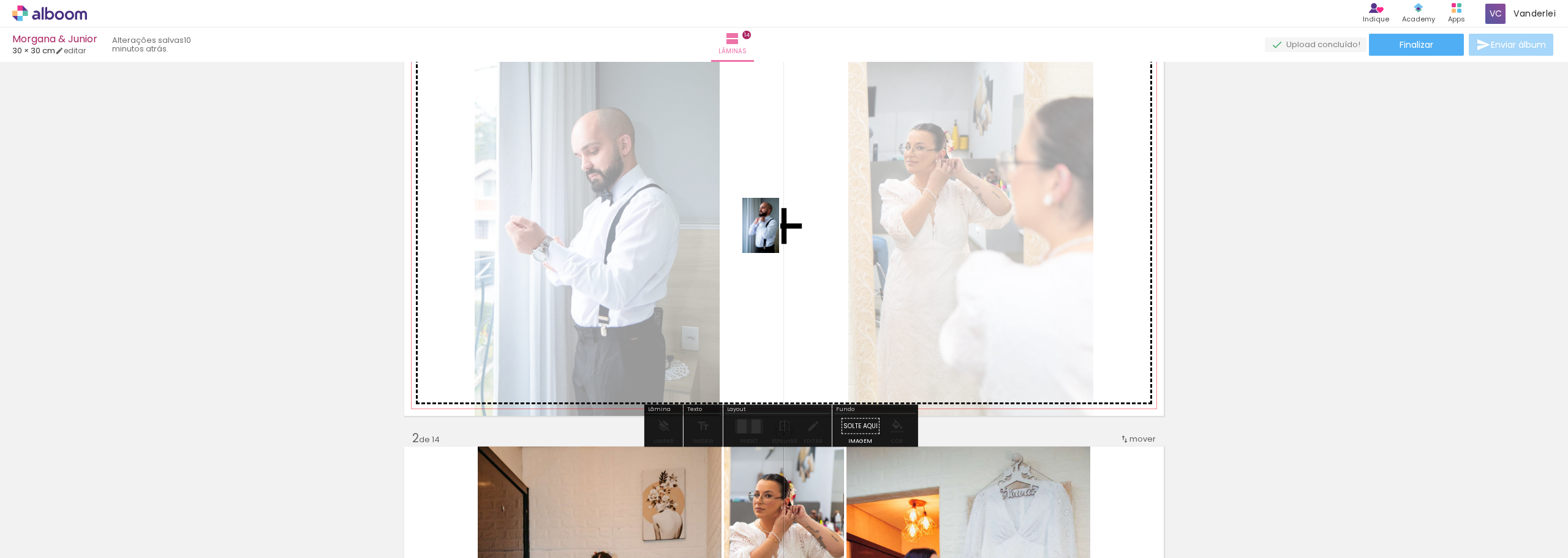
drag, startPoint x: 1284, startPoint y: 528, endPoint x: 780, endPoint y: 234, distance: 583.5
click at [780, 234] on quentale-workspace at bounding box center [784, 279] width 1568 height 558
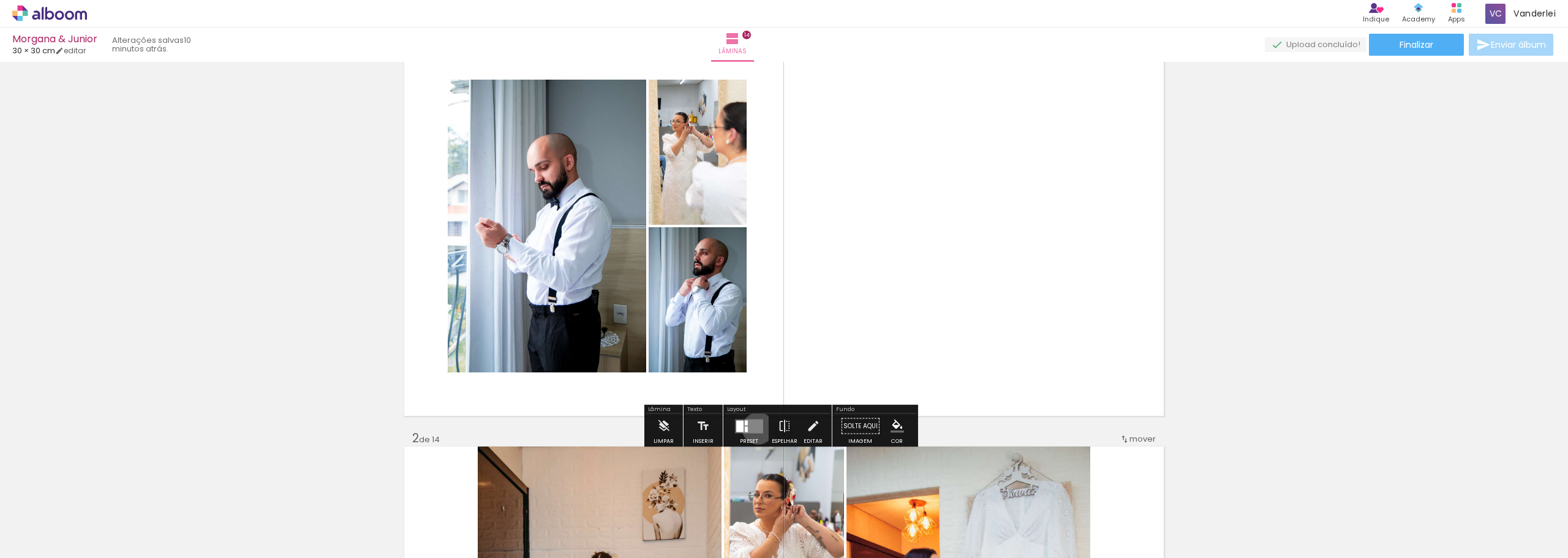
click at [756, 428] on quentale-layouter at bounding box center [749, 426] width 28 height 14
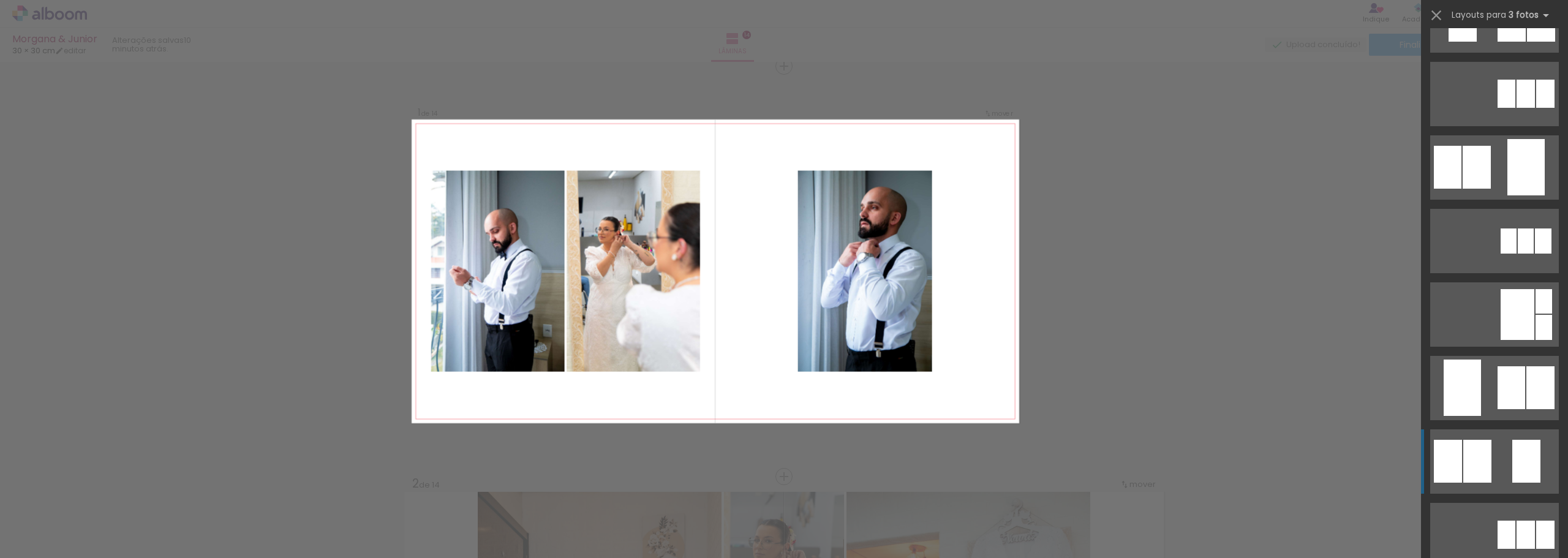
scroll to position [245, 0]
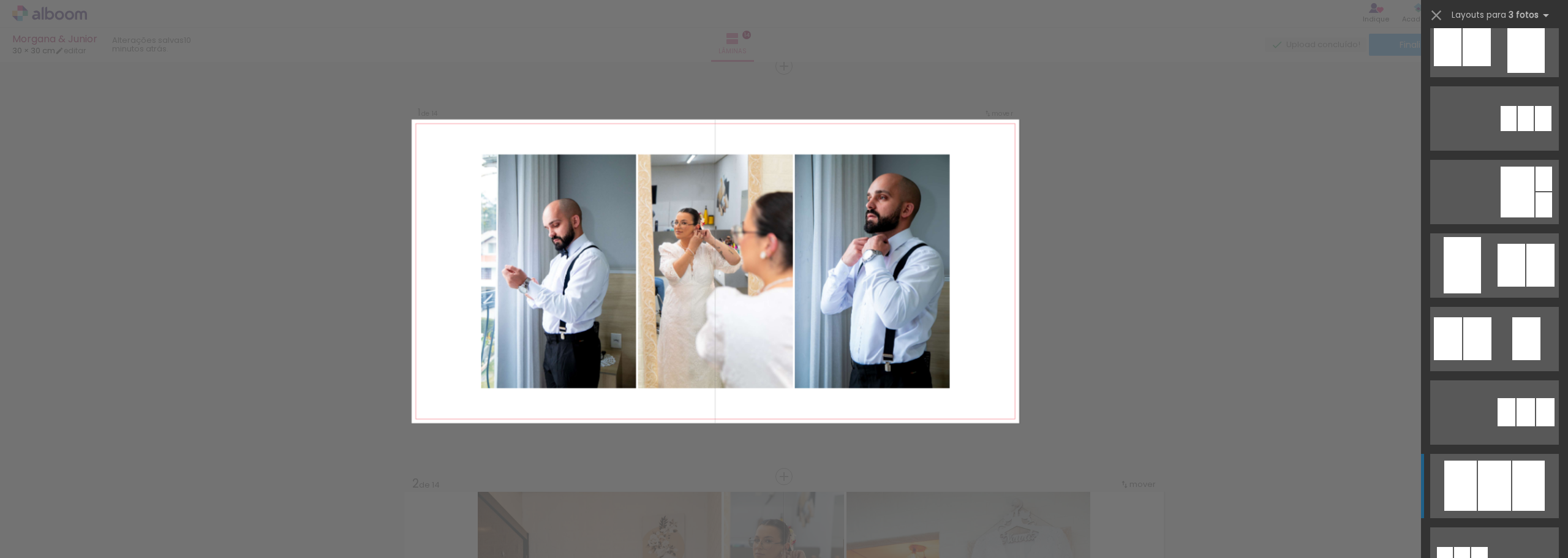
click at [1496, 473] on div at bounding box center [1494, 485] width 33 height 50
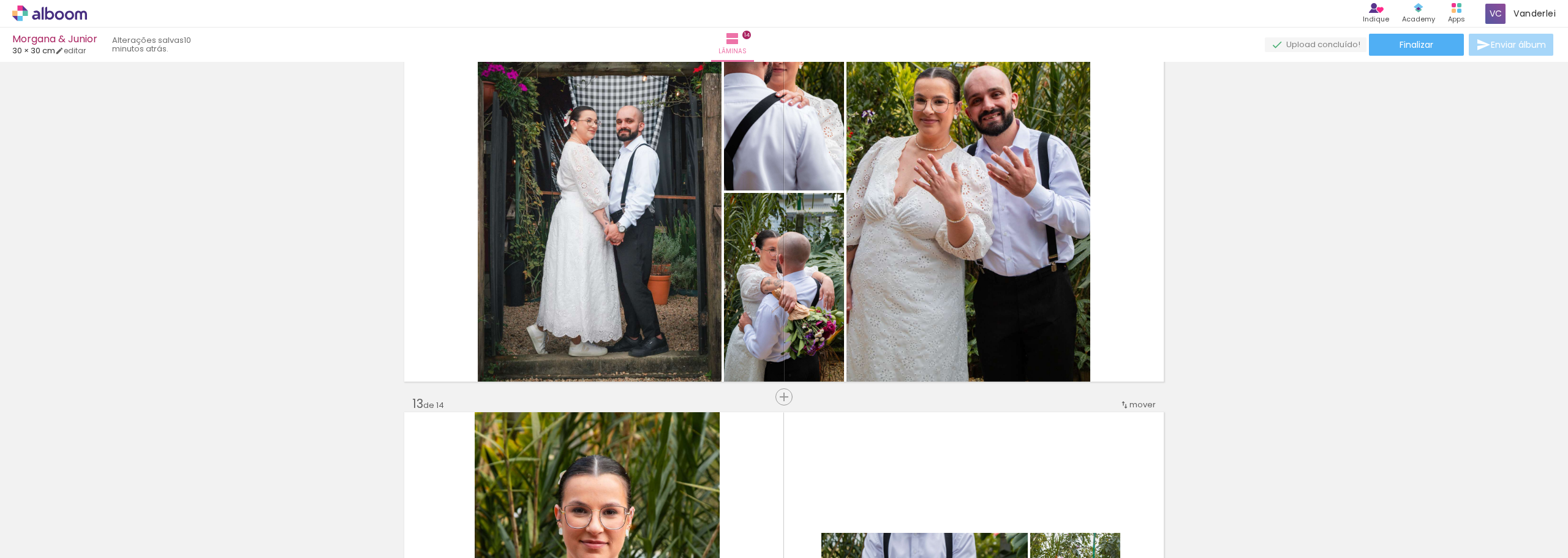
scroll to position [4548, 0]
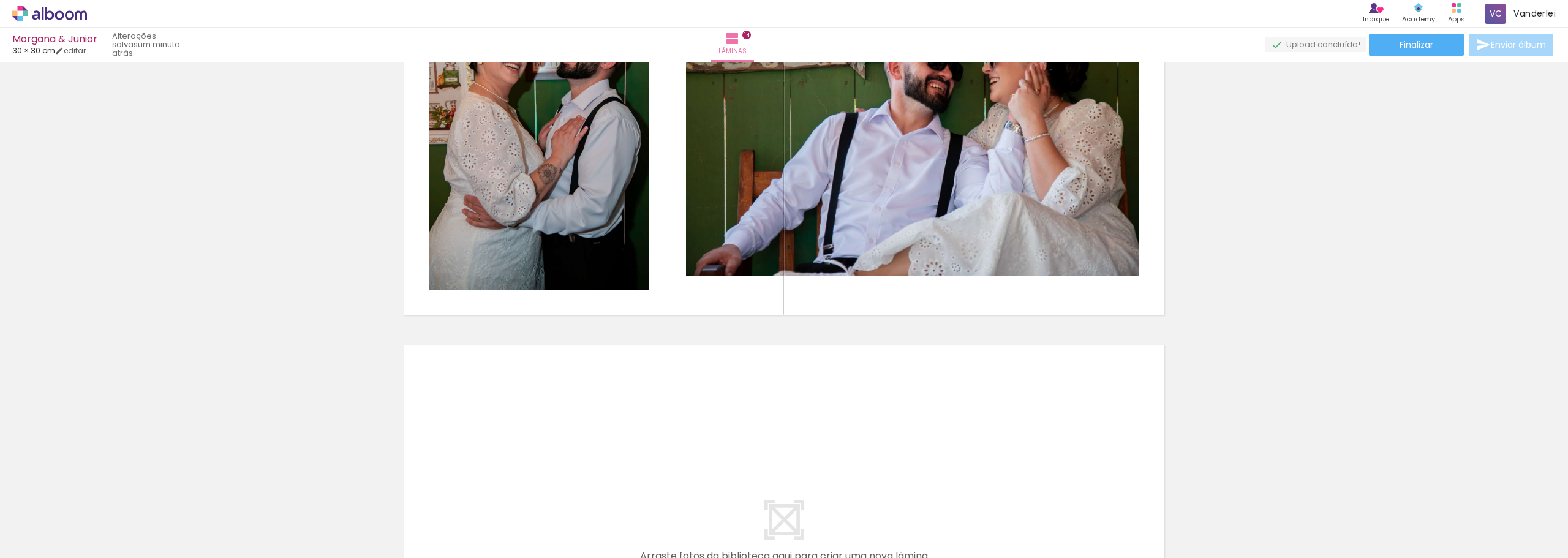
scroll to position [5505, 0]
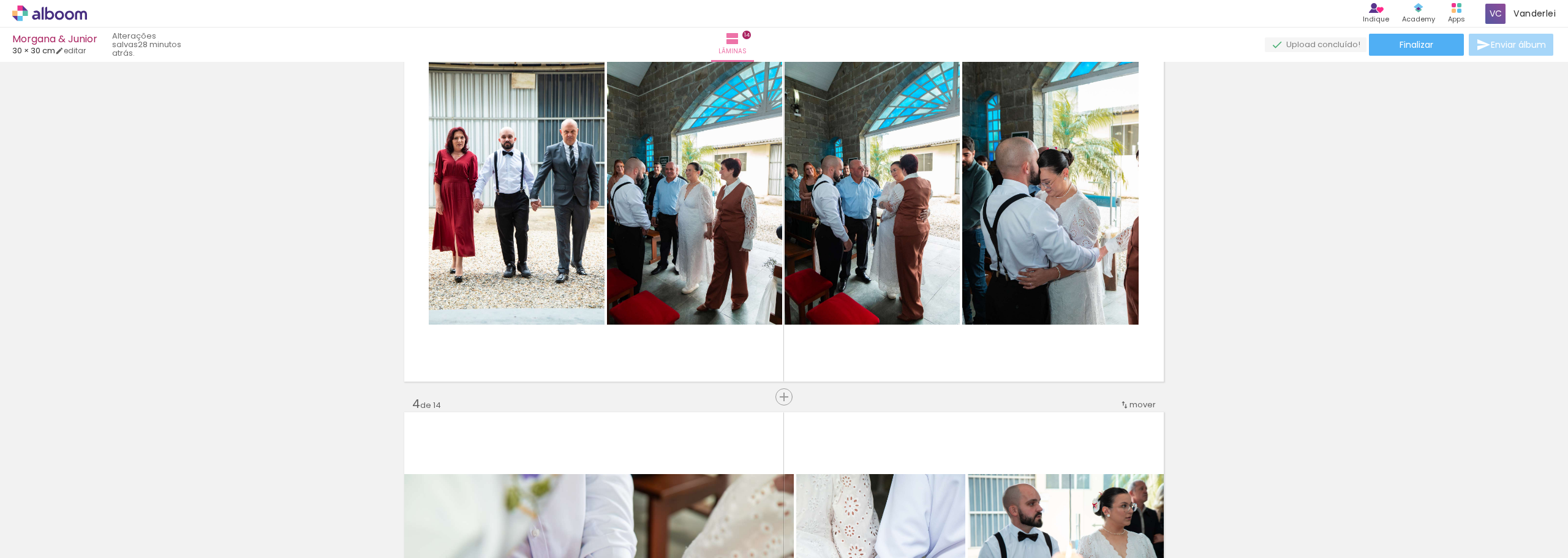
scroll to position [0, 2789]
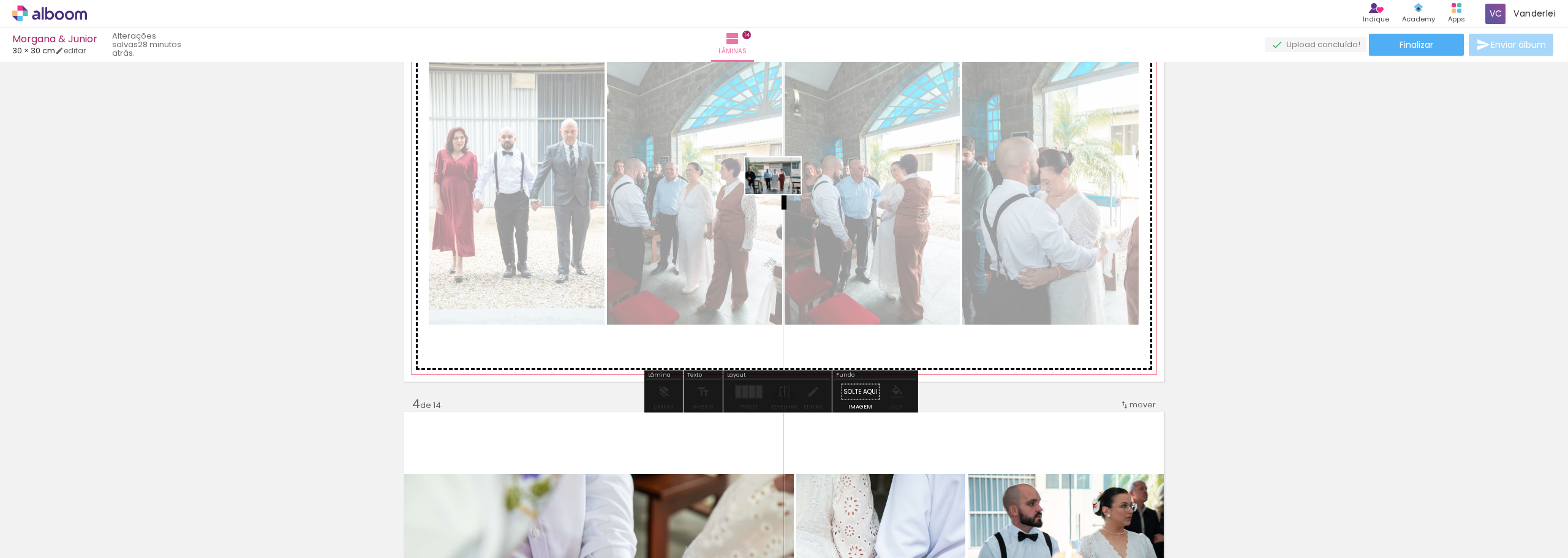
drag, startPoint x: 1182, startPoint y: 519, endPoint x: 782, endPoint y: 194, distance: 515.4
click at [782, 194] on quentale-workspace at bounding box center [784, 279] width 1568 height 558
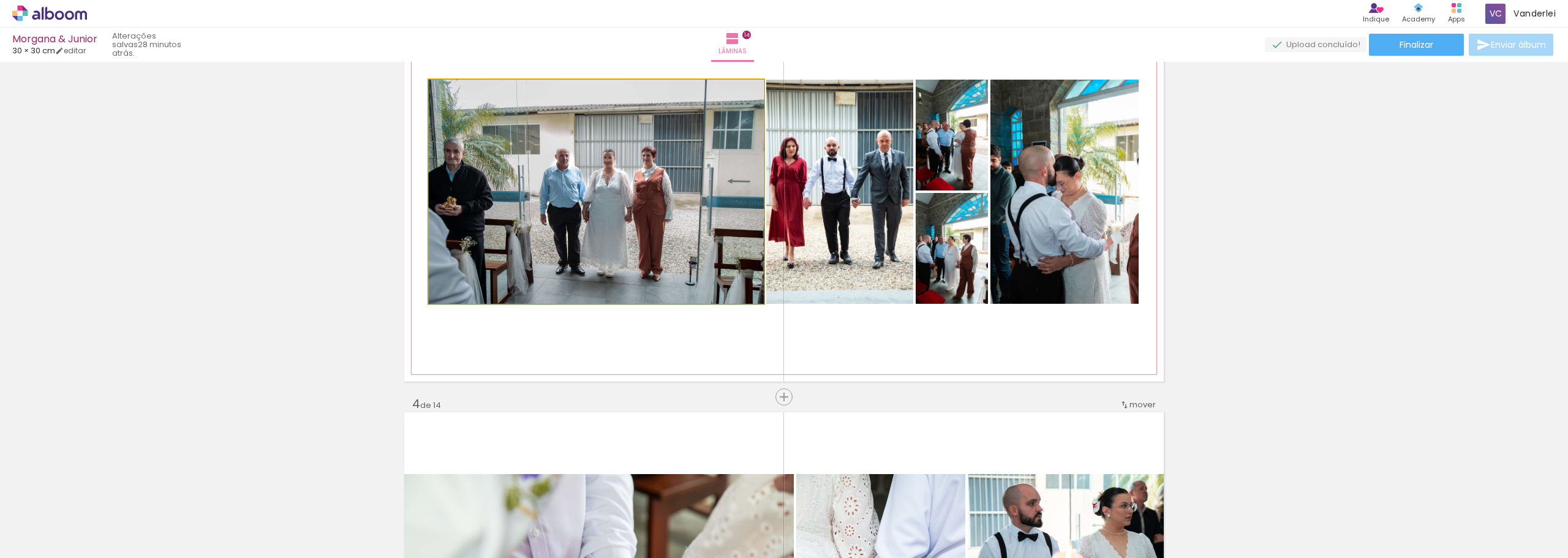
click at [641, 187] on quentale-photo at bounding box center [597, 192] width 335 height 224
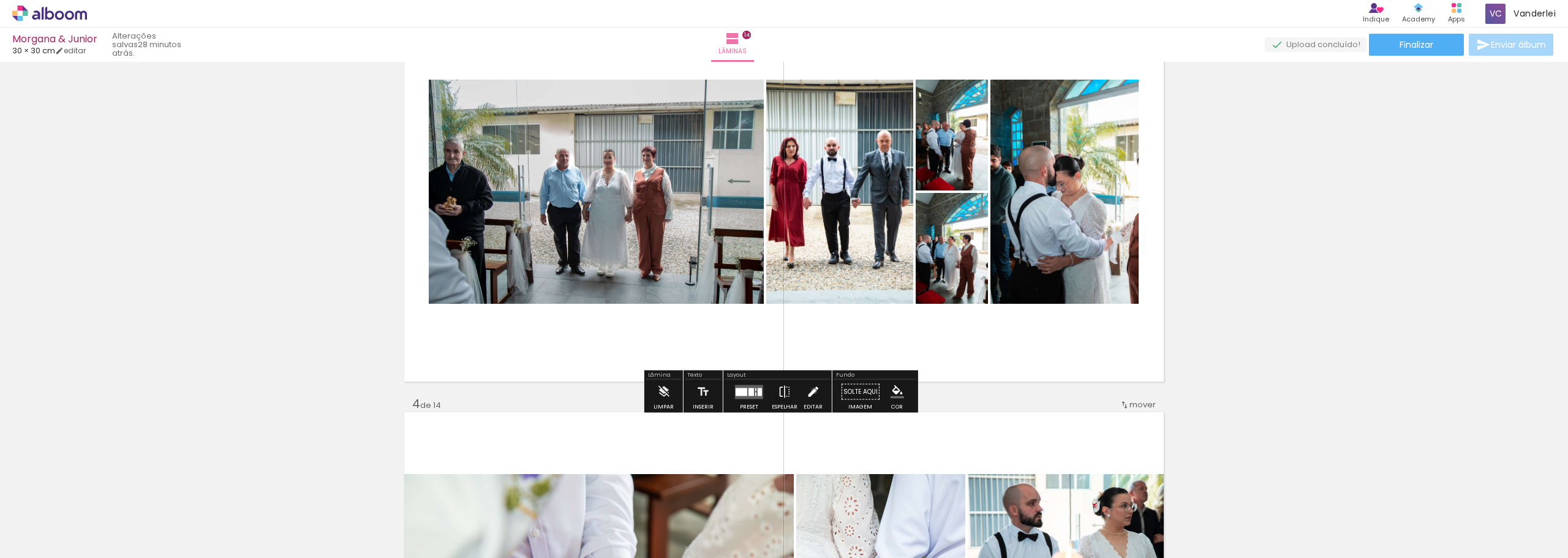
click at [811, 391] on iron-icon at bounding box center [813, 392] width 14 height 25
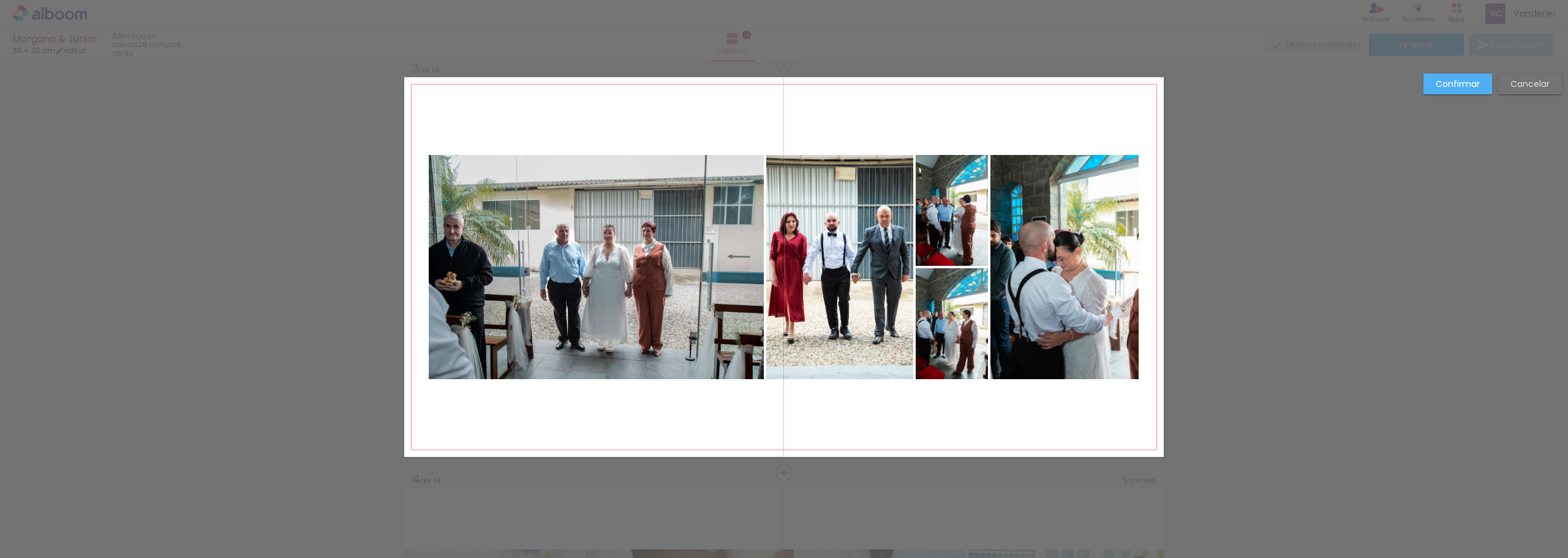
scroll to position [836, 0]
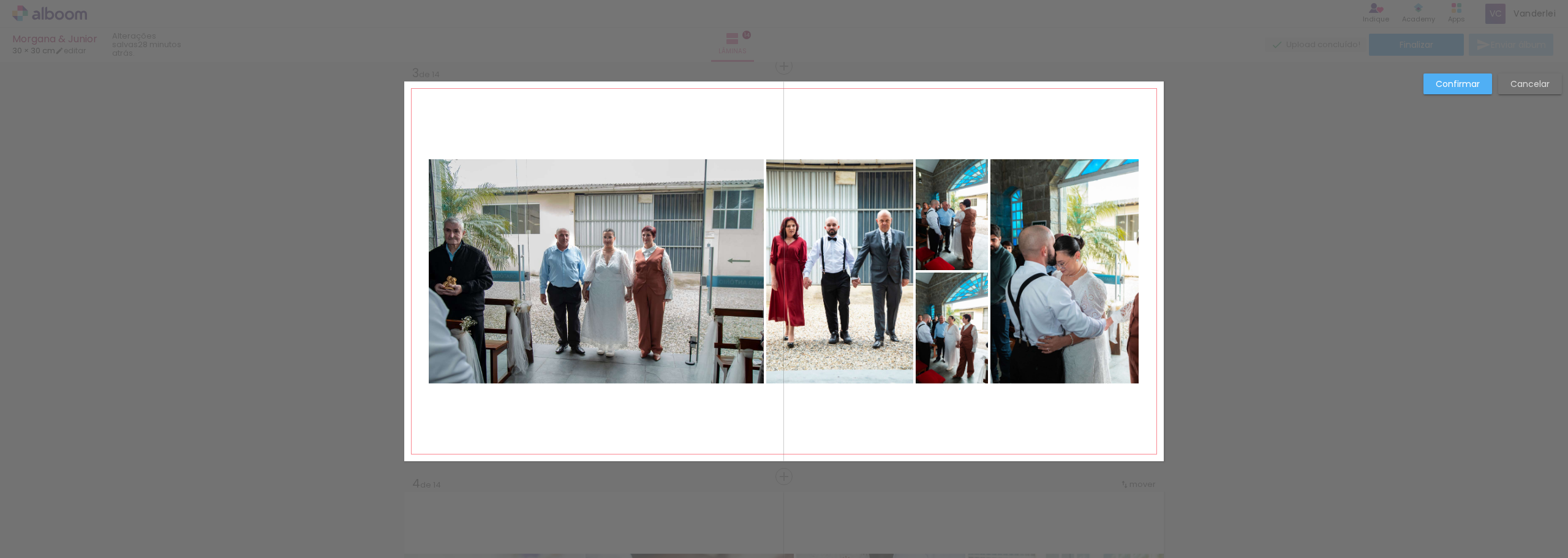
click at [647, 241] on quentale-photo at bounding box center [597, 271] width 335 height 224
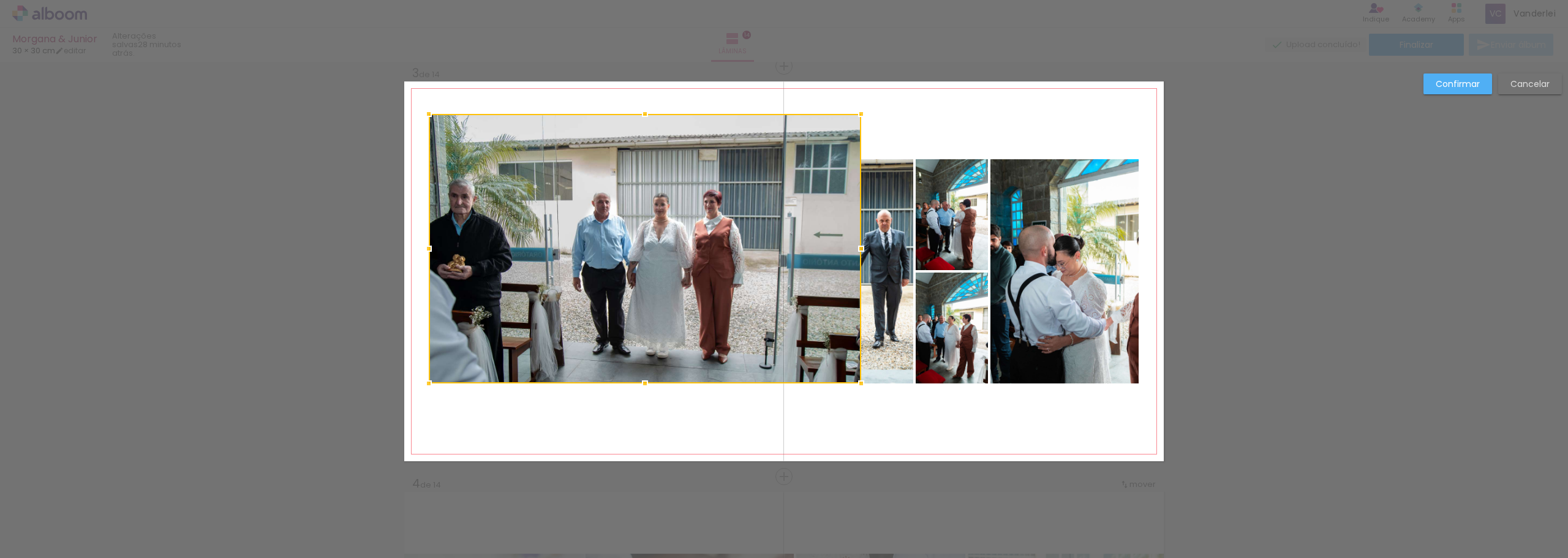
drag, startPoint x: 762, startPoint y: 157, endPoint x: 860, endPoint y: 111, distance: 108.3
click at [860, 111] on div at bounding box center [861, 114] width 25 height 25
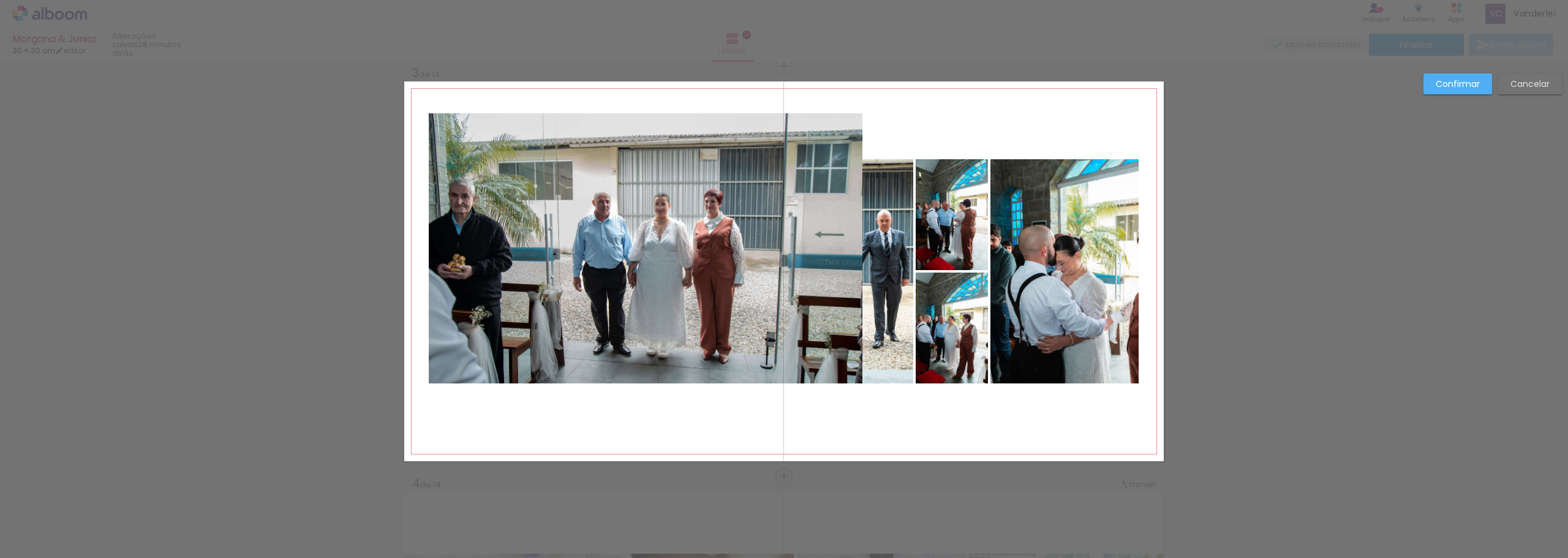
click at [1550, 74] on paper-button "Cancelar" at bounding box center [1530, 84] width 64 height 21
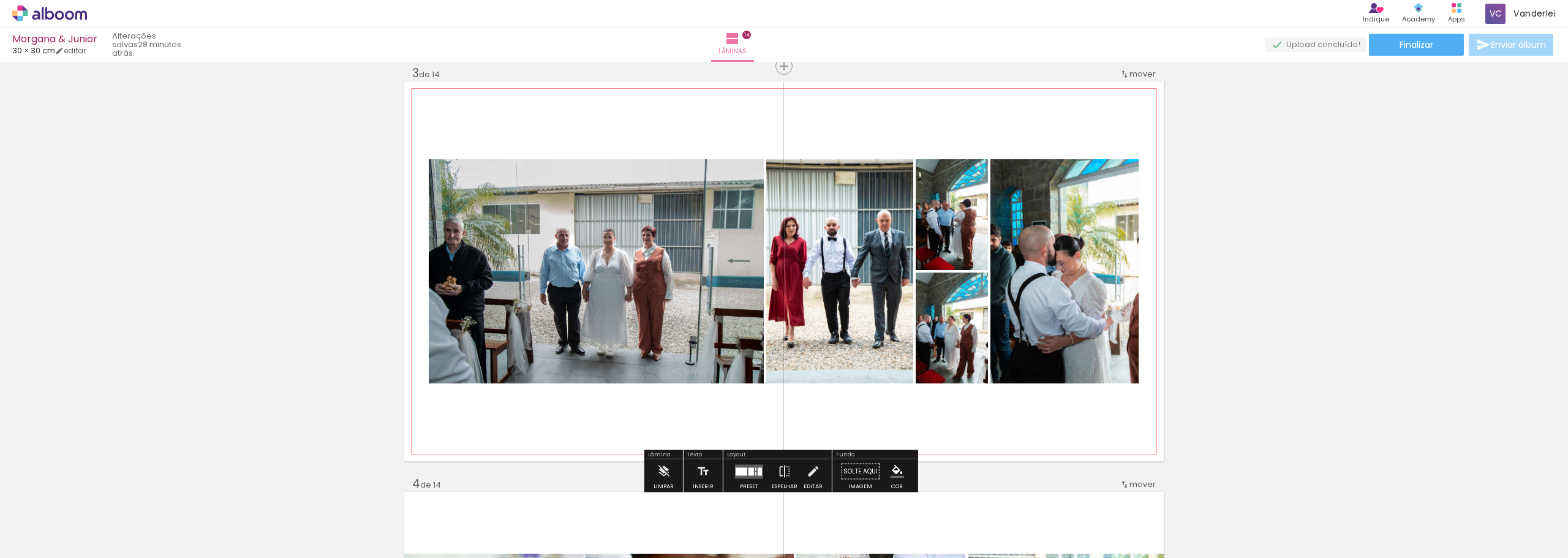
click at [641, 273] on quentale-photo at bounding box center [597, 271] width 335 height 224
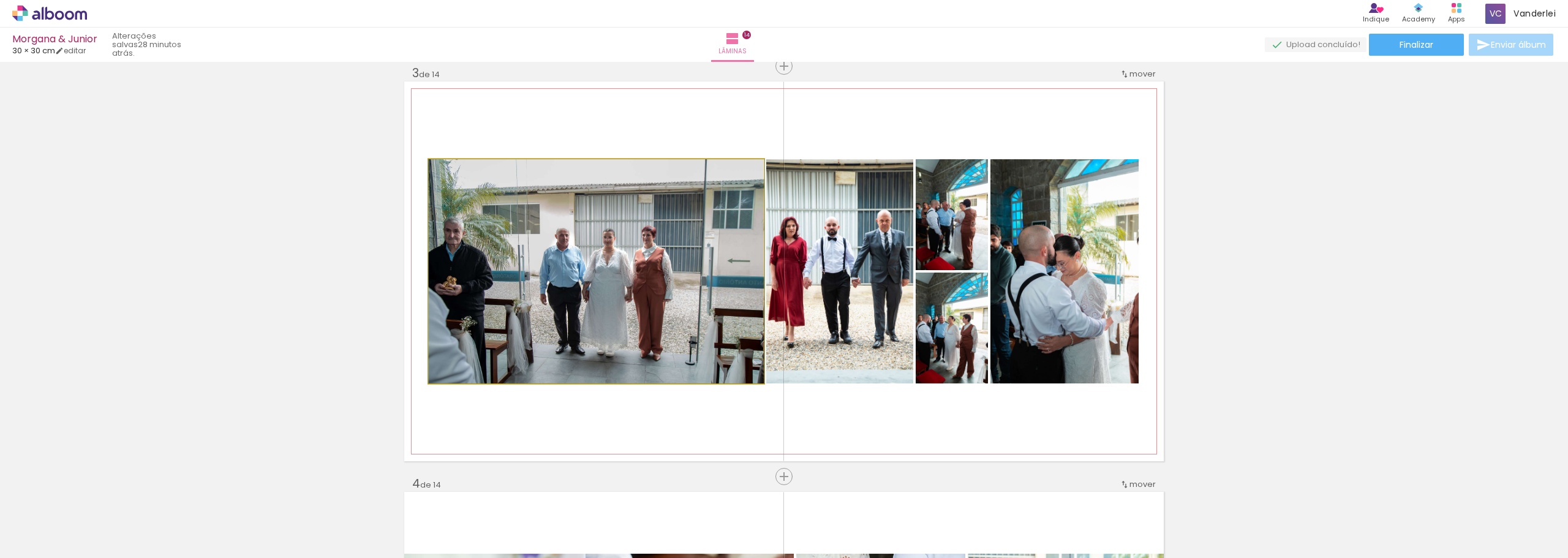
click at [641, 273] on quentale-photo at bounding box center [597, 271] width 335 height 224
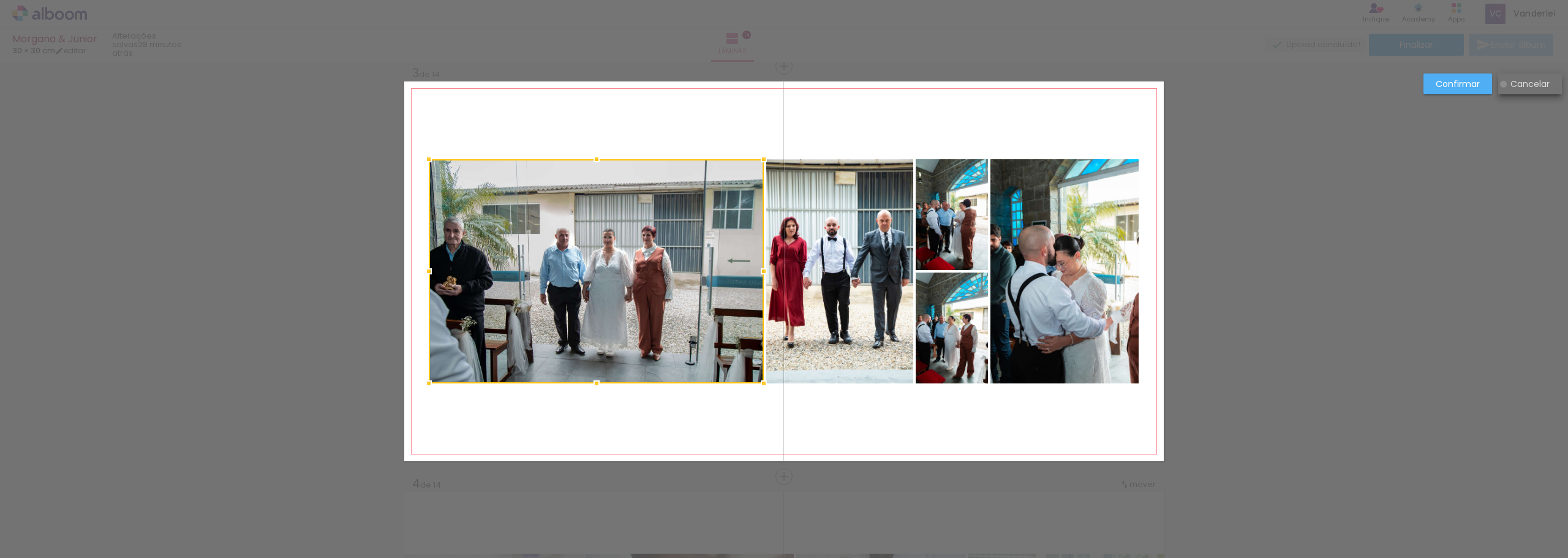
click at [1503, 84] on paper-button "Cancelar" at bounding box center [1530, 84] width 64 height 21
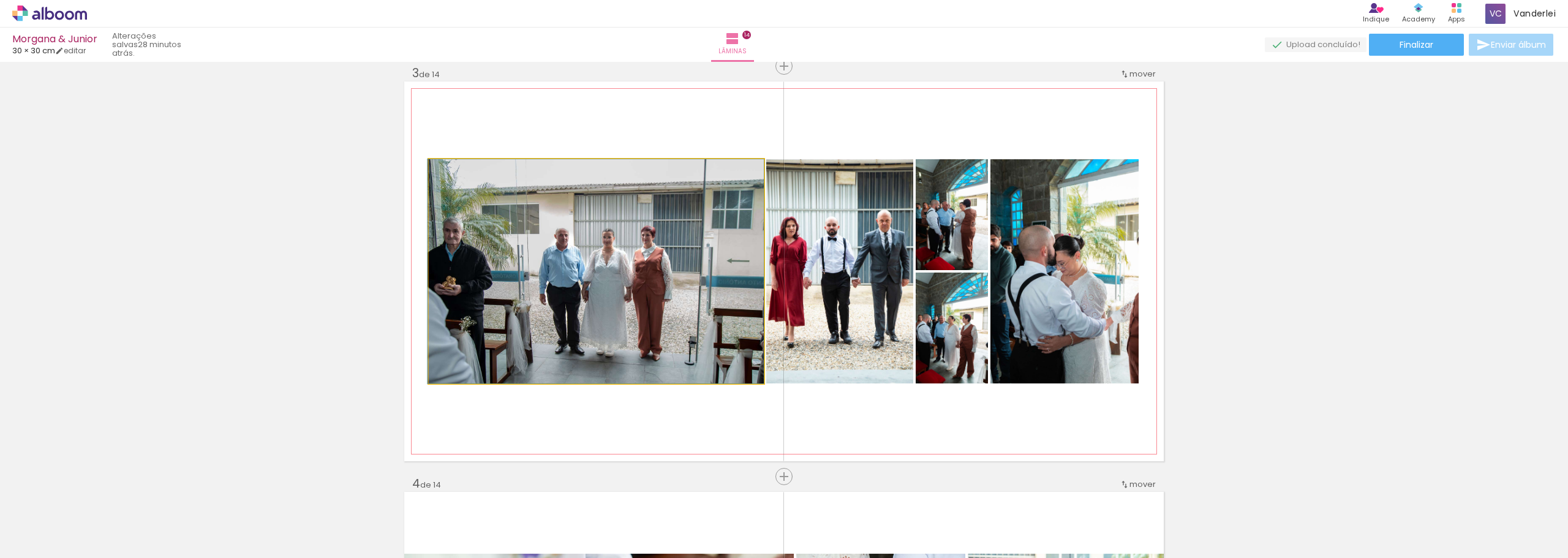
drag, startPoint x: 609, startPoint y: 291, endPoint x: 592, endPoint y: 299, distance: 18.8
drag, startPoint x: 683, startPoint y: 383, endPoint x: 676, endPoint y: 360, distance: 24.0
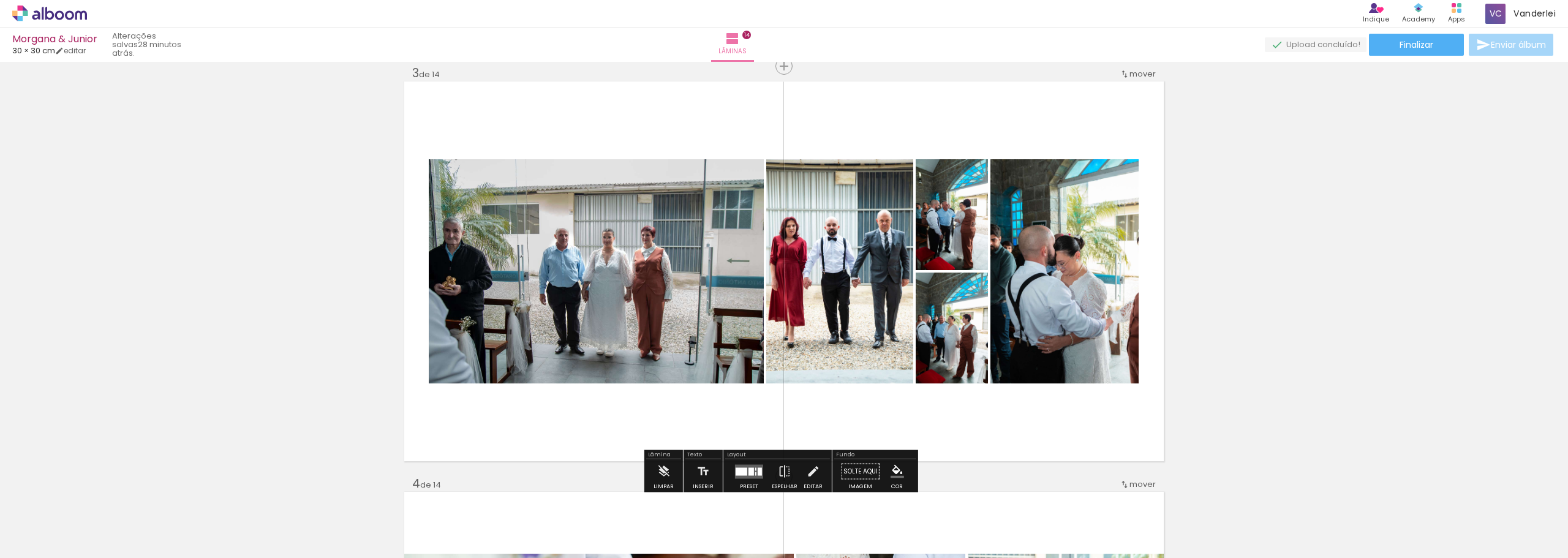
click at [758, 470] on div at bounding box center [760, 471] width 4 height 8
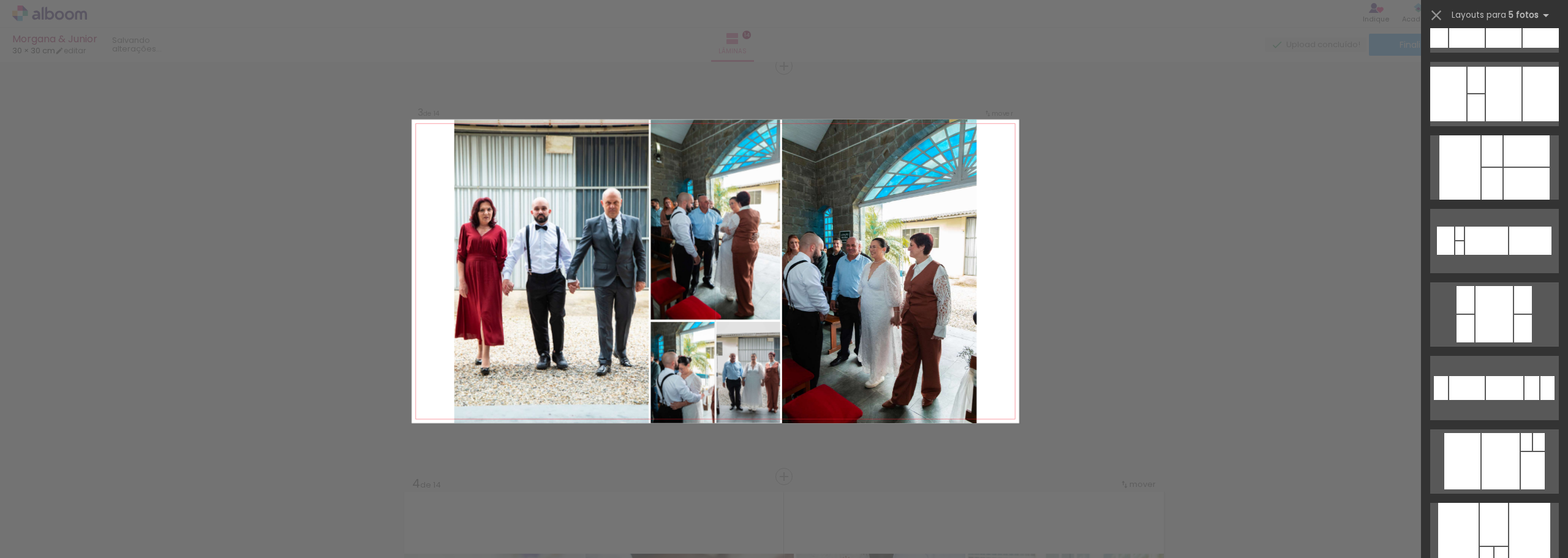
scroll to position [3491, 0]
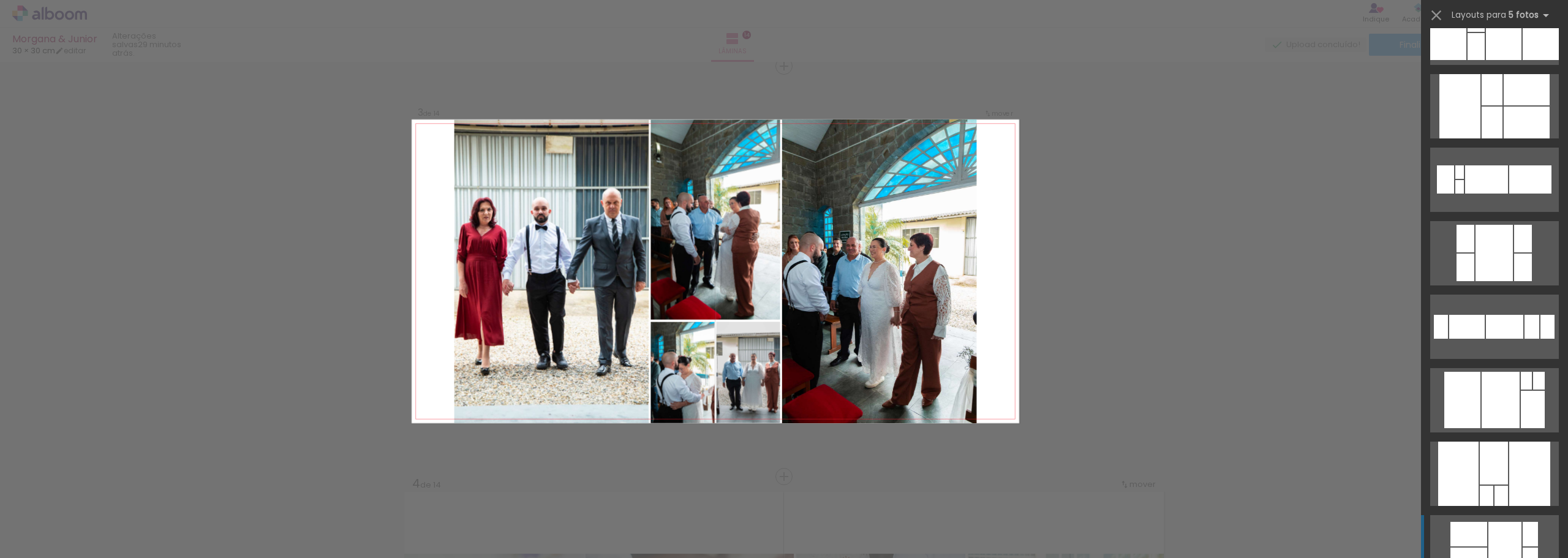
click at [1482, 460] on div at bounding box center [1494, 463] width 28 height 43
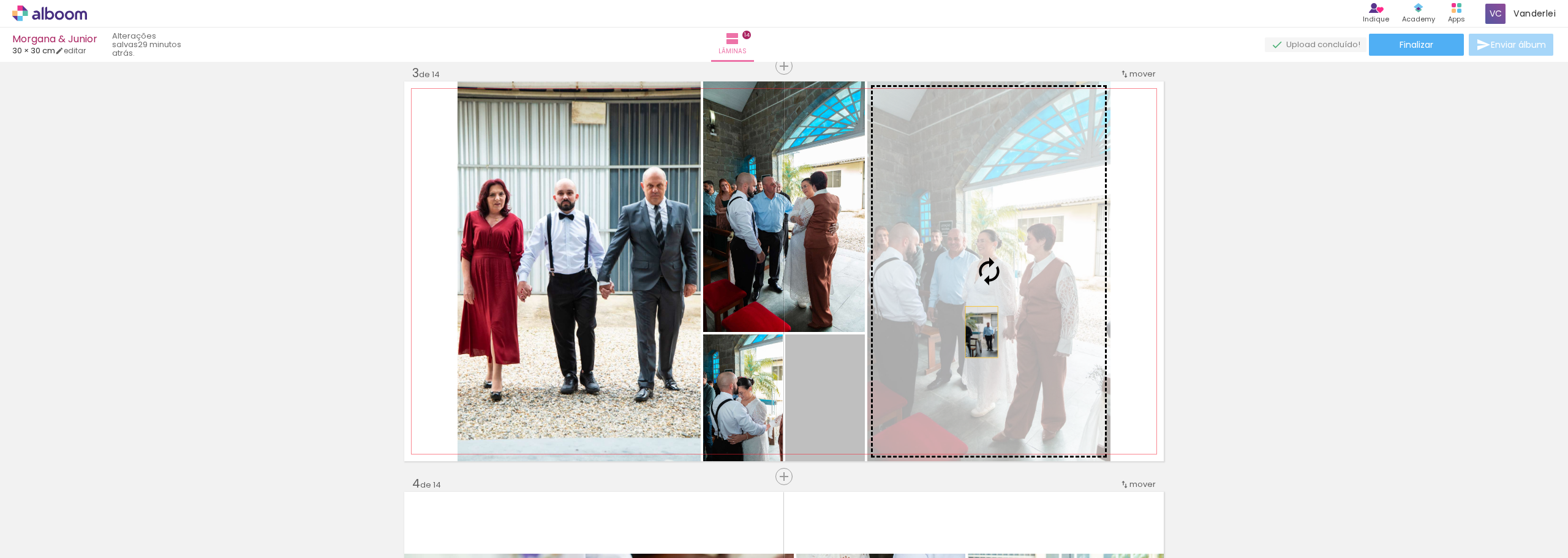
drag, startPoint x: 827, startPoint y: 403, endPoint x: 977, endPoint y: 332, distance: 166.0
click at [0, 0] on slot at bounding box center [0, 0] width 0 height 0
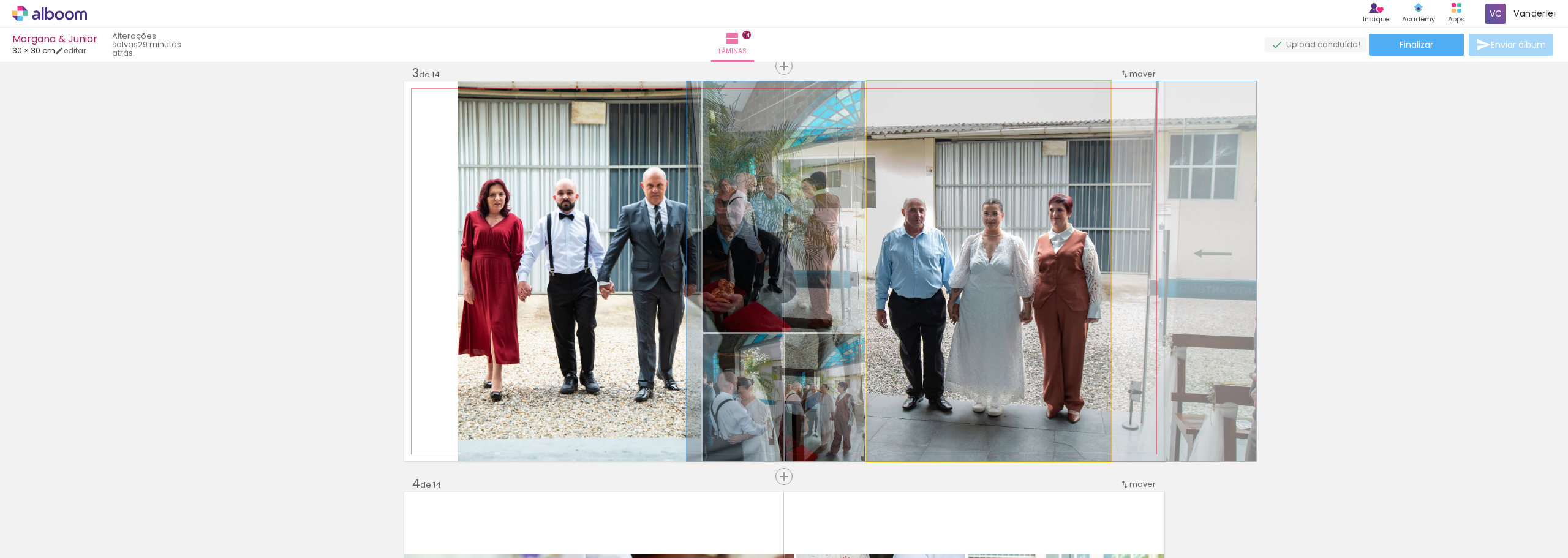
drag, startPoint x: 1014, startPoint y: 325, endPoint x: 997, endPoint y: 322, distance: 17.3
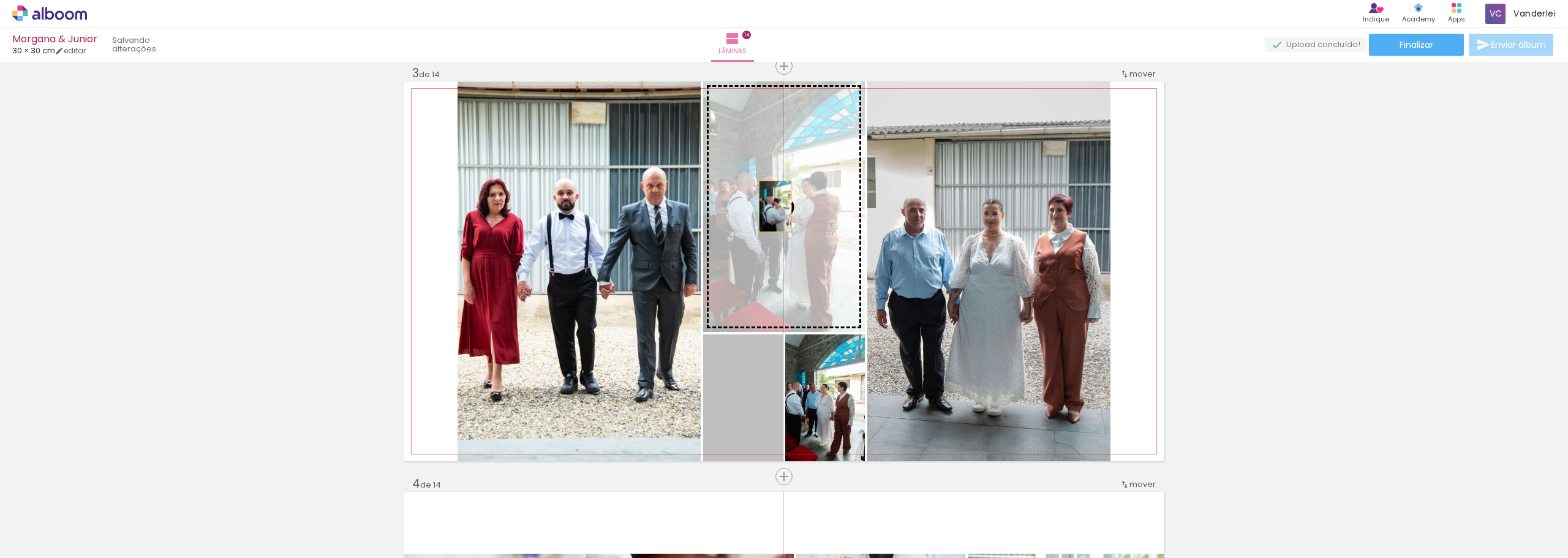
drag, startPoint x: 747, startPoint y: 410, endPoint x: 770, endPoint y: 207, distance: 204.3
click at [0, 0] on slot at bounding box center [0, 0] width 0 height 0
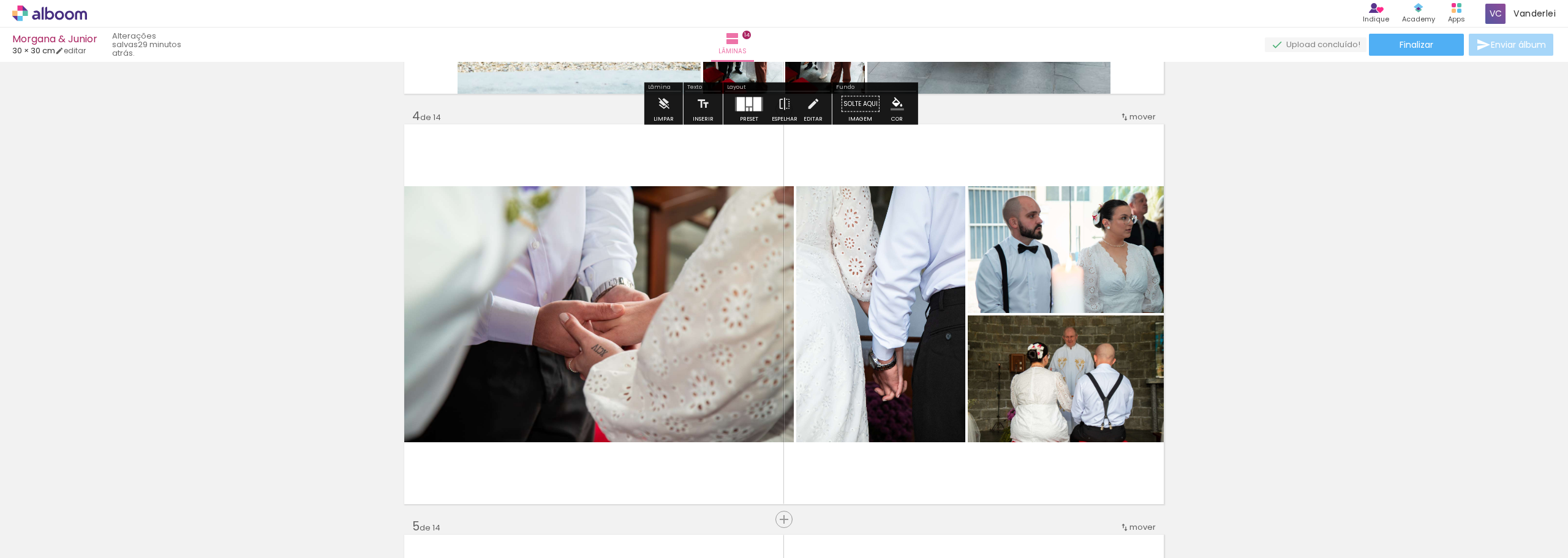
scroll to position [1265, 0]
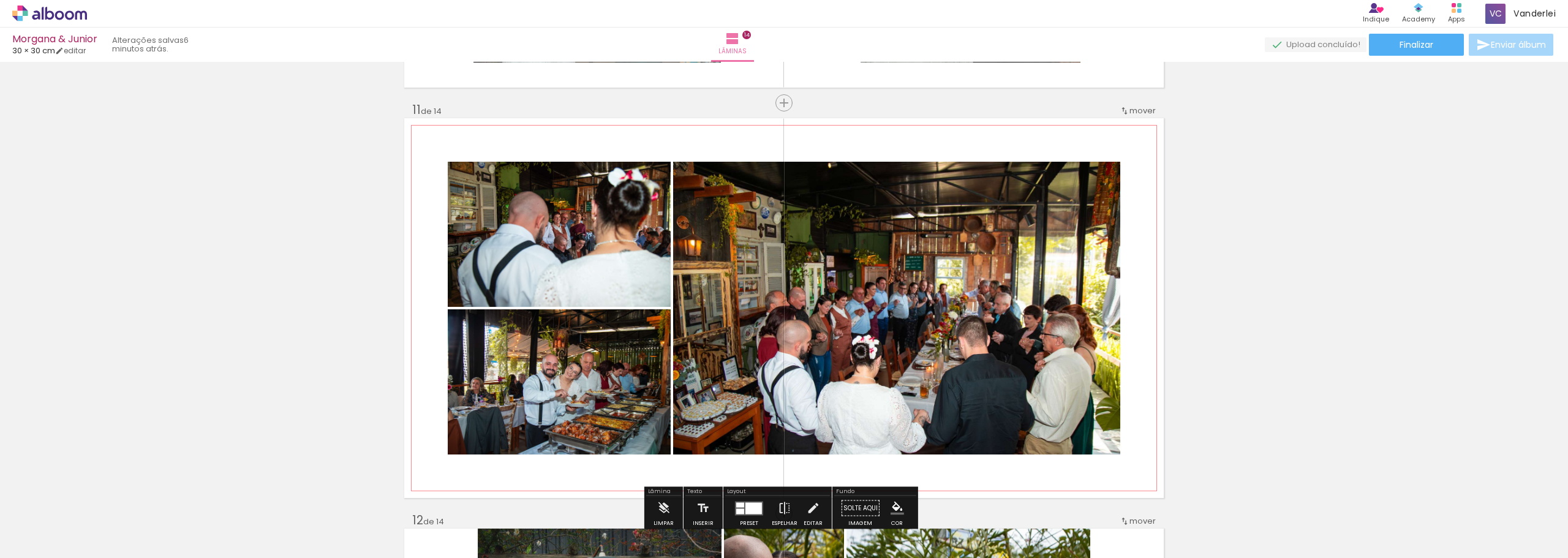
scroll to position [4144, 0]
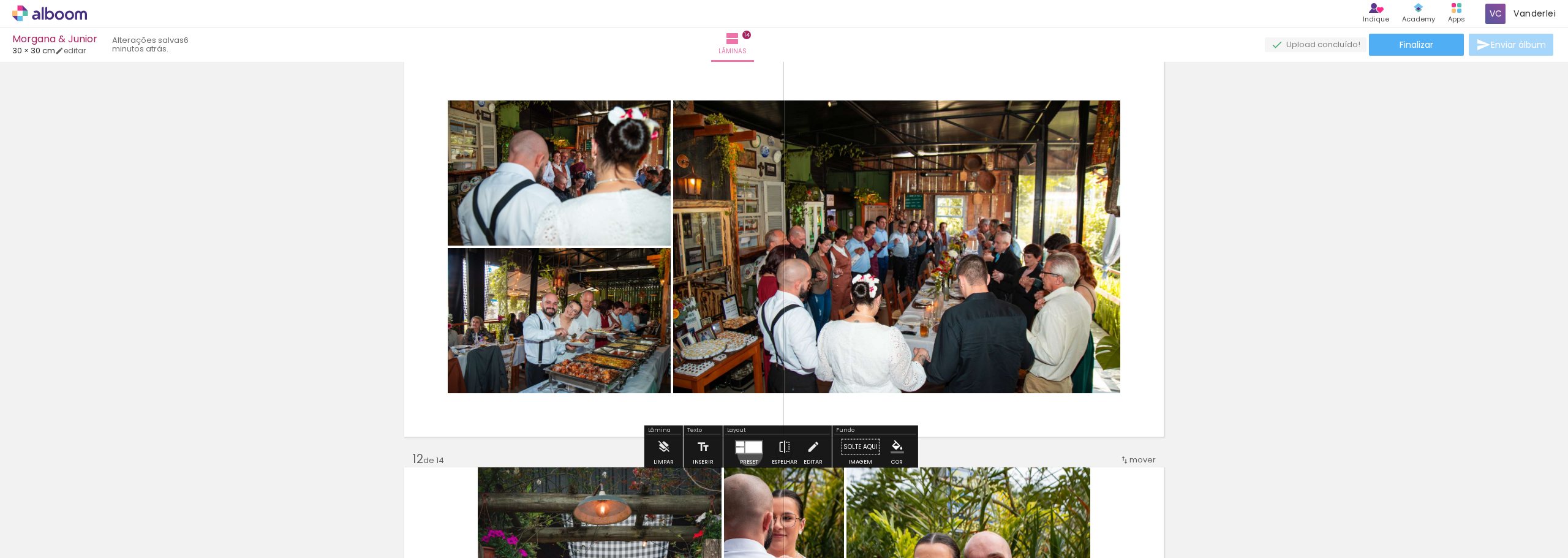
click at [747, 454] on div at bounding box center [749, 447] width 33 height 25
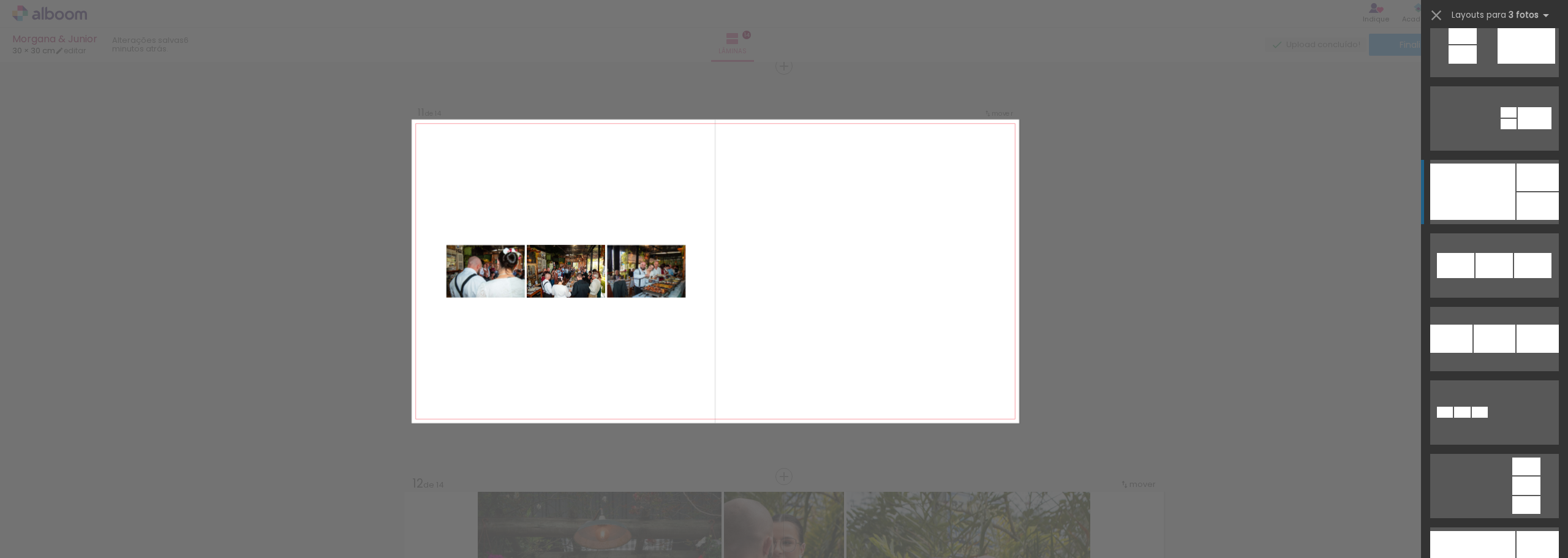
scroll to position [1690, 0]
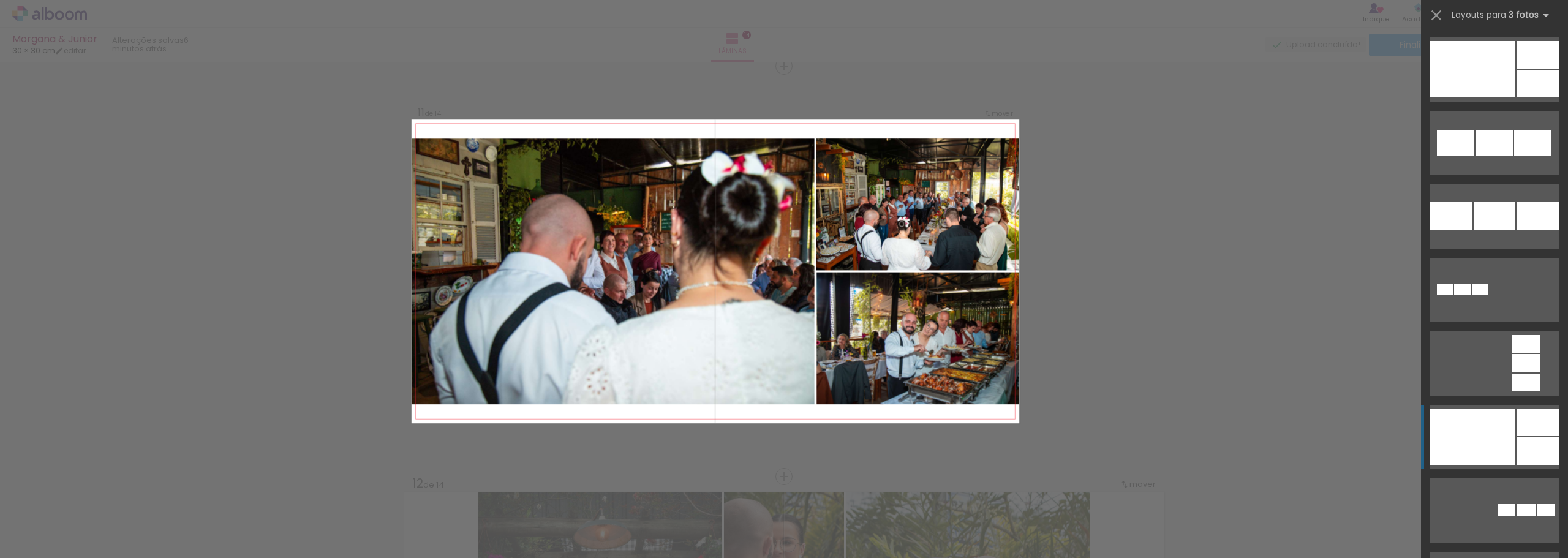
click at [1475, 420] on div at bounding box center [1473, 436] width 85 height 56
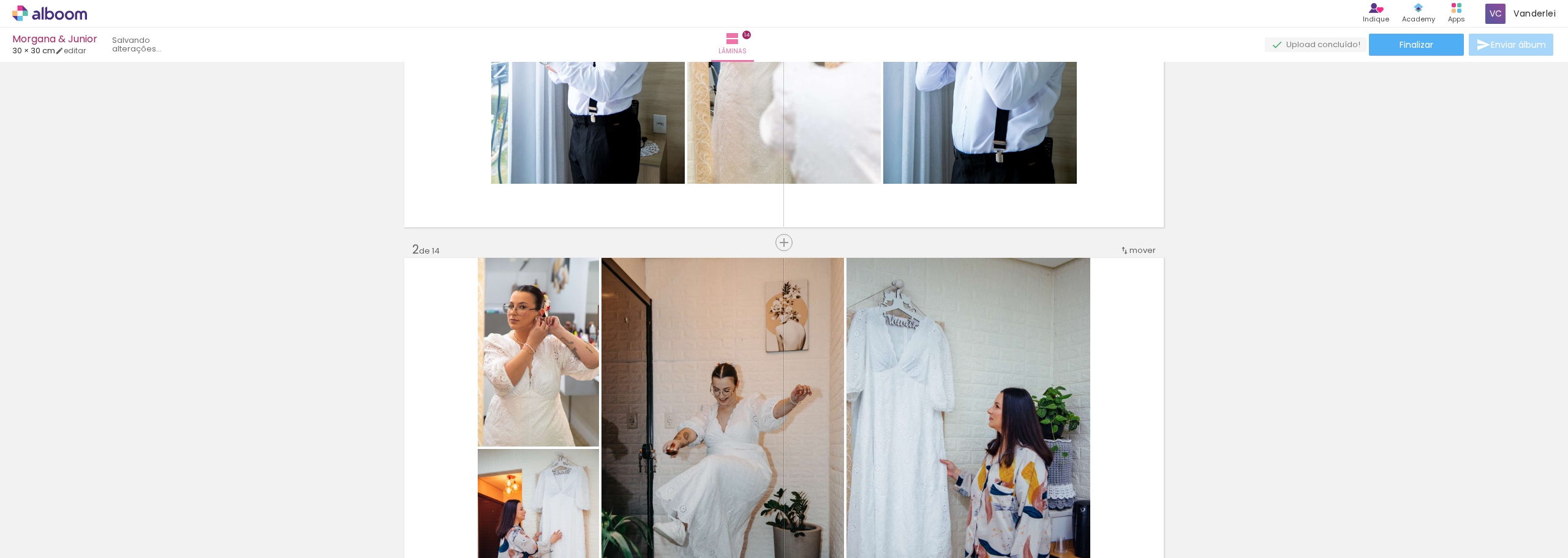
scroll to position [160, 0]
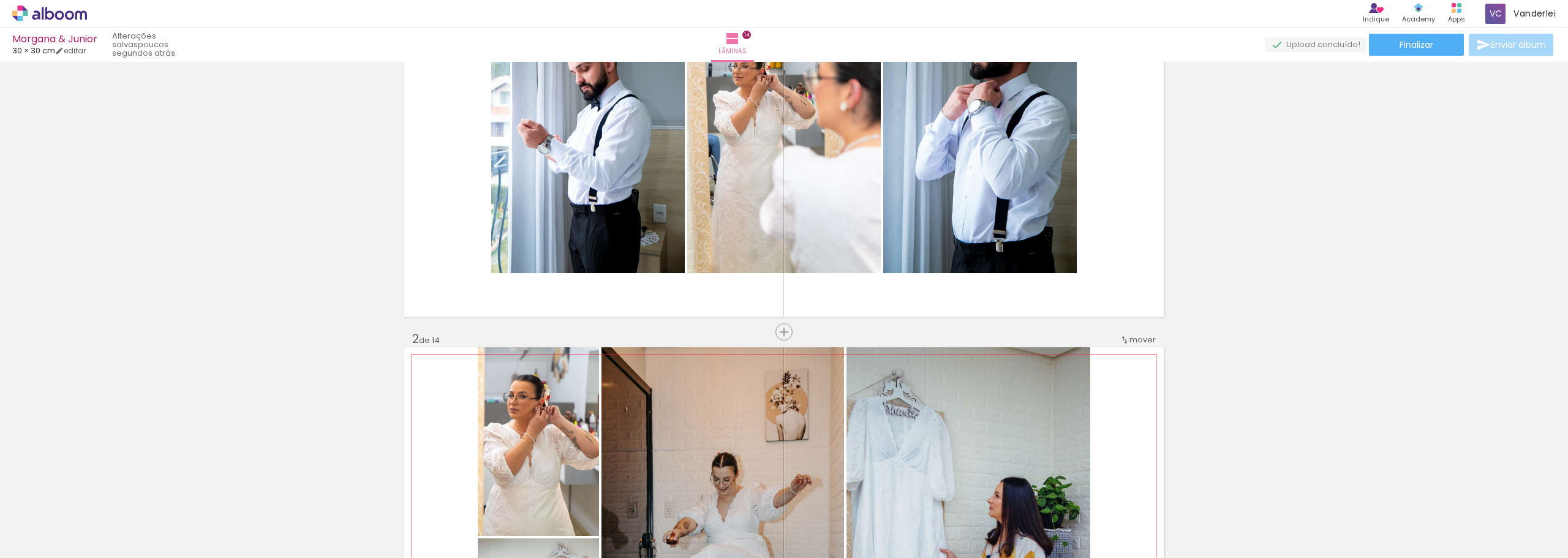
scroll to position [221, 0]
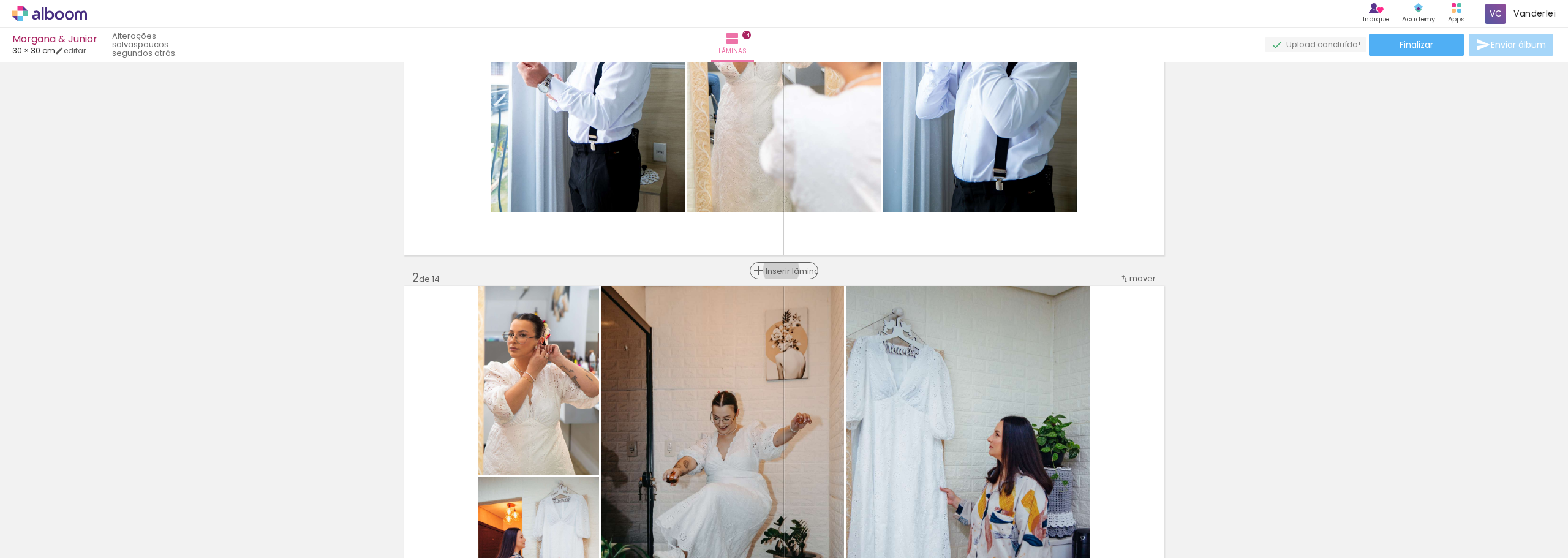
click at [777, 270] on span "Inserir lâmina" at bounding box center [789, 271] width 48 height 8
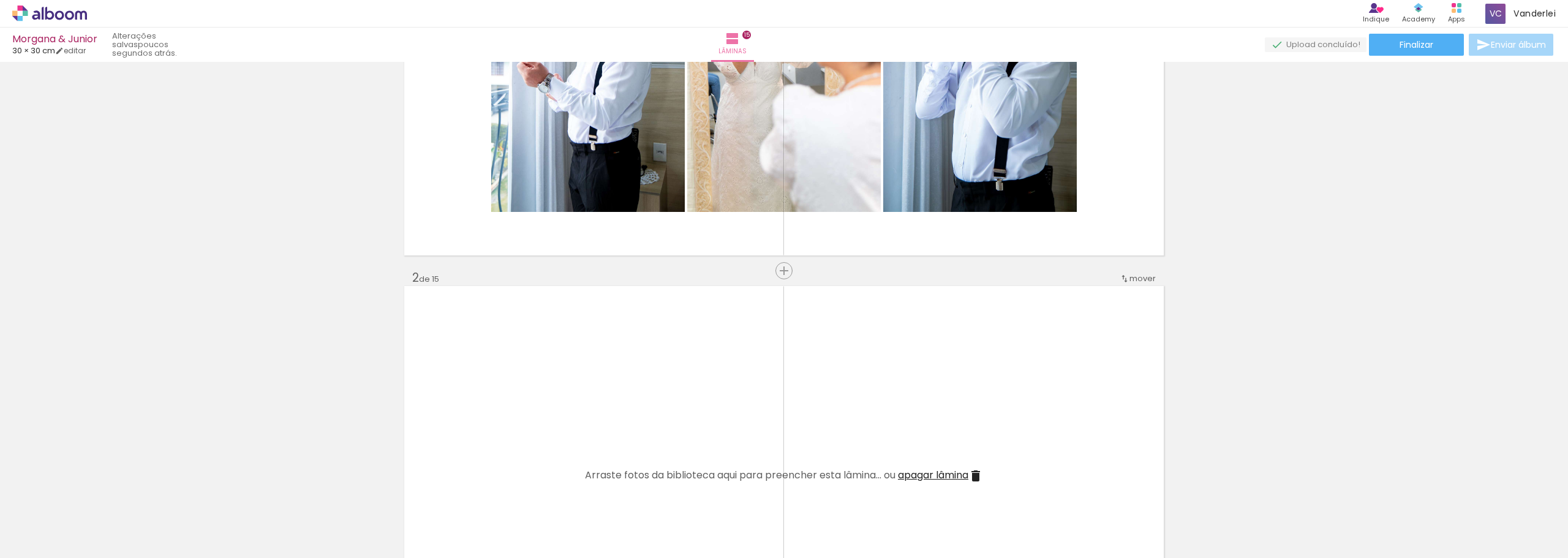
scroll to position [0, 0]
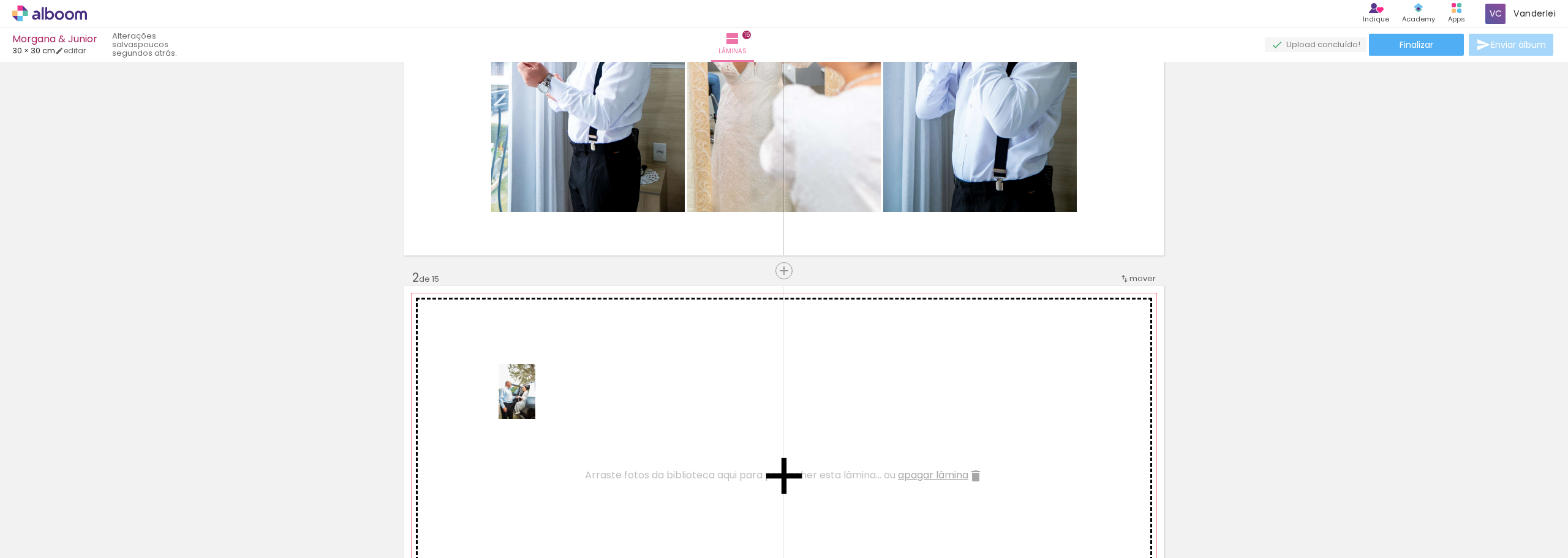
drag, startPoint x: 329, startPoint y: 525, endPoint x: 535, endPoint y: 400, distance: 241.0
click at [535, 400] on quentale-workspace at bounding box center [784, 279] width 1568 height 558
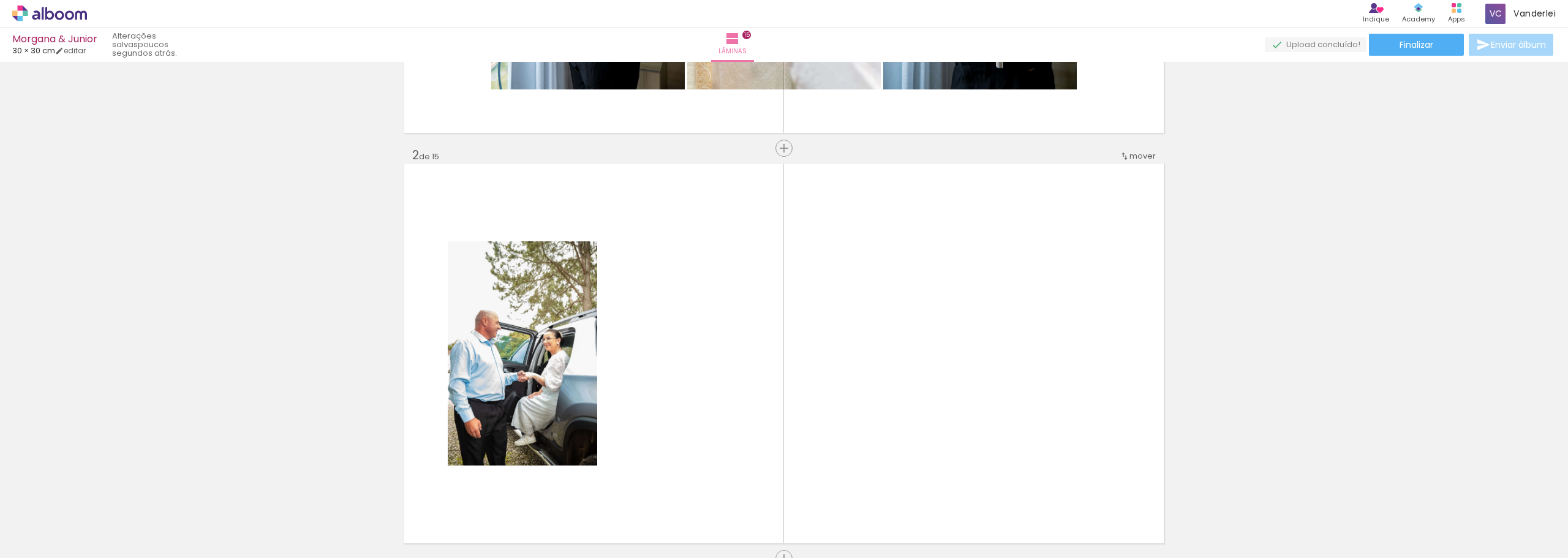
scroll to position [0, 2673]
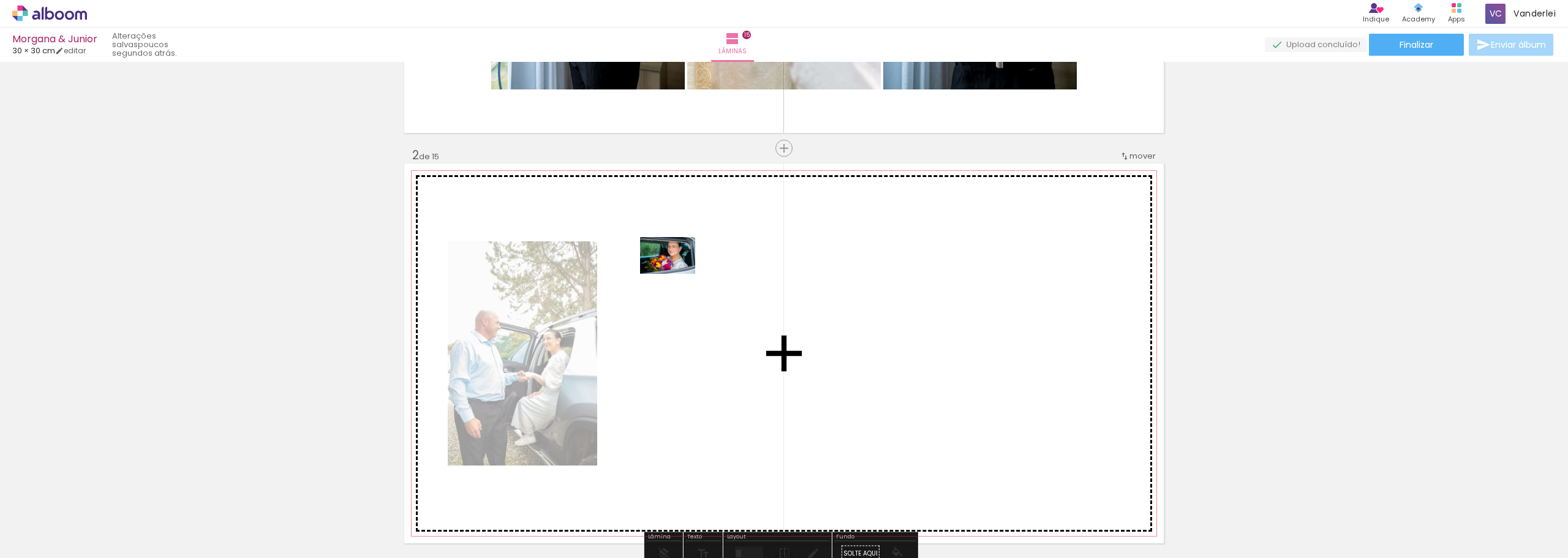
drag, startPoint x: 1090, startPoint y: 527, endPoint x: 677, endPoint y: 274, distance: 484.3
click at [677, 274] on quentale-workspace at bounding box center [784, 279] width 1568 height 558
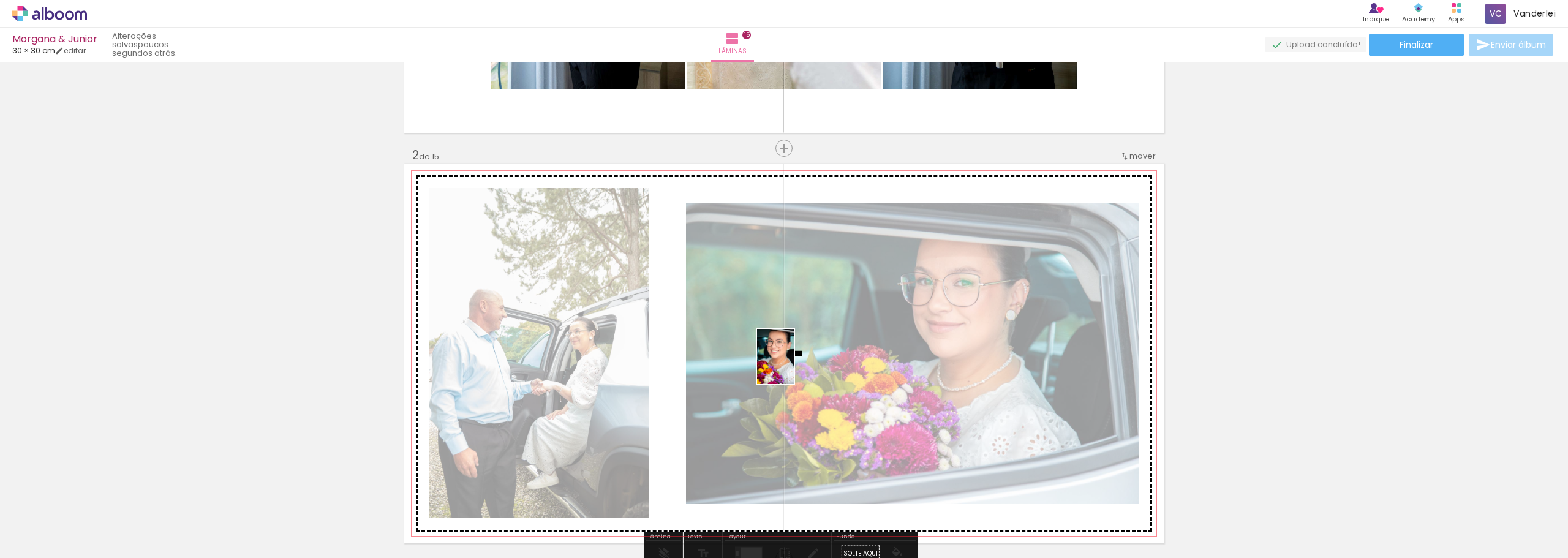
drag, startPoint x: 1149, startPoint y: 536, endPoint x: 794, endPoint y: 366, distance: 393.6
click at [794, 366] on quentale-workspace at bounding box center [784, 279] width 1568 height 558
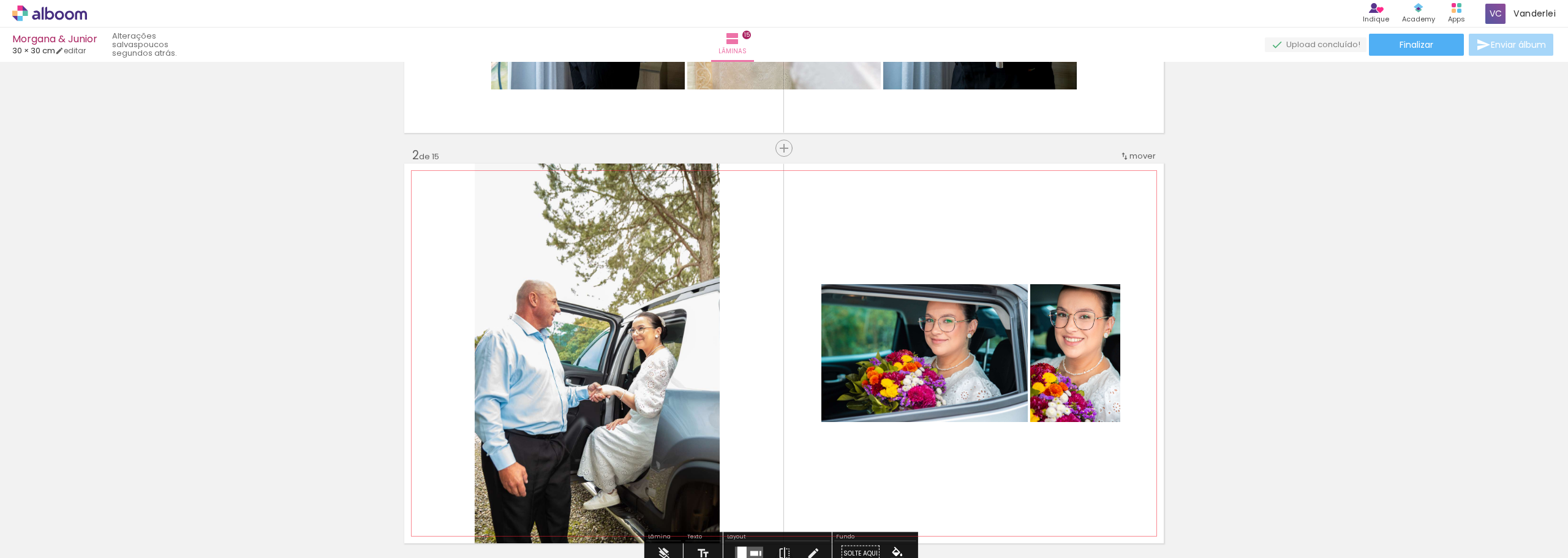
scroll to position [466, 0]
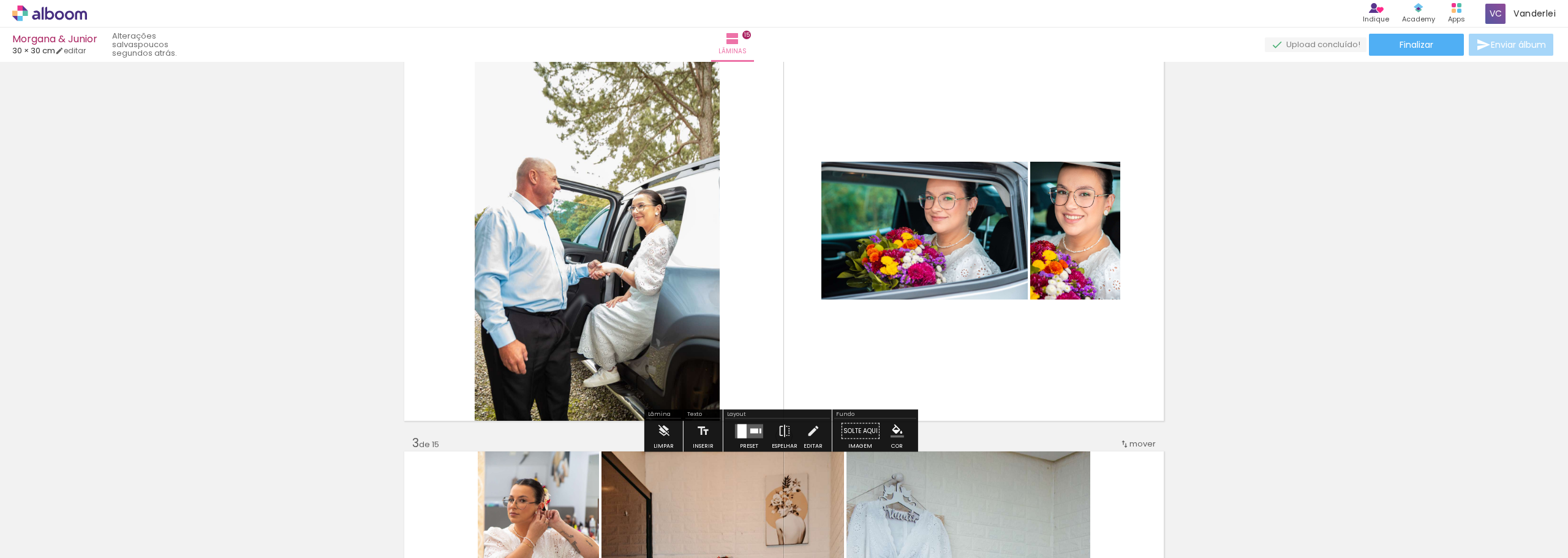
click at [753, 436] on quentale-layouter at bounding box center [749, 431] width 28 height 14
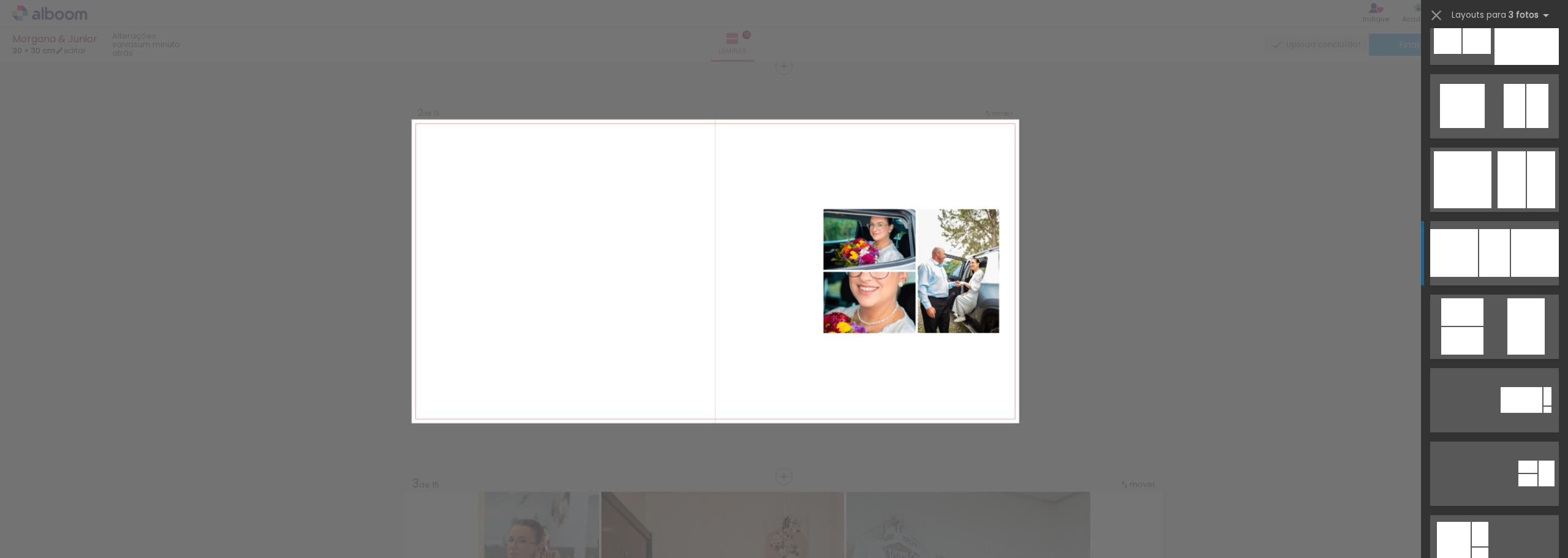
scroll to position [3552, 0]
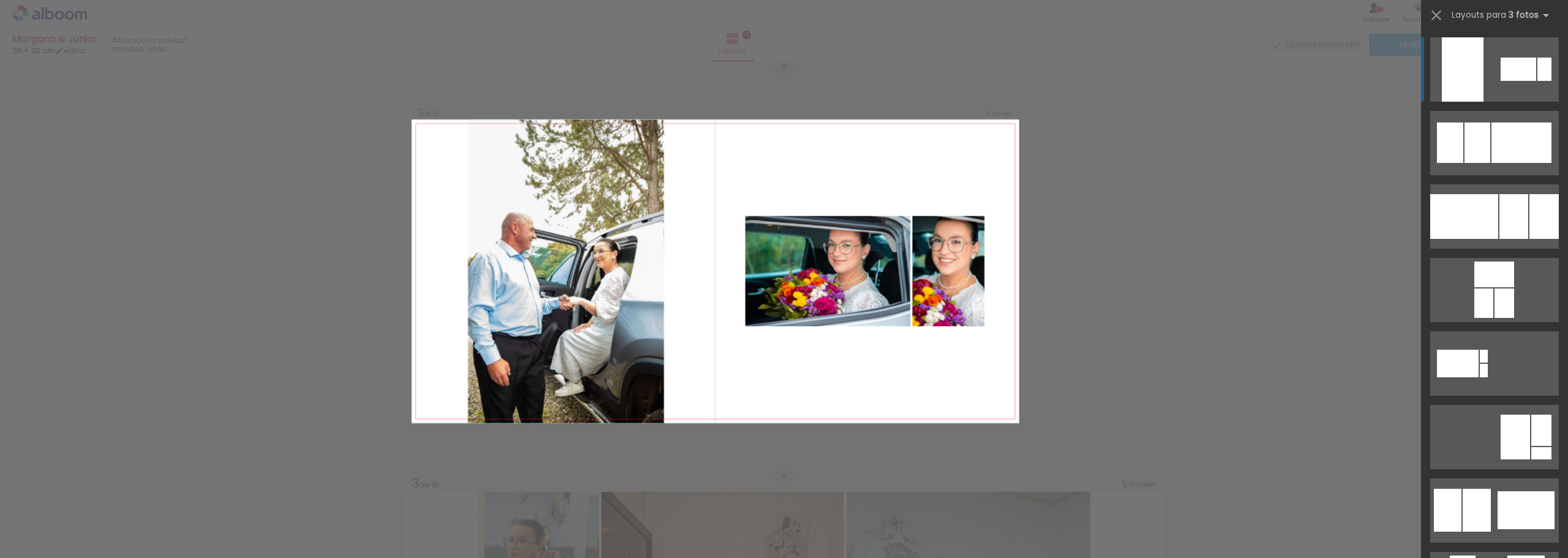
scroll to position [0, 2673]
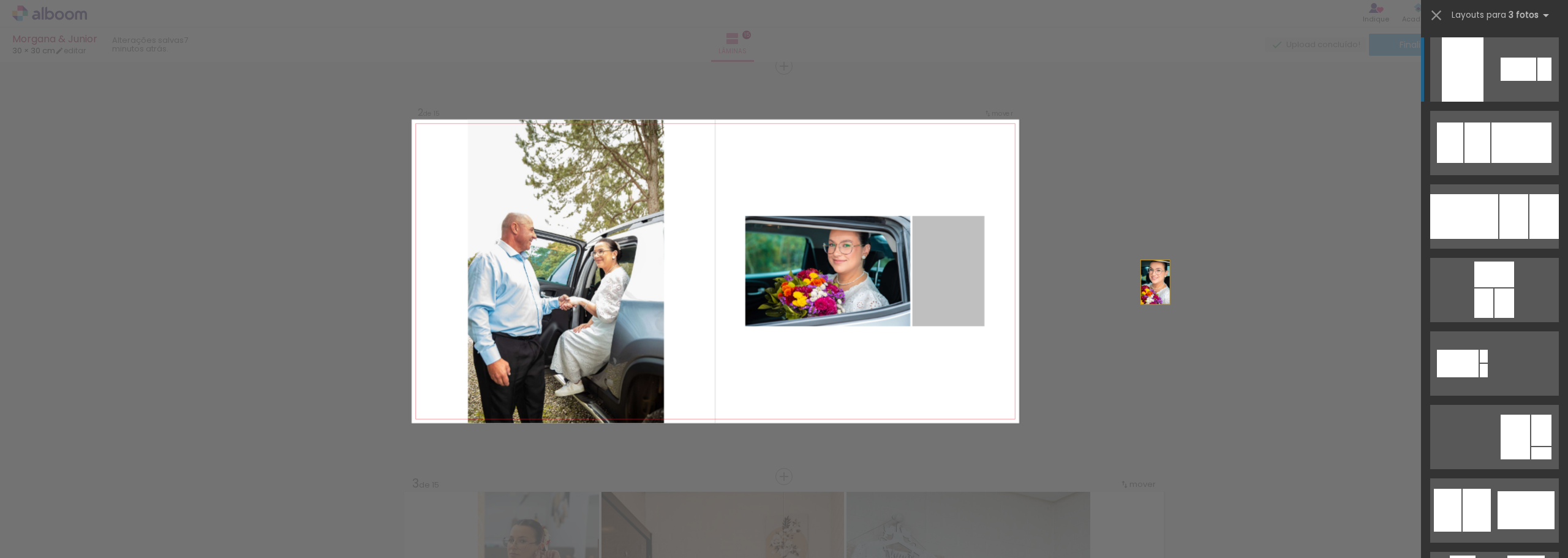
drag, startPoint x: 943, startPoint y: 261, endPoint x: 1209, endPoint y: 285, distance: 267.1
drag, startPoint x: 934, startPoint y: 252, endPoint x: 1235, endPoint y: 345, distance: 315.0
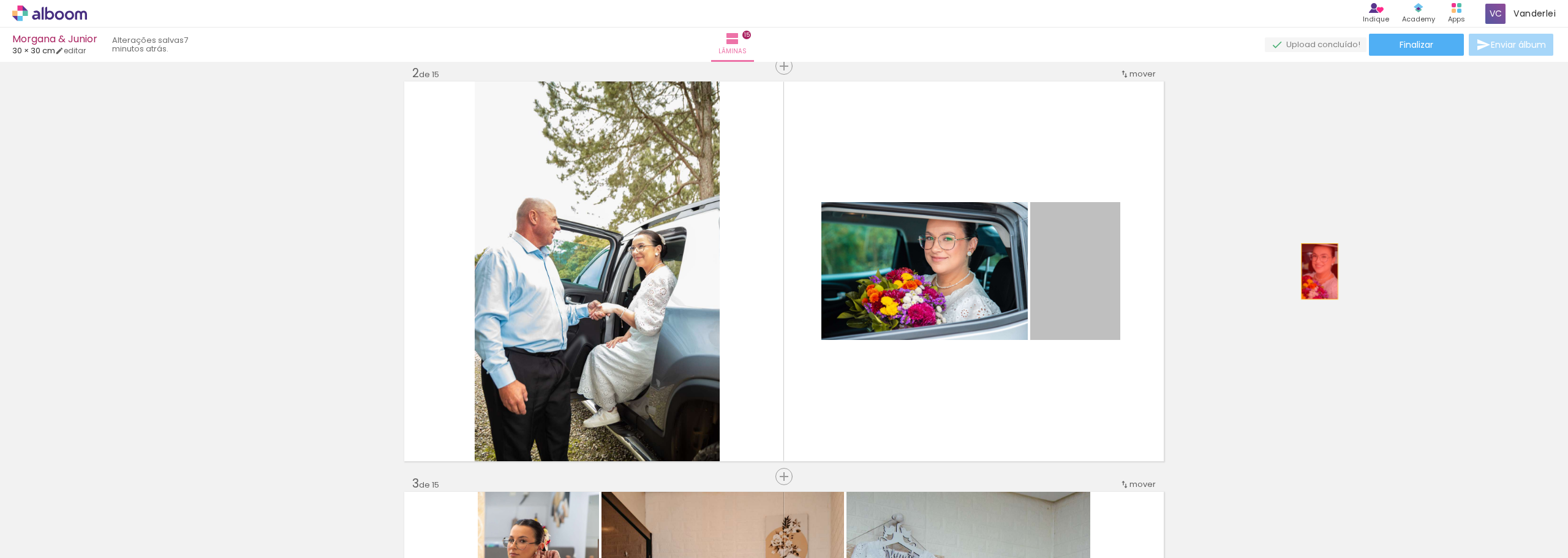
drag, startPoint x: 1075, startPoint y: 256, endPoint x: 1331, endPoint y: 271, distance: 256.4
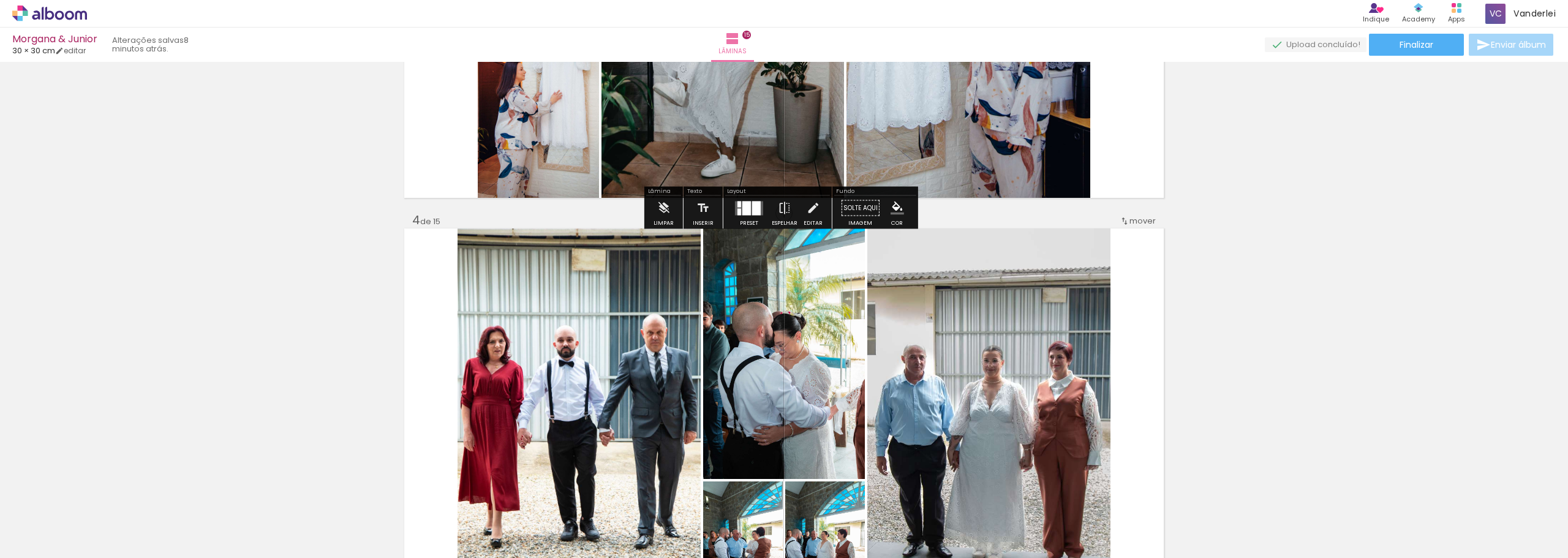
scroll to position [1161, 0]
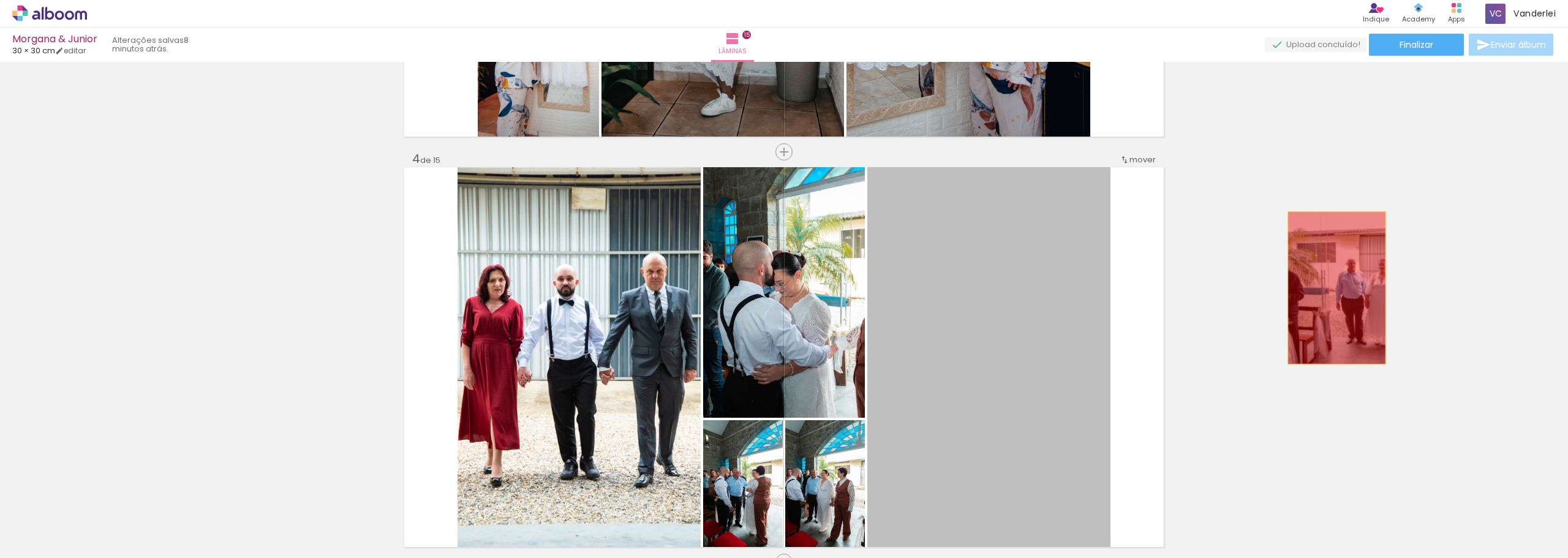
drag, startPoint x: 996, startPoint y: 336, endPoint x: 1332, endPoint y: 288, distance: 339.4
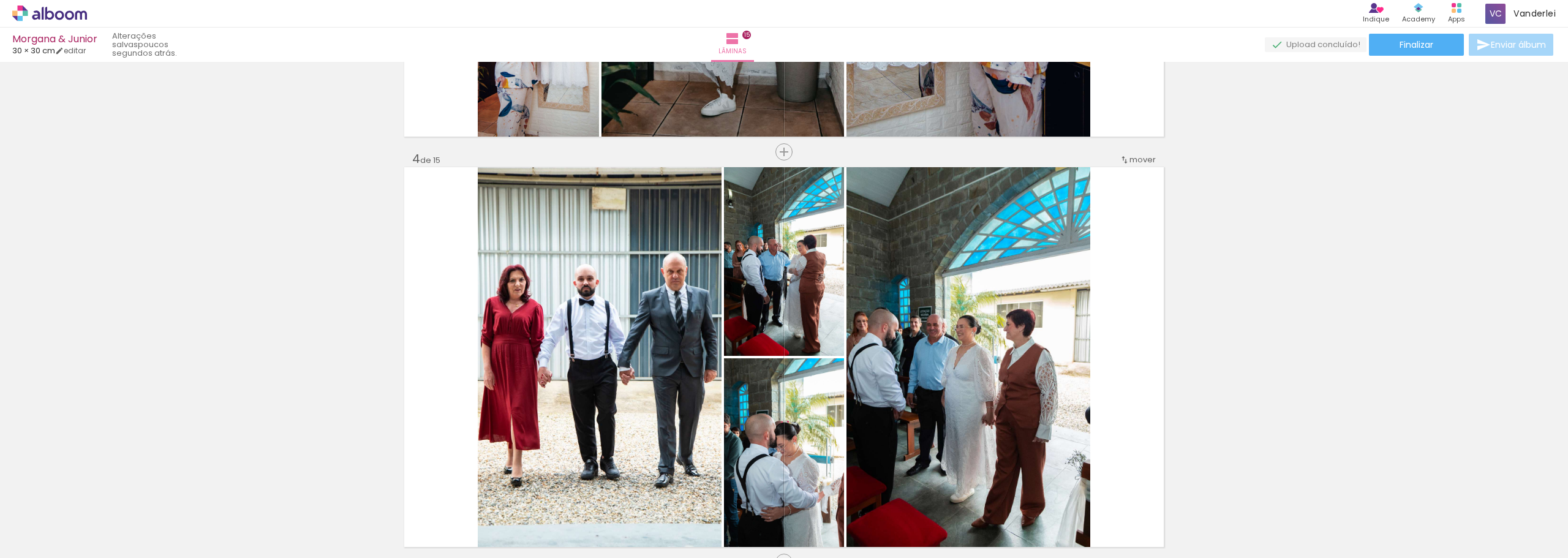
scroll to position [0, 2673]
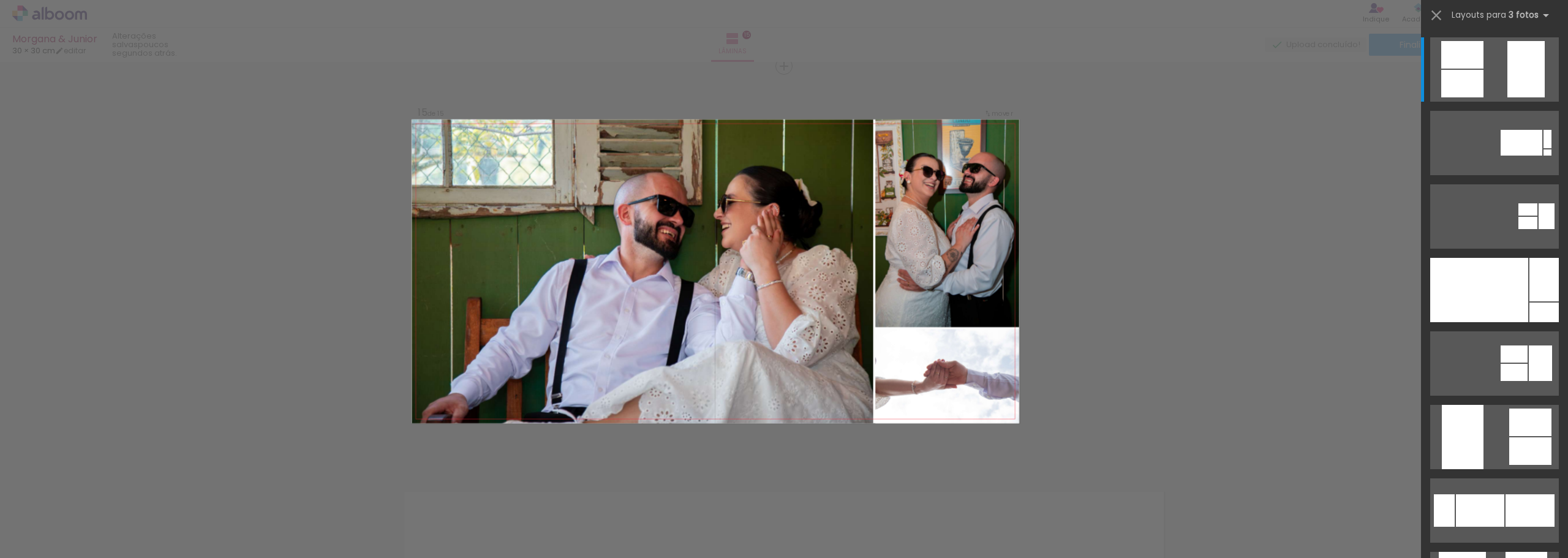
scroll to position [0, 1463]
click at [1495, 287] on div at bounding box center [1480, 290] width 98 height 64
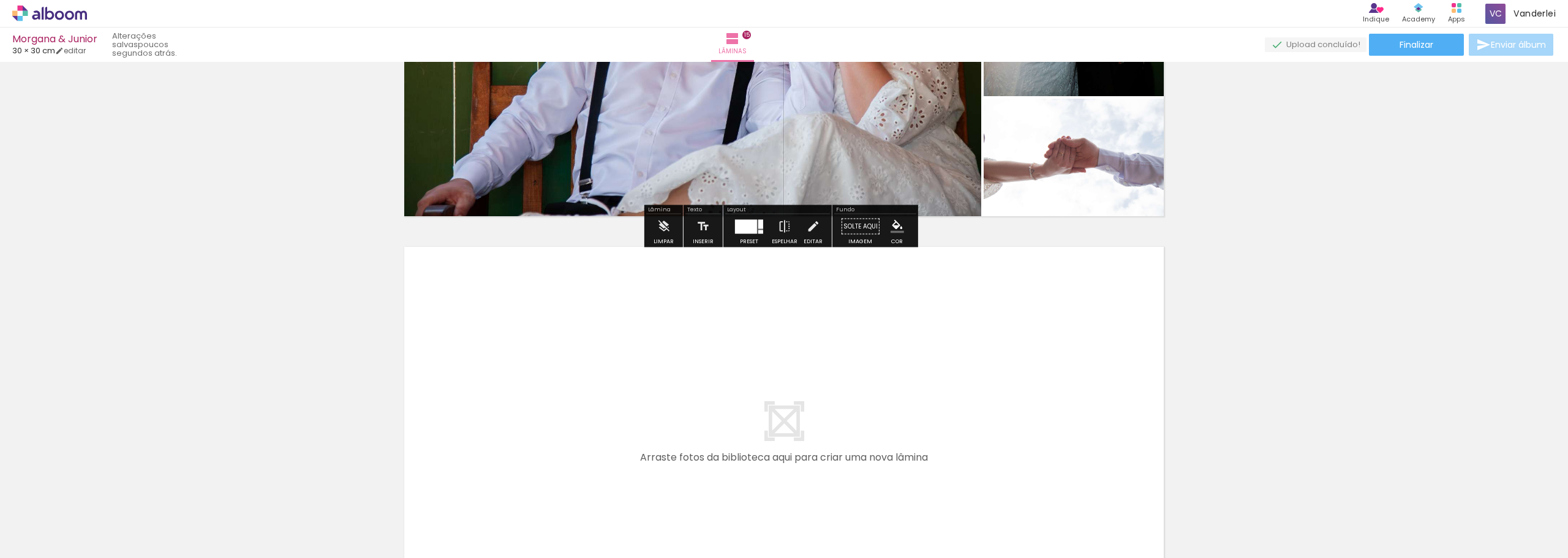
scroll to position [6194, 0]
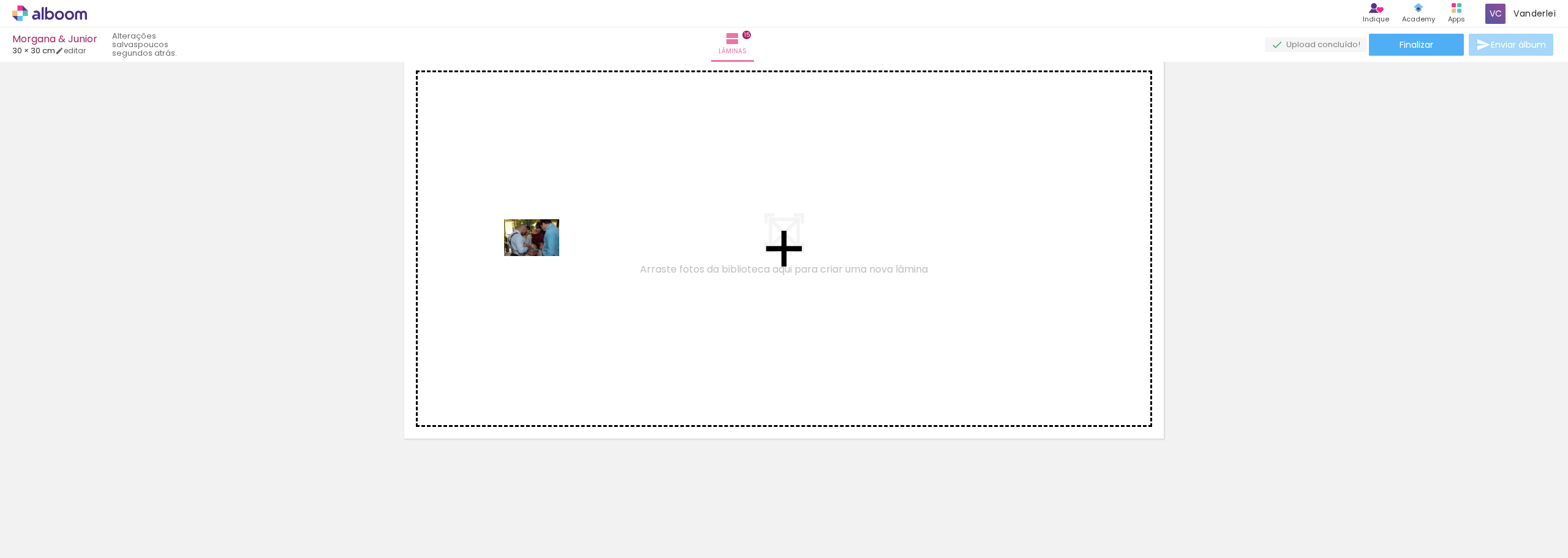
drag, startPoint x: 368, startPoint y: 519, endPoint x: 544, endPoint y: 248, distance: 323.1
click at [544, 248] on quentale-workspace at bounding box center [784, 279] width 1568 height 558
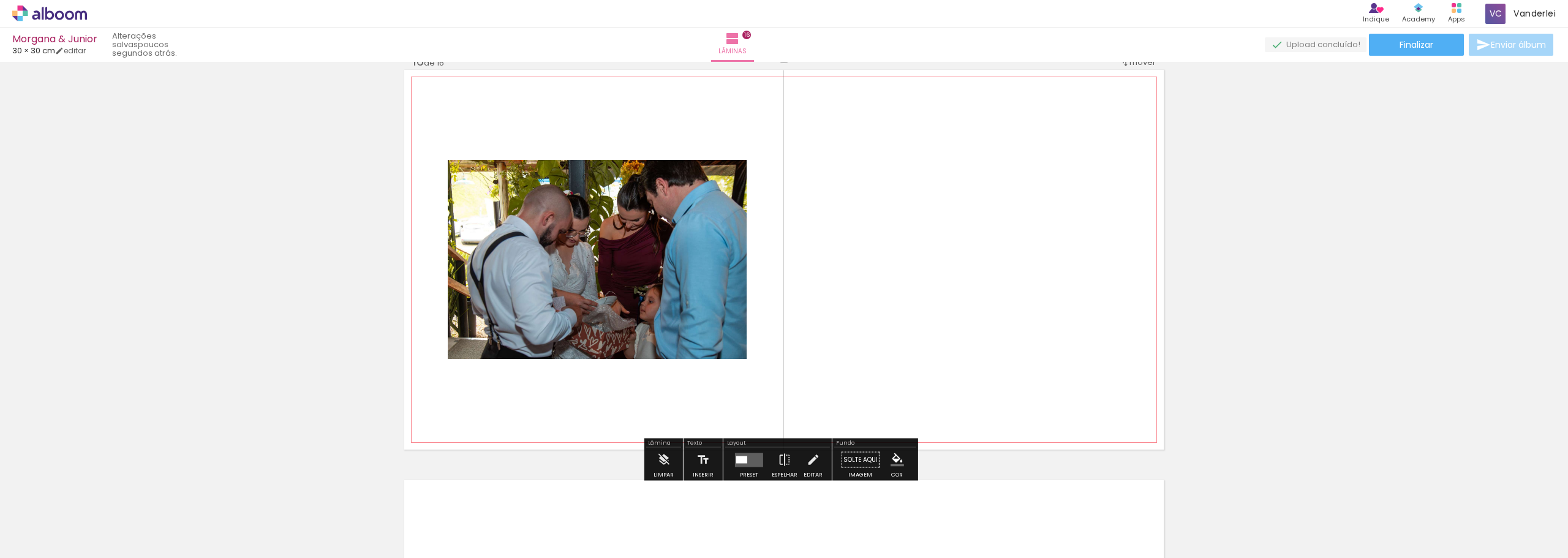
scroll to position [6171, 0]
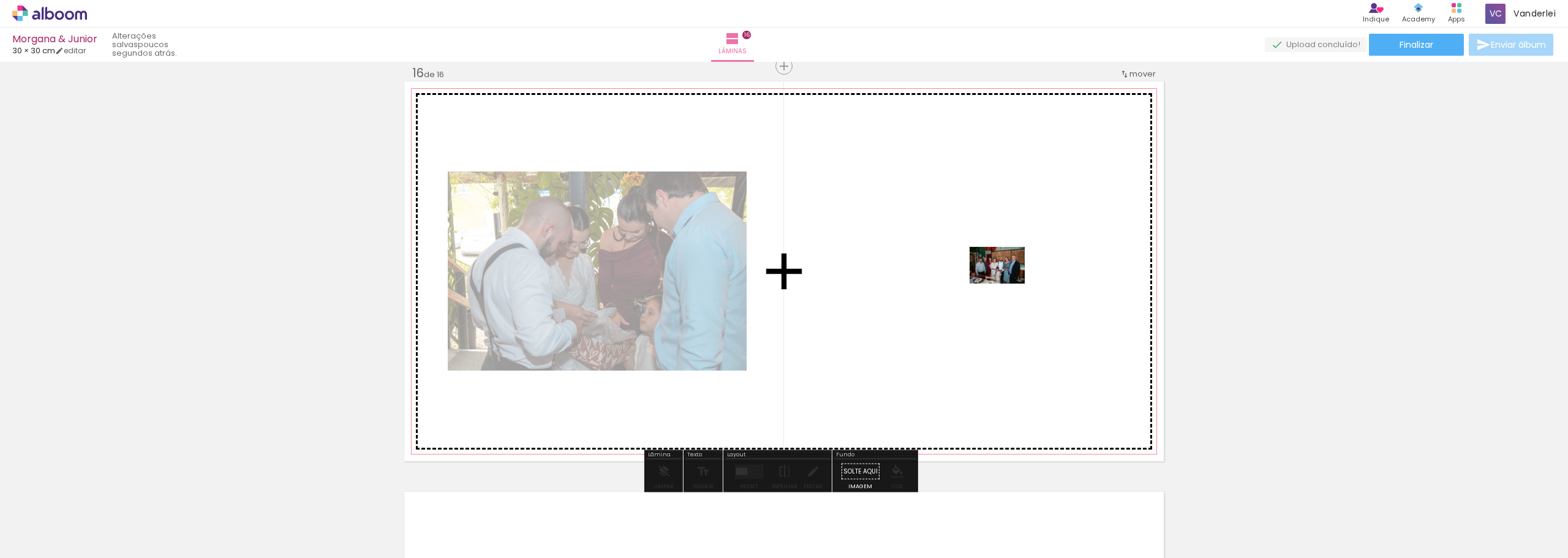
drag, startPoint x: 1129, startPoint y: 518, endPoint x: 978, endPoint y: 275, distance: 286.1
click at [978, 275] on quentale-workspace at bounding box center [784, 279] width 1568 height 558
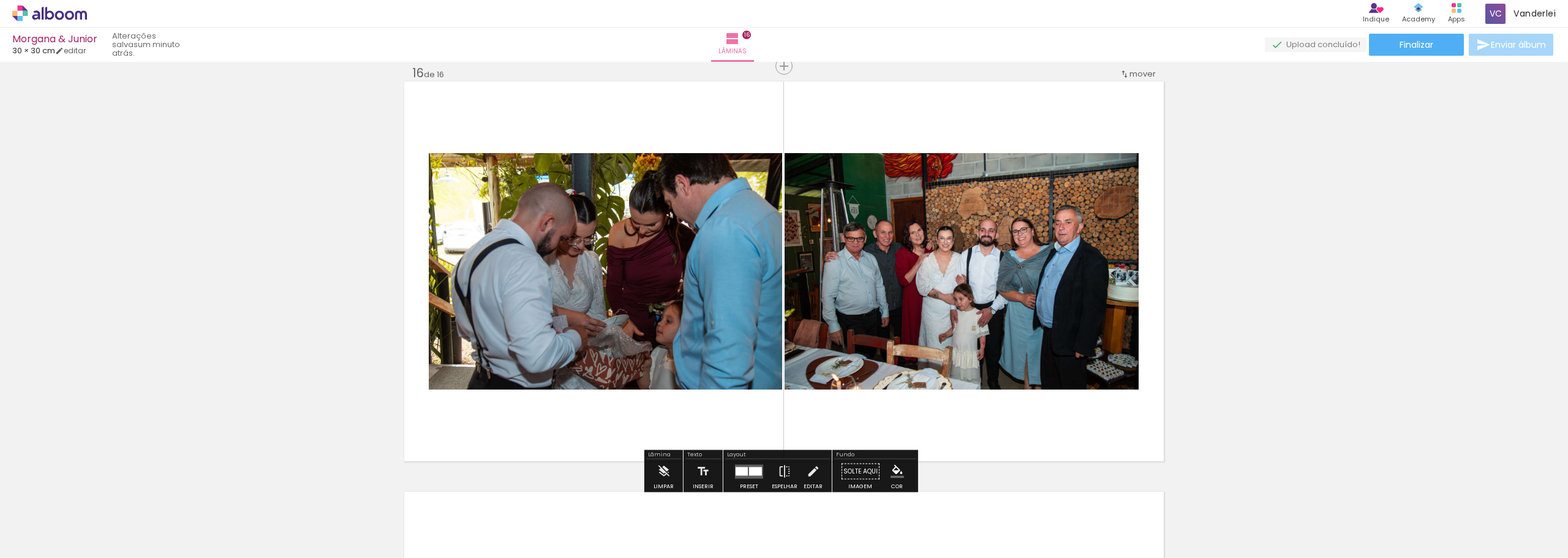
click at [736, 470] on div at bounding box center [742, 471] width 12 height 9
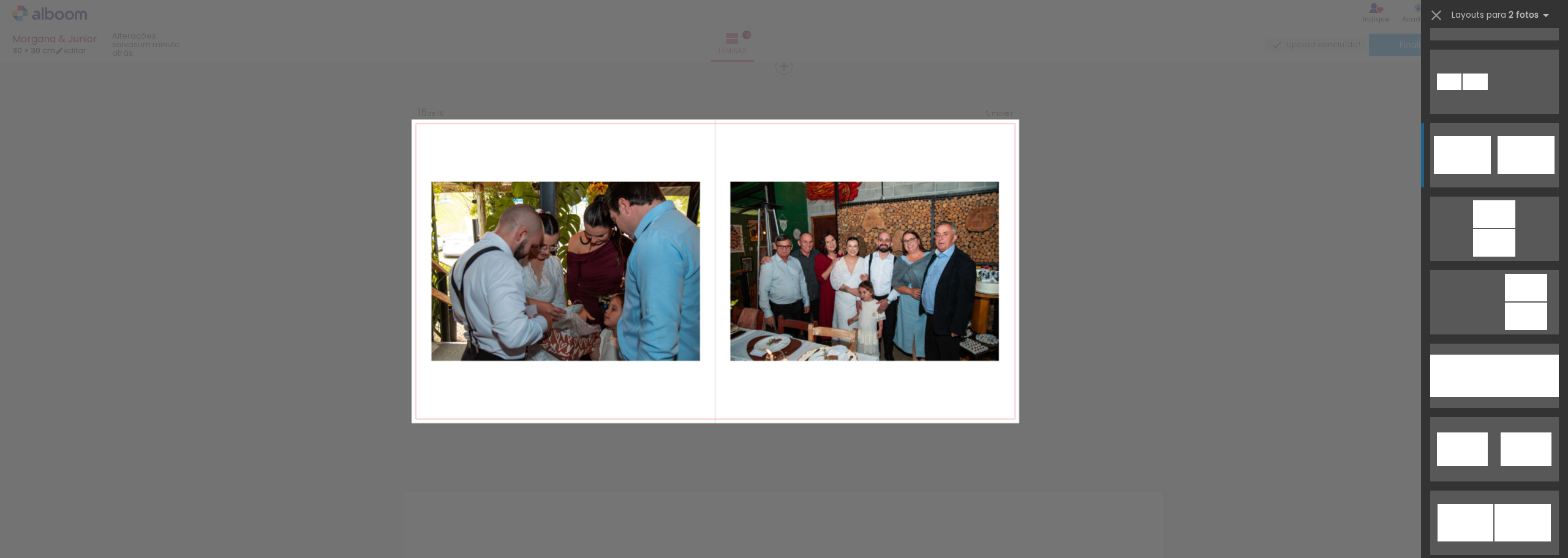
scroll to position [490, 0]
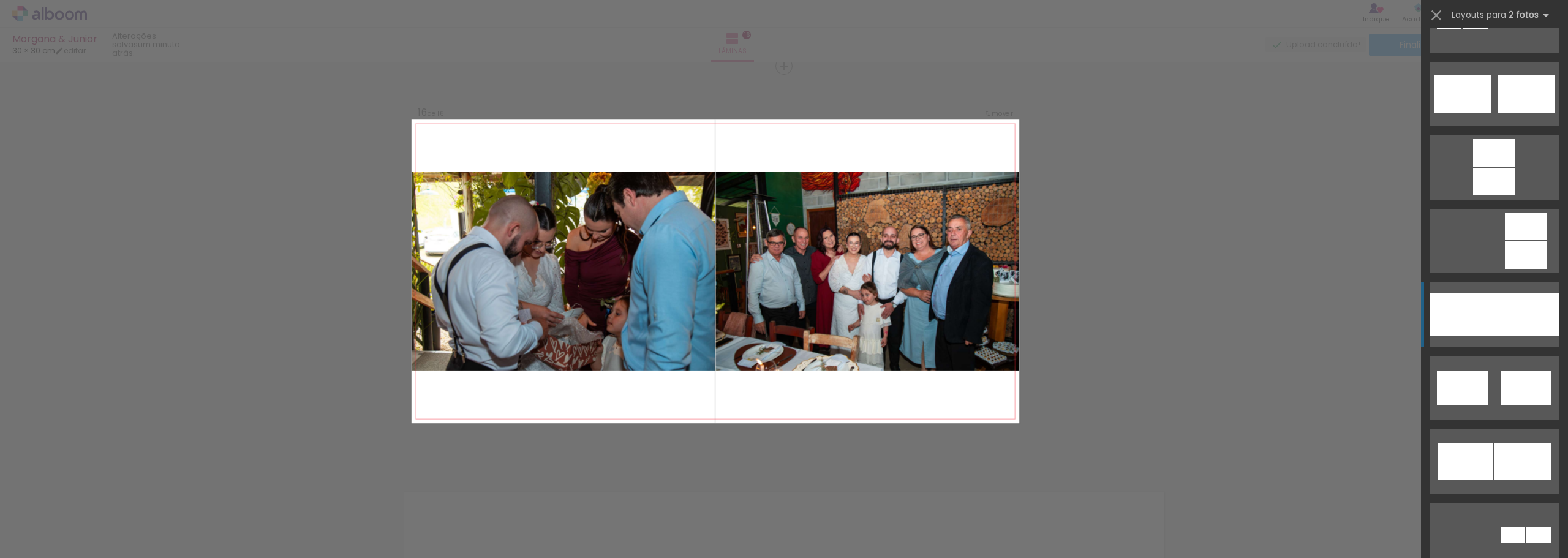
click at [1476, 307] on div at bounding box center [1463, 314] width 64 height 42
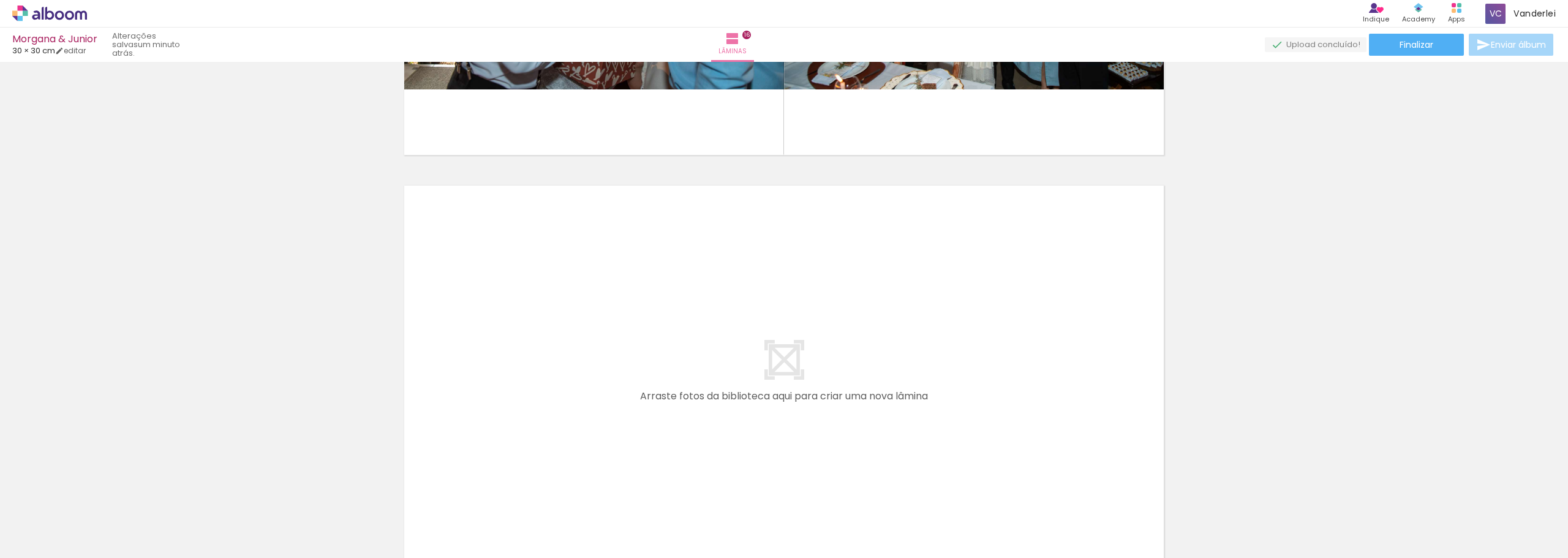
scroll to position [0, 2162]
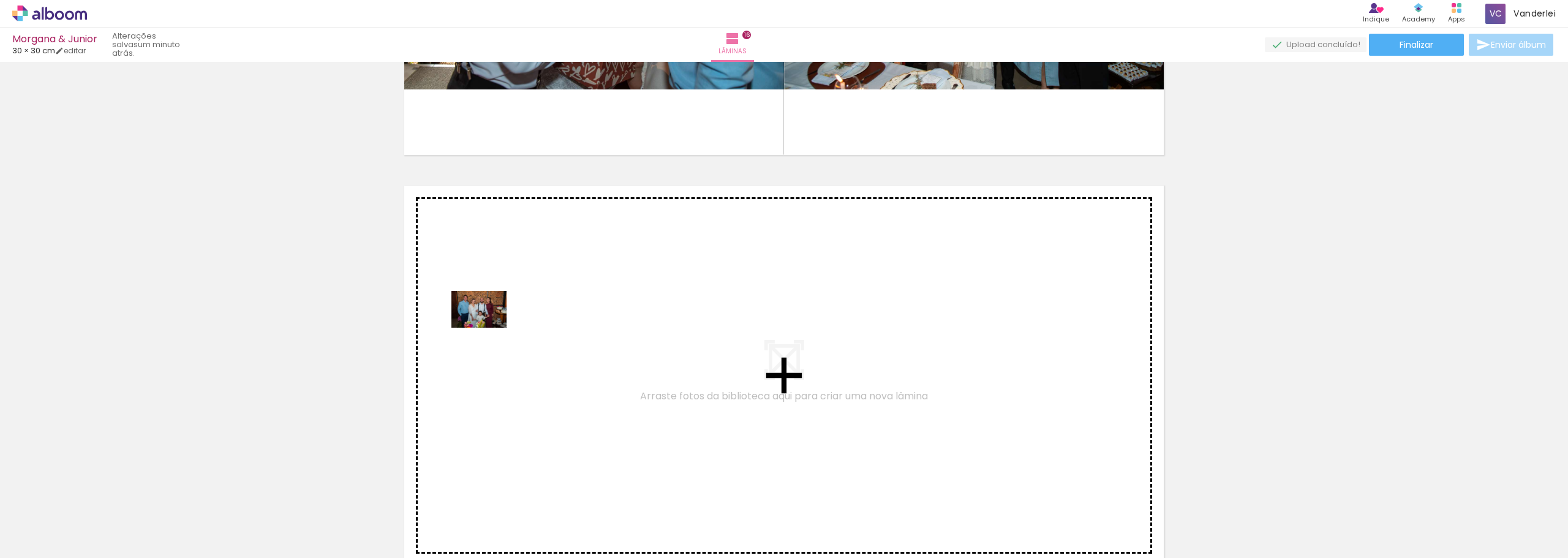
drag, startPoint x: 502, startPoint y: 523, endPoint x: 488, endPoint y: 328, distance: 195.5
click at [488, 328] on quentale-workspace at bounding box center [784, 279] width 1568 height 558
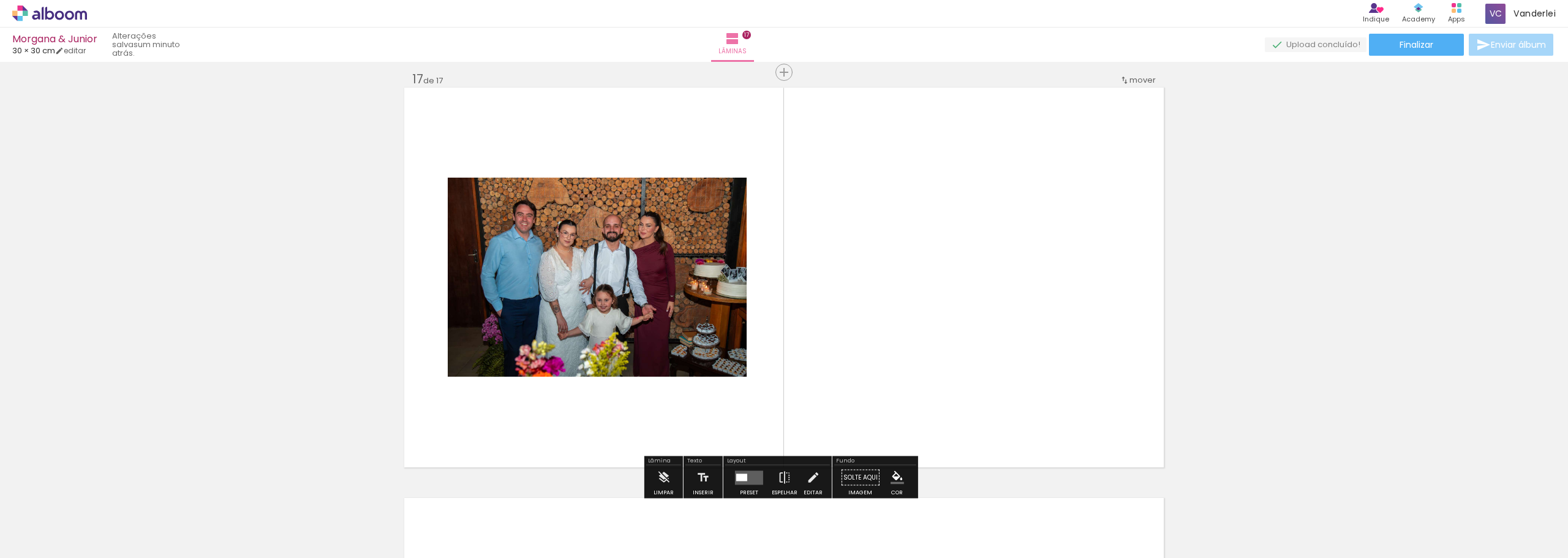
scroll to position [6581, 0]
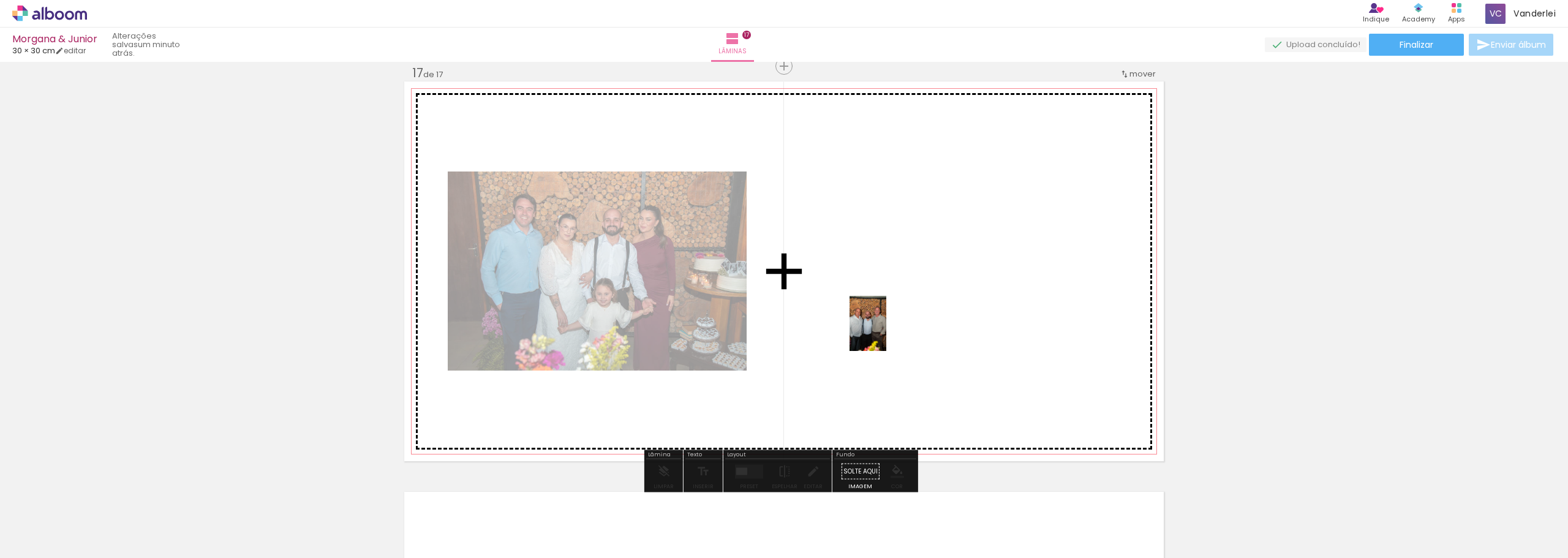
drag, startPoint x: 647, startPoint y: 526, endPoint x: 949, endPoint y: 300, distance: 377.2
click at [940, 301] on quentale-workspace at bounding box center [784, 279] width 1568 height 558
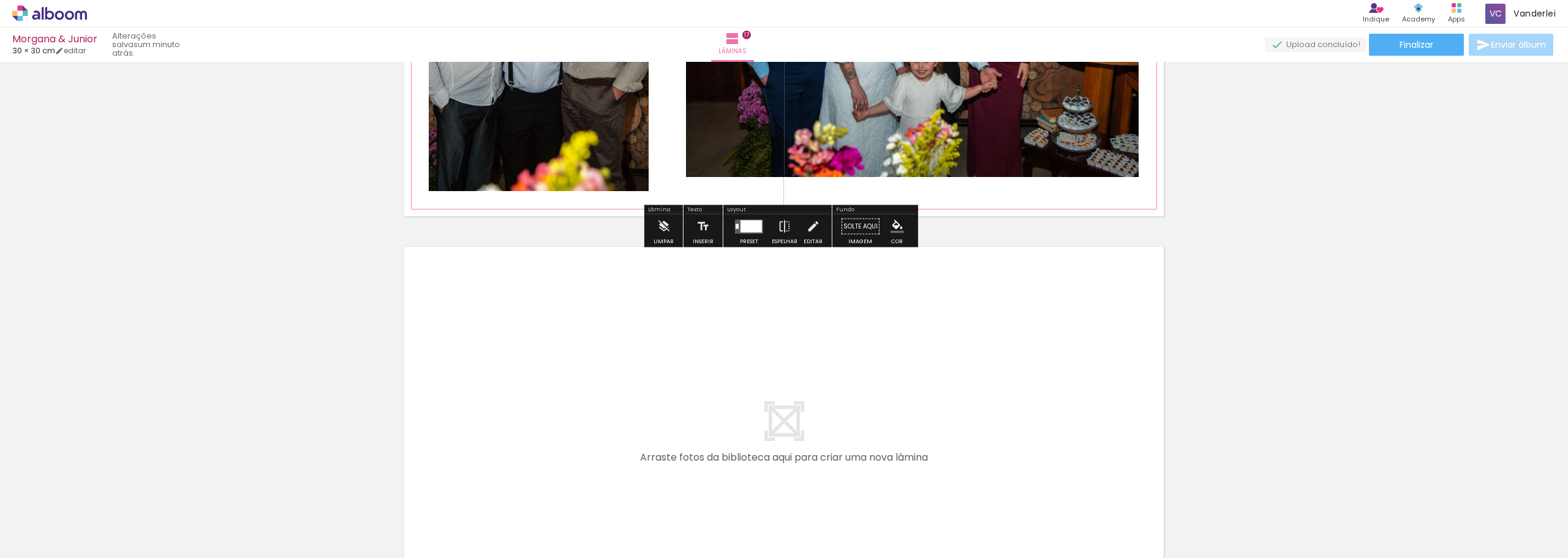
scroll to position [6887, 0]
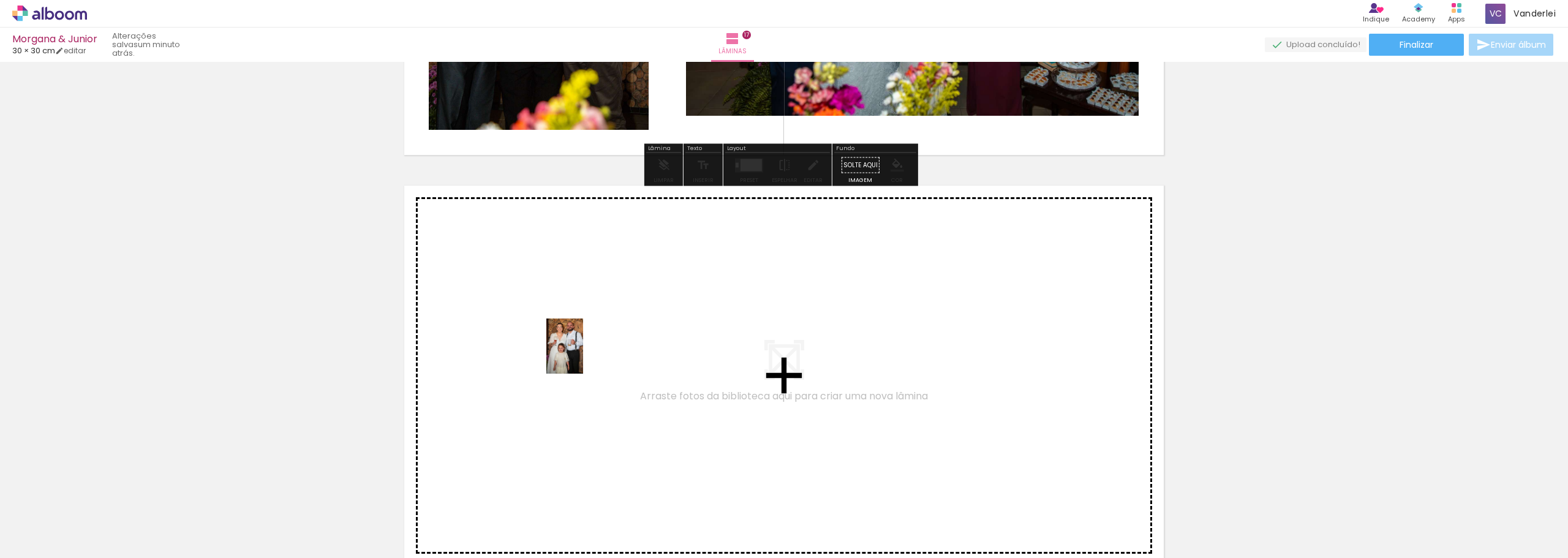
drag, startPoint x: 811, startPoint y: 469, endPoint x: 580, endPoint y: 354, distance: 258.0
click at [580, 354] on quentale-workspace at bounding box center [784, 279] width 1568 height 558
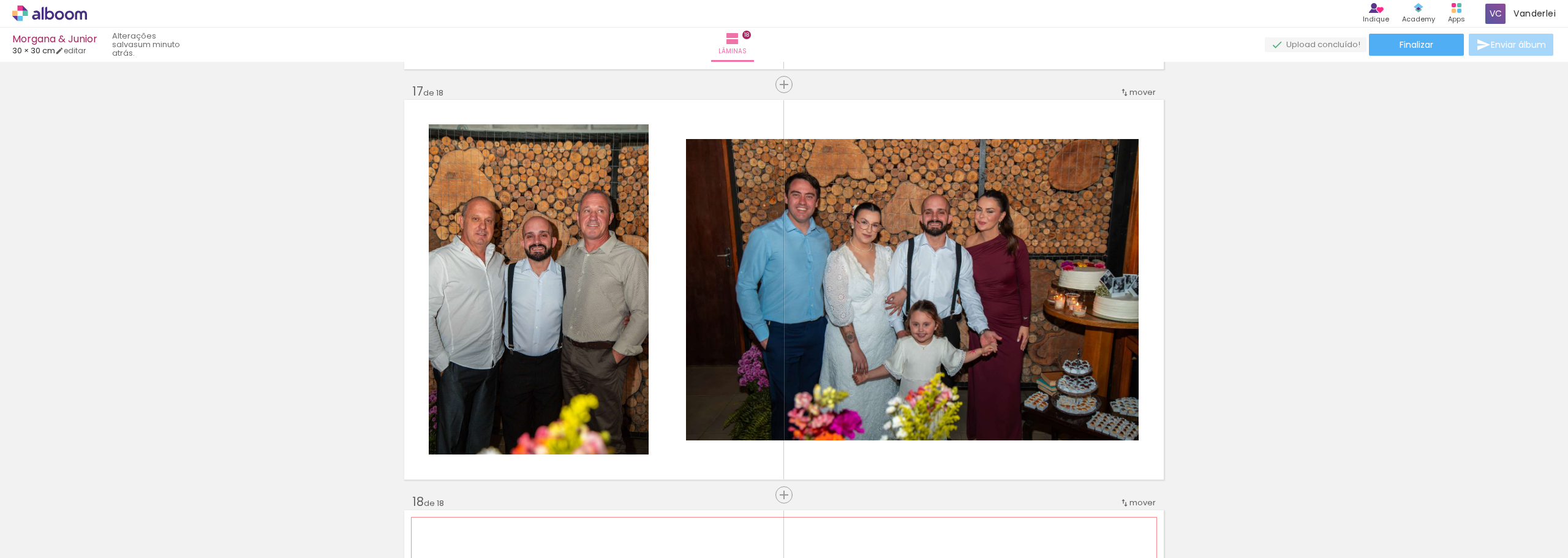
scroll to position [6441, 0]
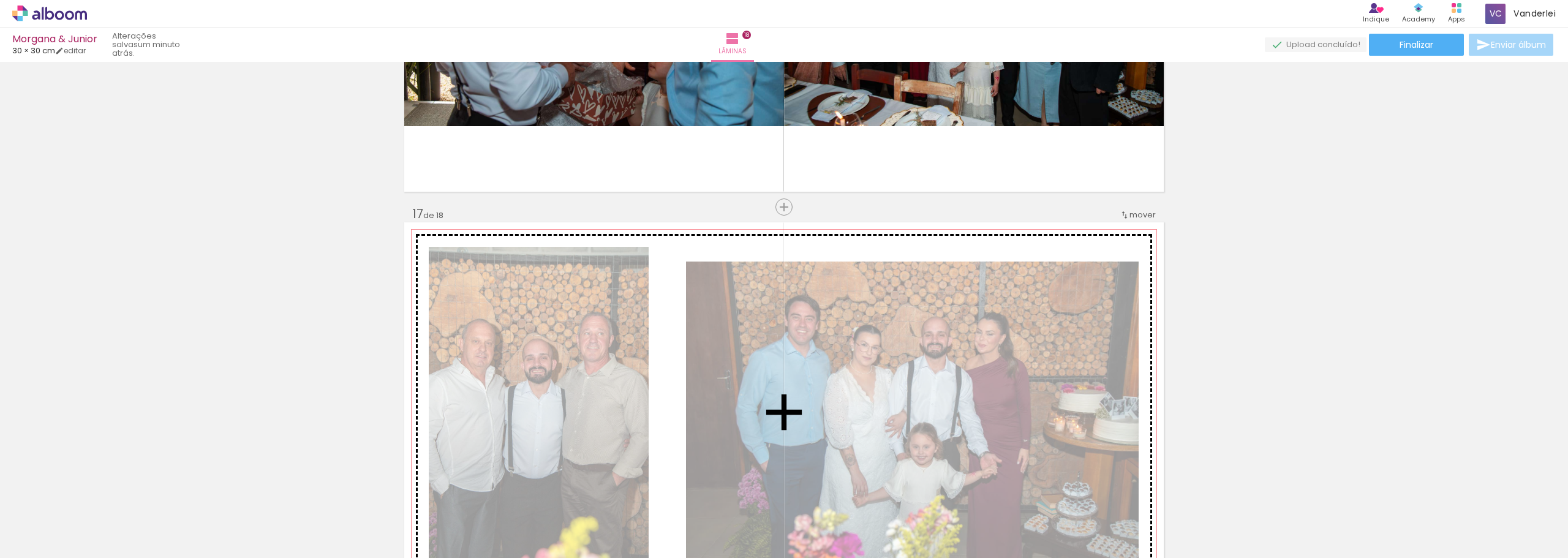
drag, startPoint x: 573, startPoint y: 410, endPoint x: 666, endPoint y: 322, distance: 128.0
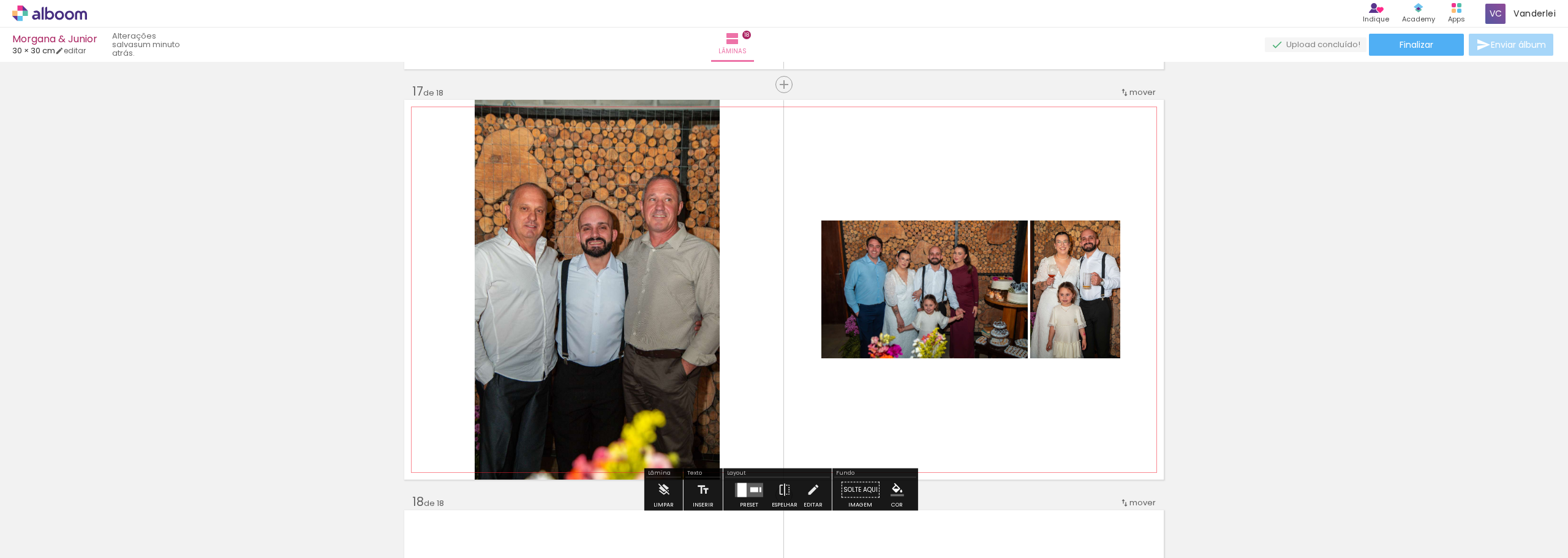
scroll to position [6624, 0]
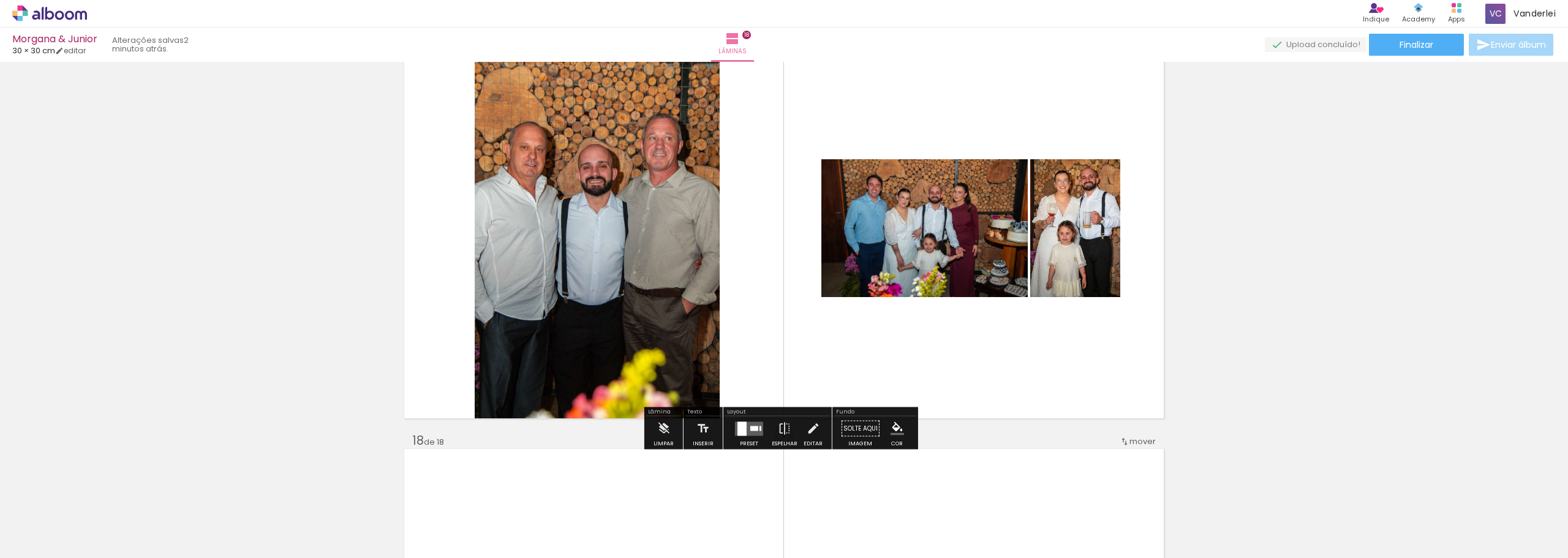
click at [740, 424] on div at bounding box center [742, 428] width 9 height 14
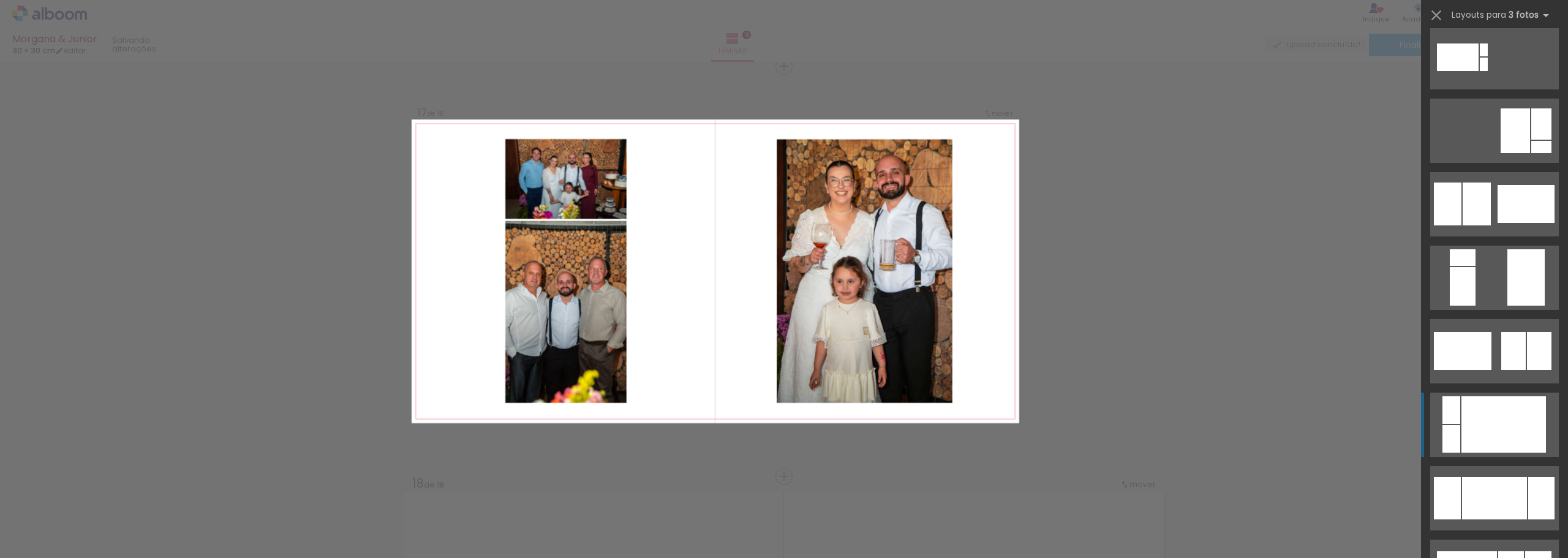
scroll to position [367, 0]
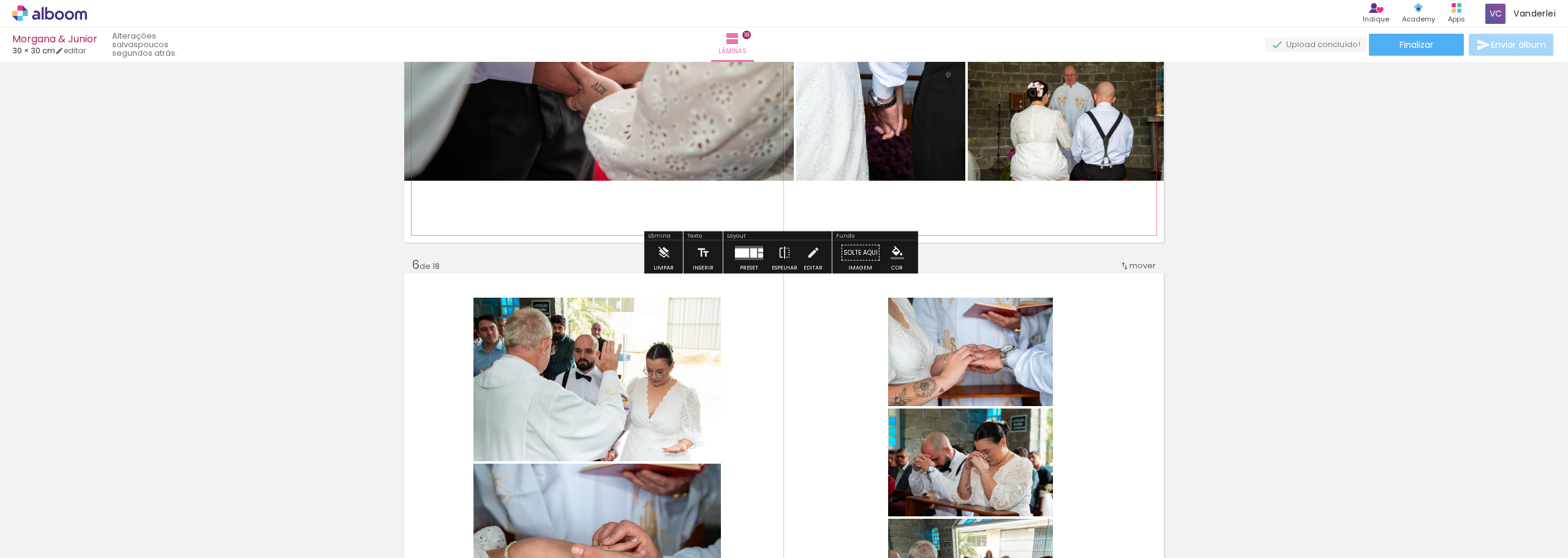
scroll to position [1937, 0]
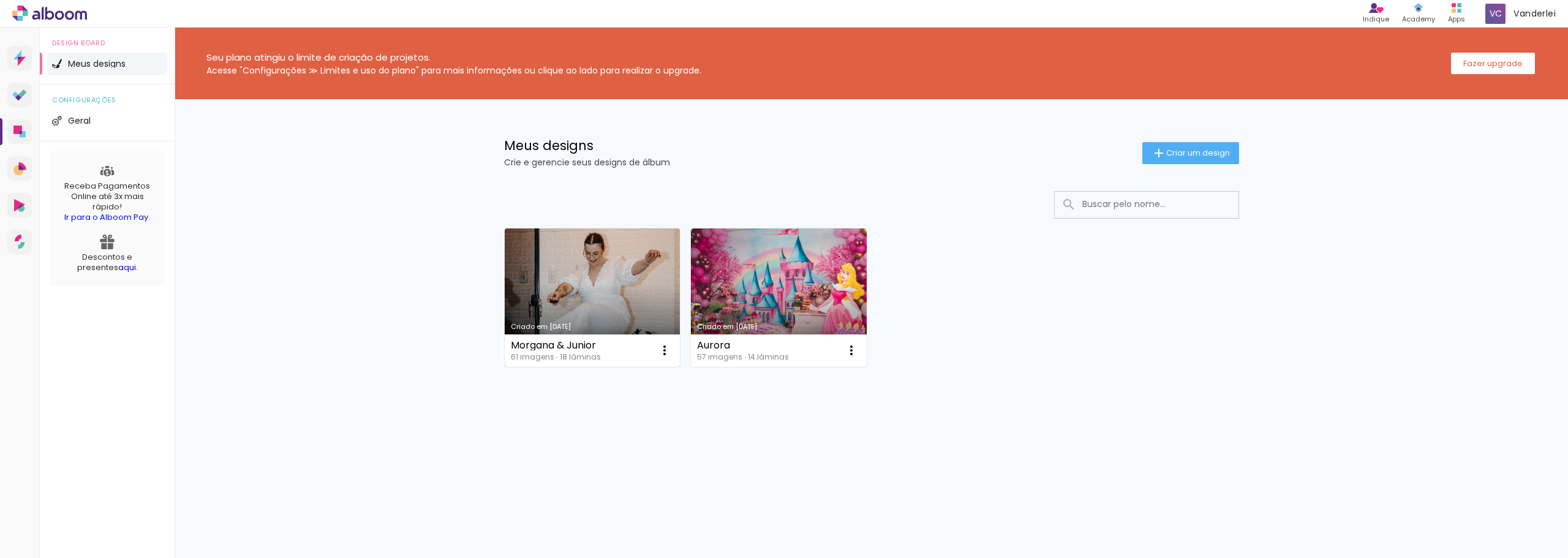
click at [602, 290] on link "Criado em [DATE]" at bounding box center [593, 298] width 176 height 139
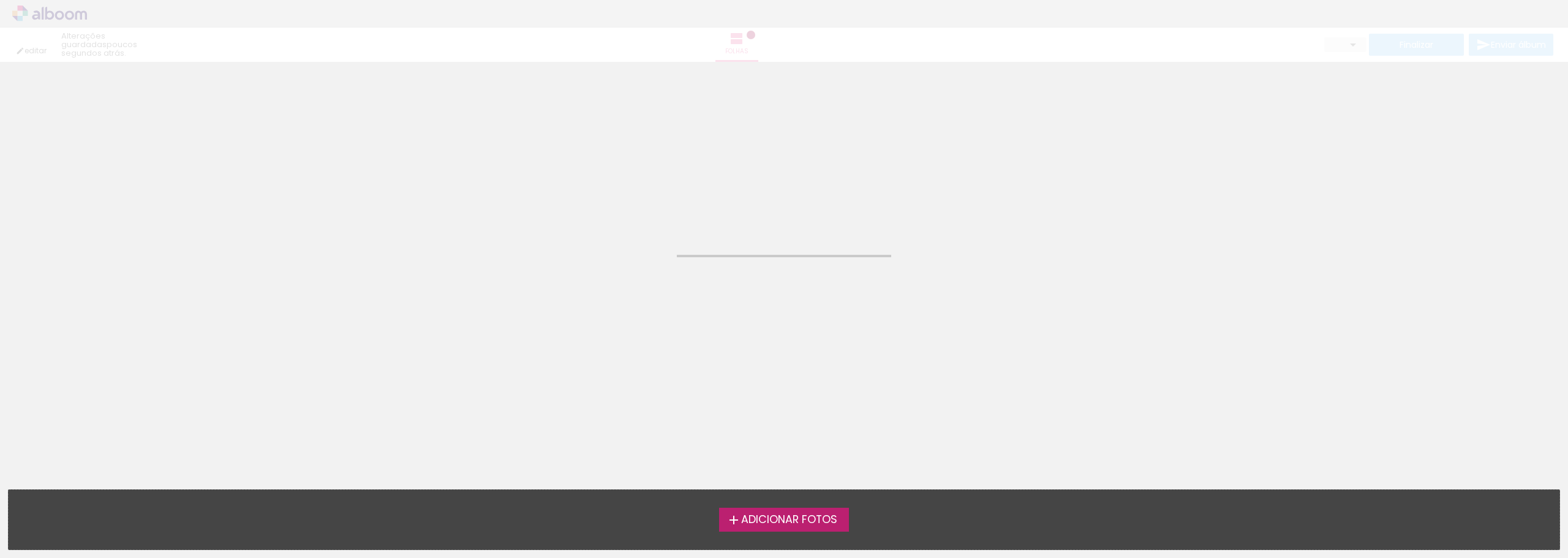
type input "Todas as fotos"
